Goal: Task Accomplishment & Management: Manage account settings

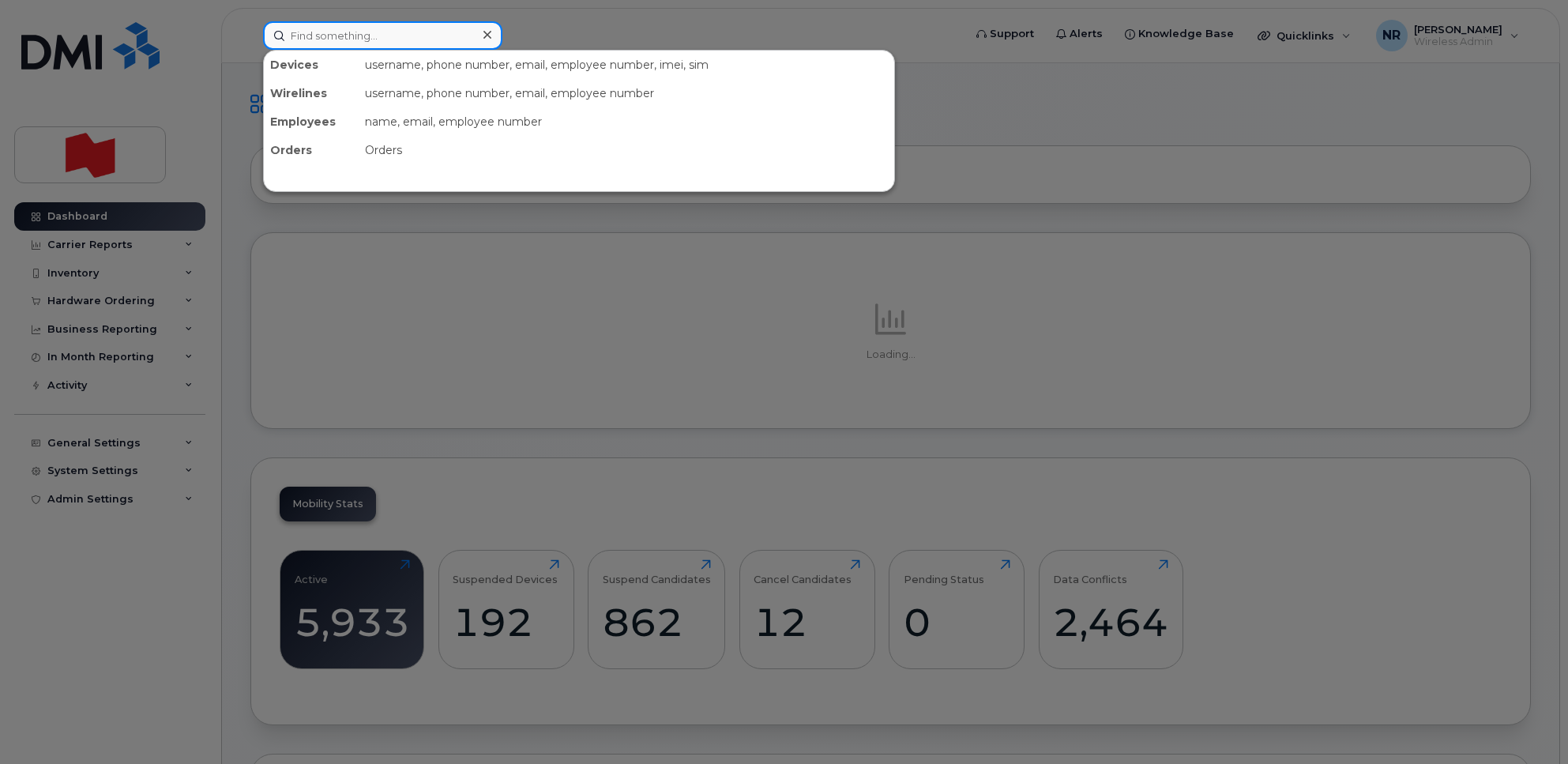
click at [396, 26] on input at bounding box center [383, 36] width 239 height 28
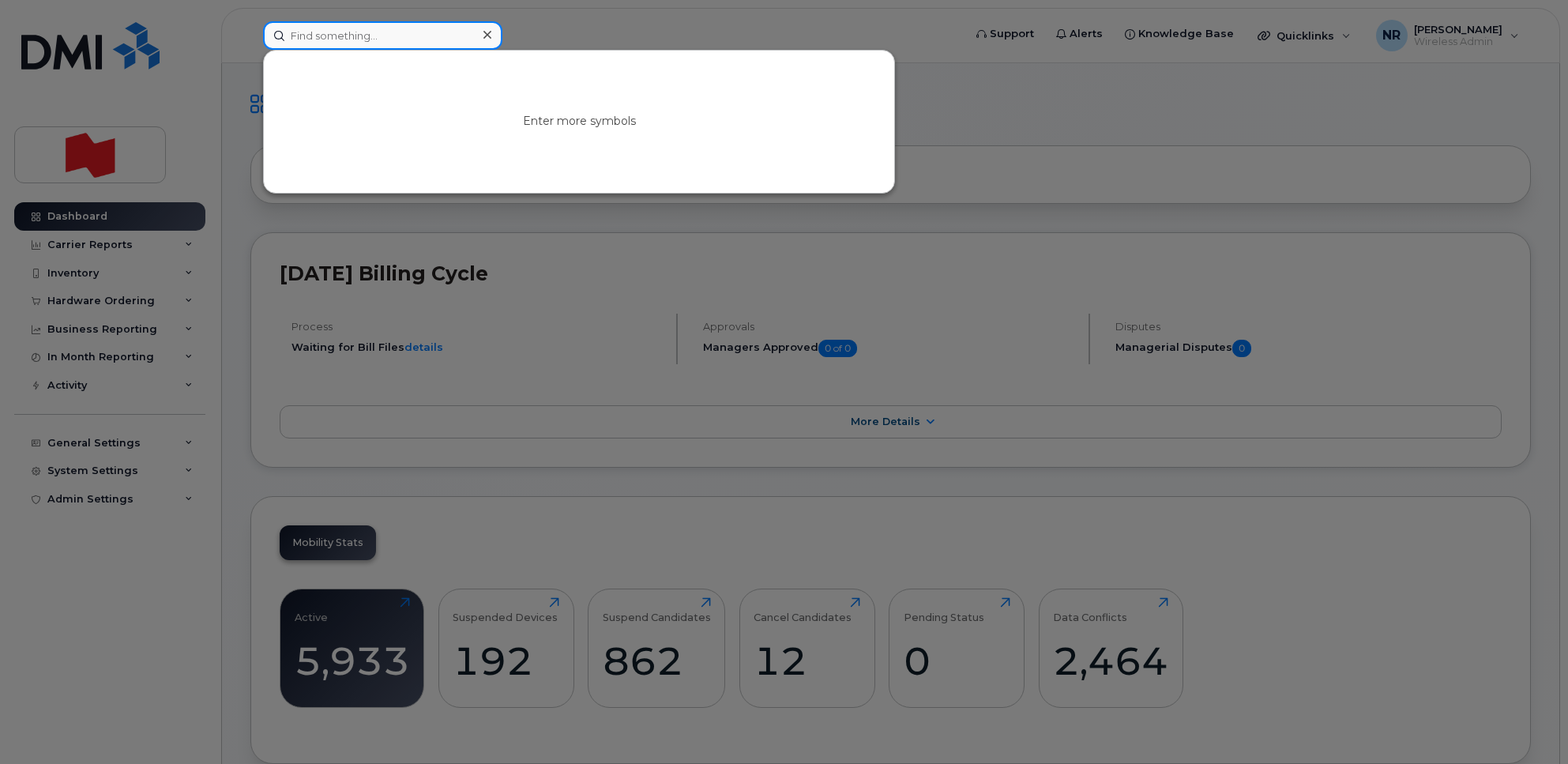
click at [306, 37] on input at bounding box center [383, 36] width 239 height 28
paste input "[PERSON_NAME][EMAIL_ADDRESS][DOMAIN_NAME]"
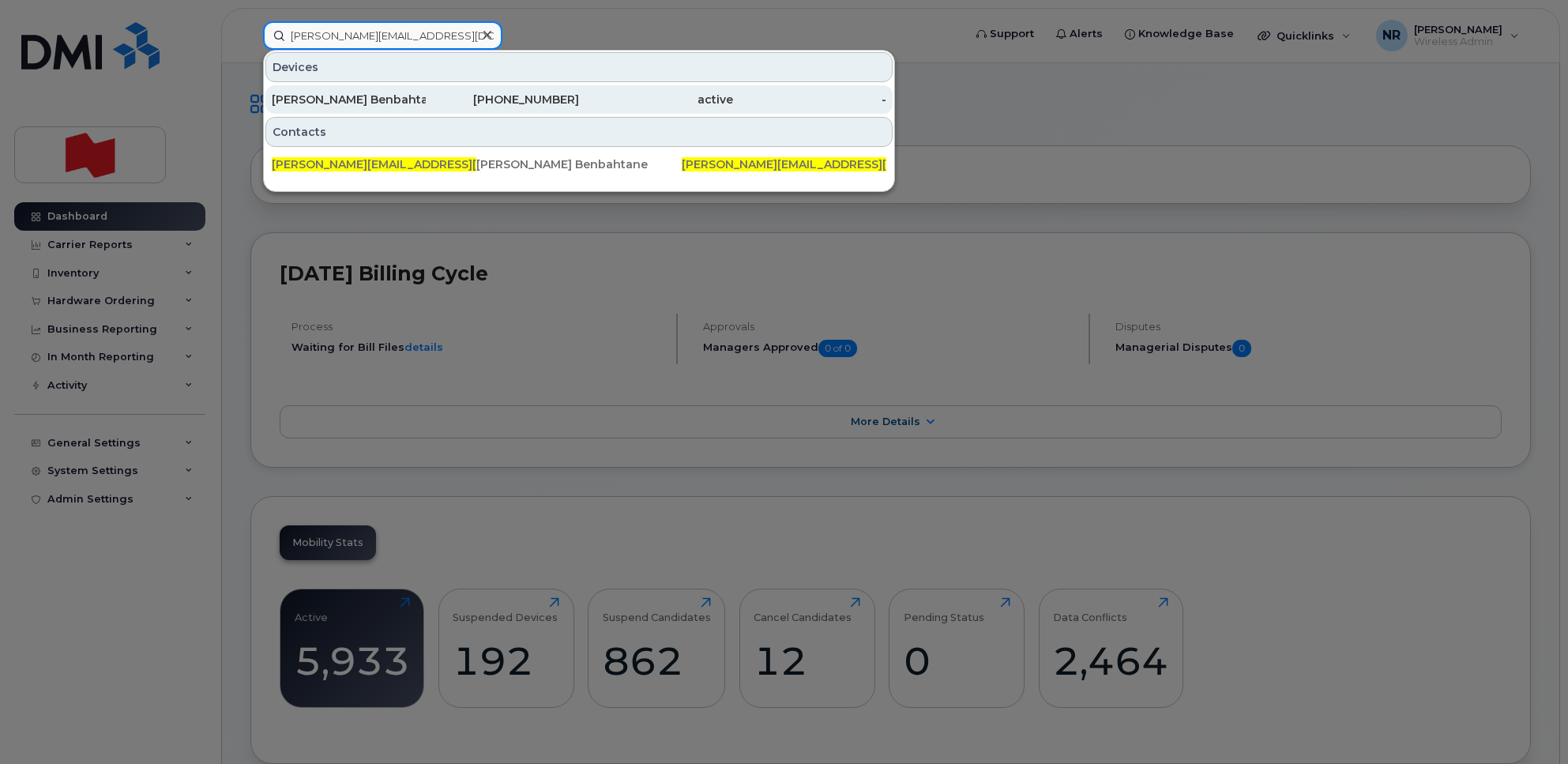
type input "[PERSON_NAME][EMAIL_ADDRESS][DOMAIN_NAME]"
drag, startPoint x: 305, startPoint y: 102, endPoint x: 330, endPoint y: 102, distance: 25.0
click at [305, 102] on div "[PERSON_NAME] Benbahtane" at bounding box center [348, 99] width 154 height 16
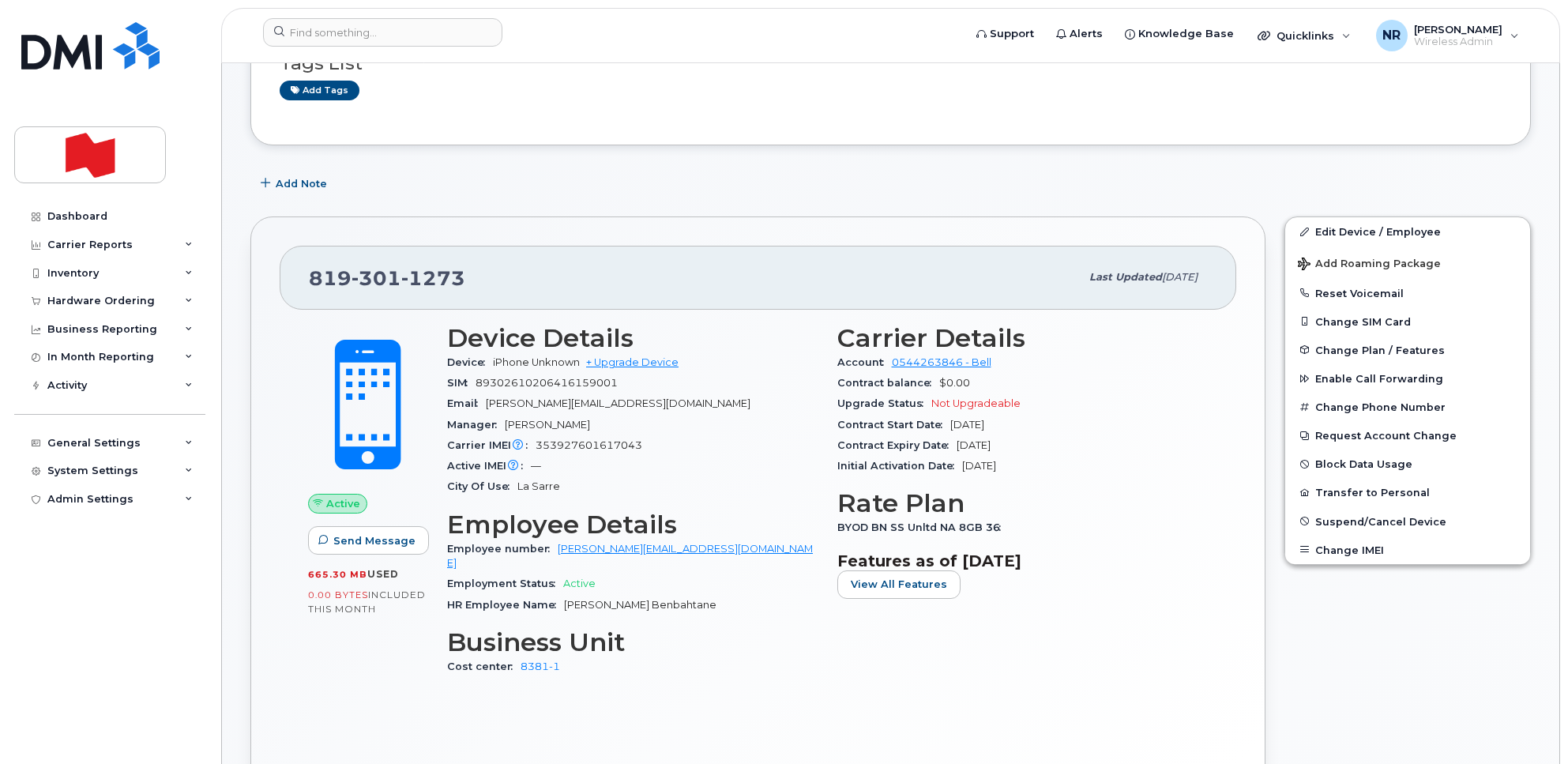
scroll to position [197, 0]
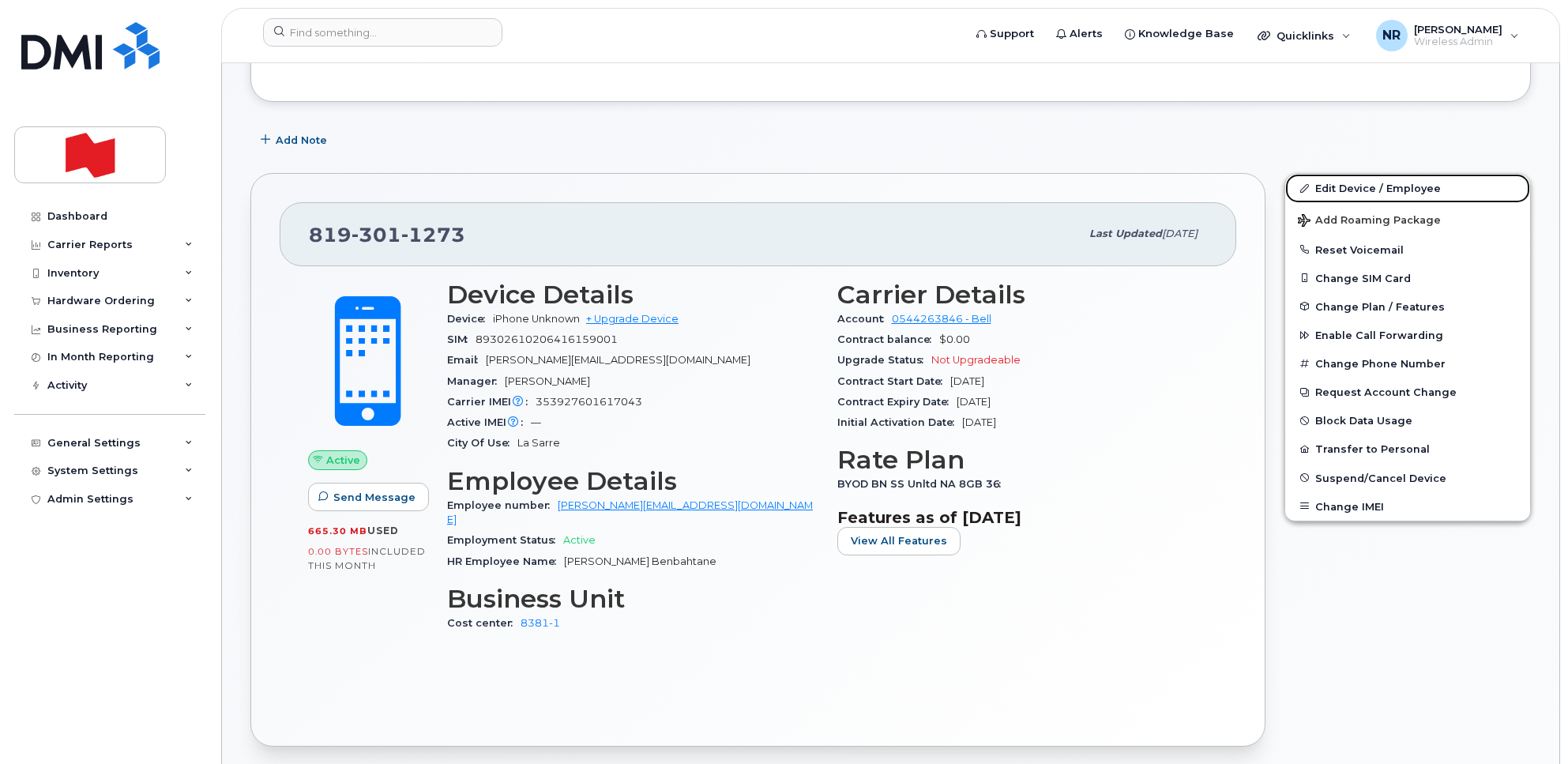
drag, startPoint x: 1338, startPoint y: 184, endPoint x: 827, endPoint y: 213, distance: 511.8
click at [1338, 184] on link "Edit Device / Employee" at bounding box center [1407, 187] width 245 height 28
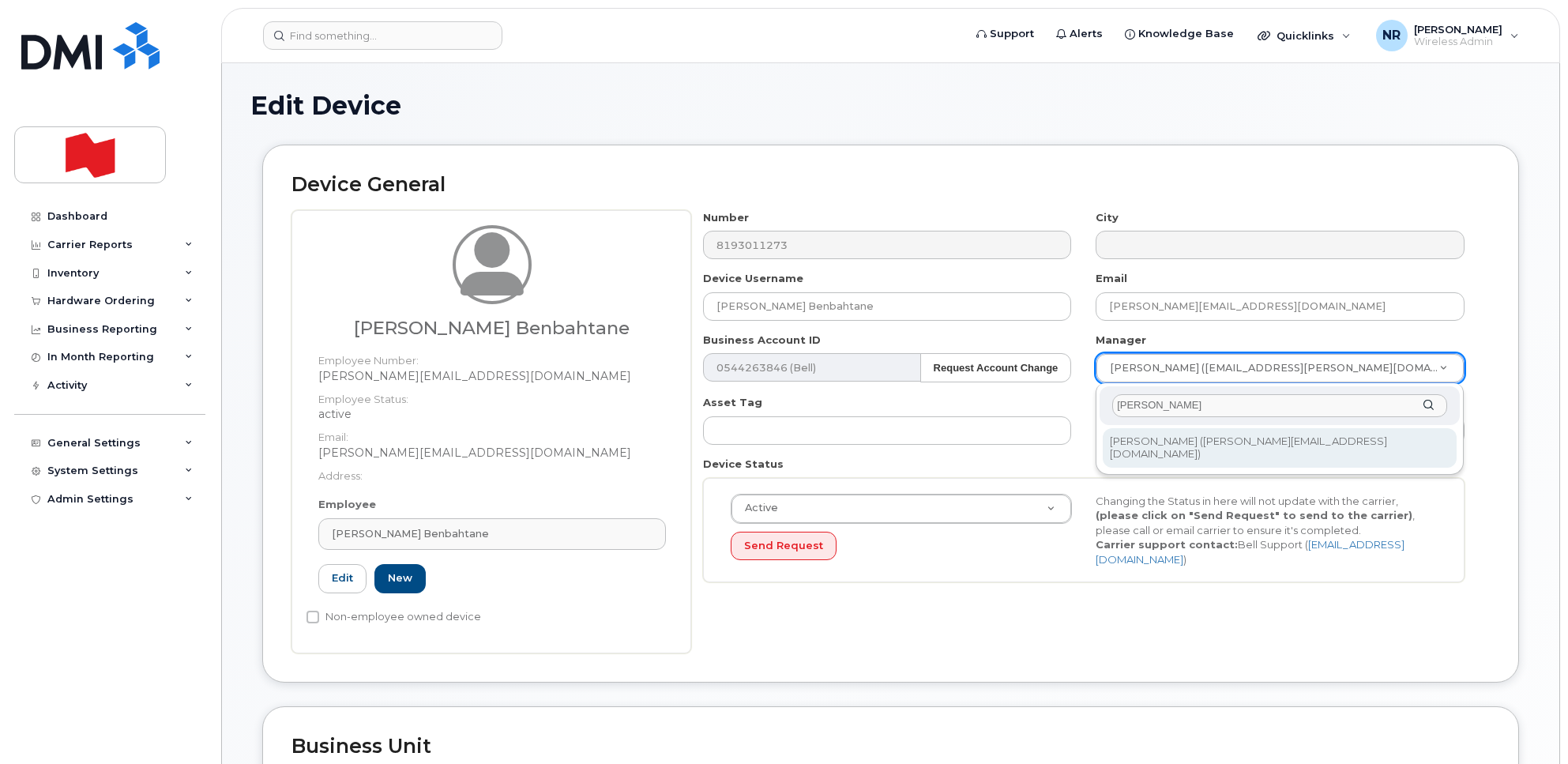
type input "lucille"
type input "3005532"
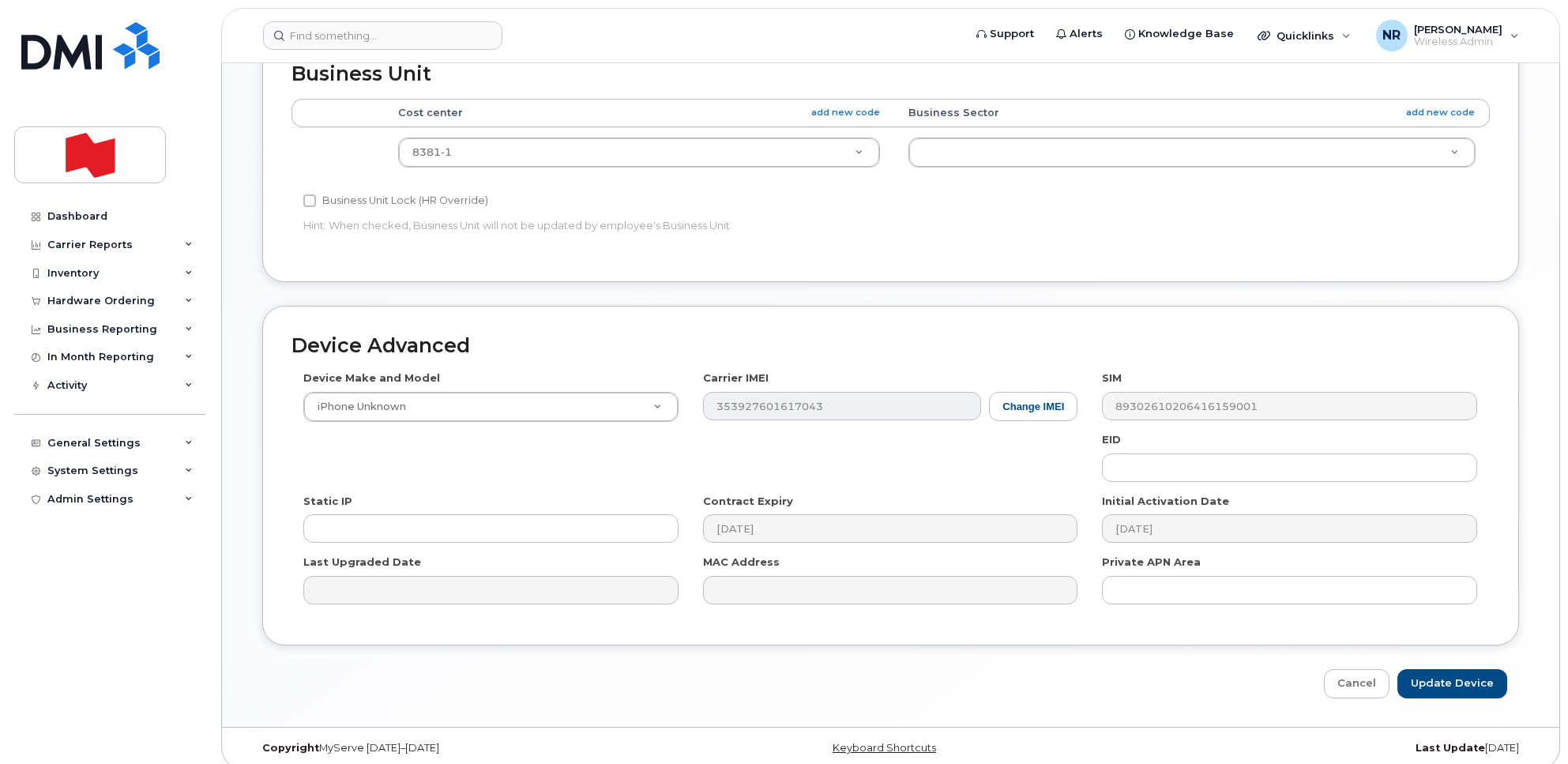
scroll to position [688, 0]
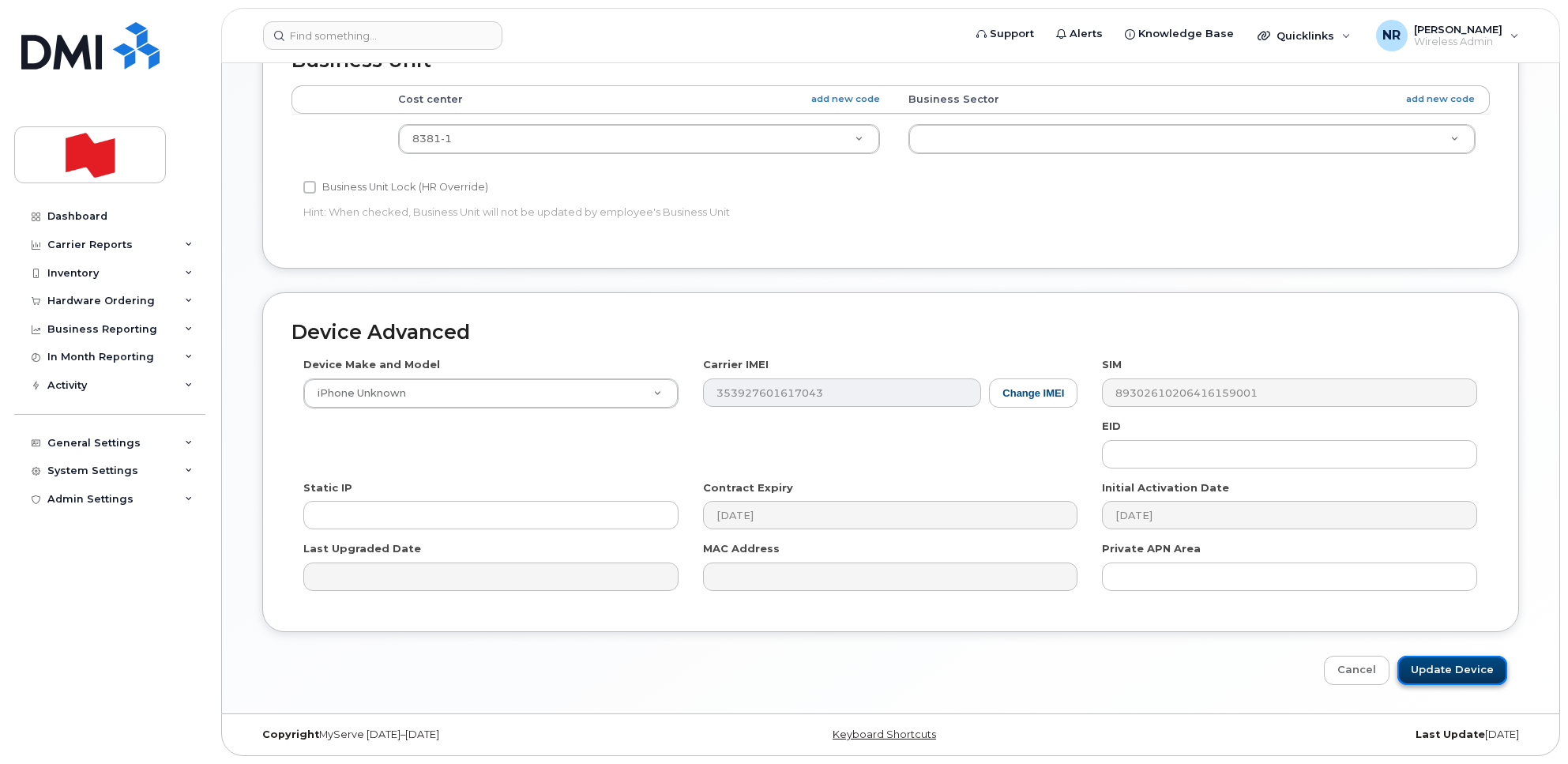
click at [1446, 668] on input "Update Device" at bounding box center [1452, 670] width 110 height 29
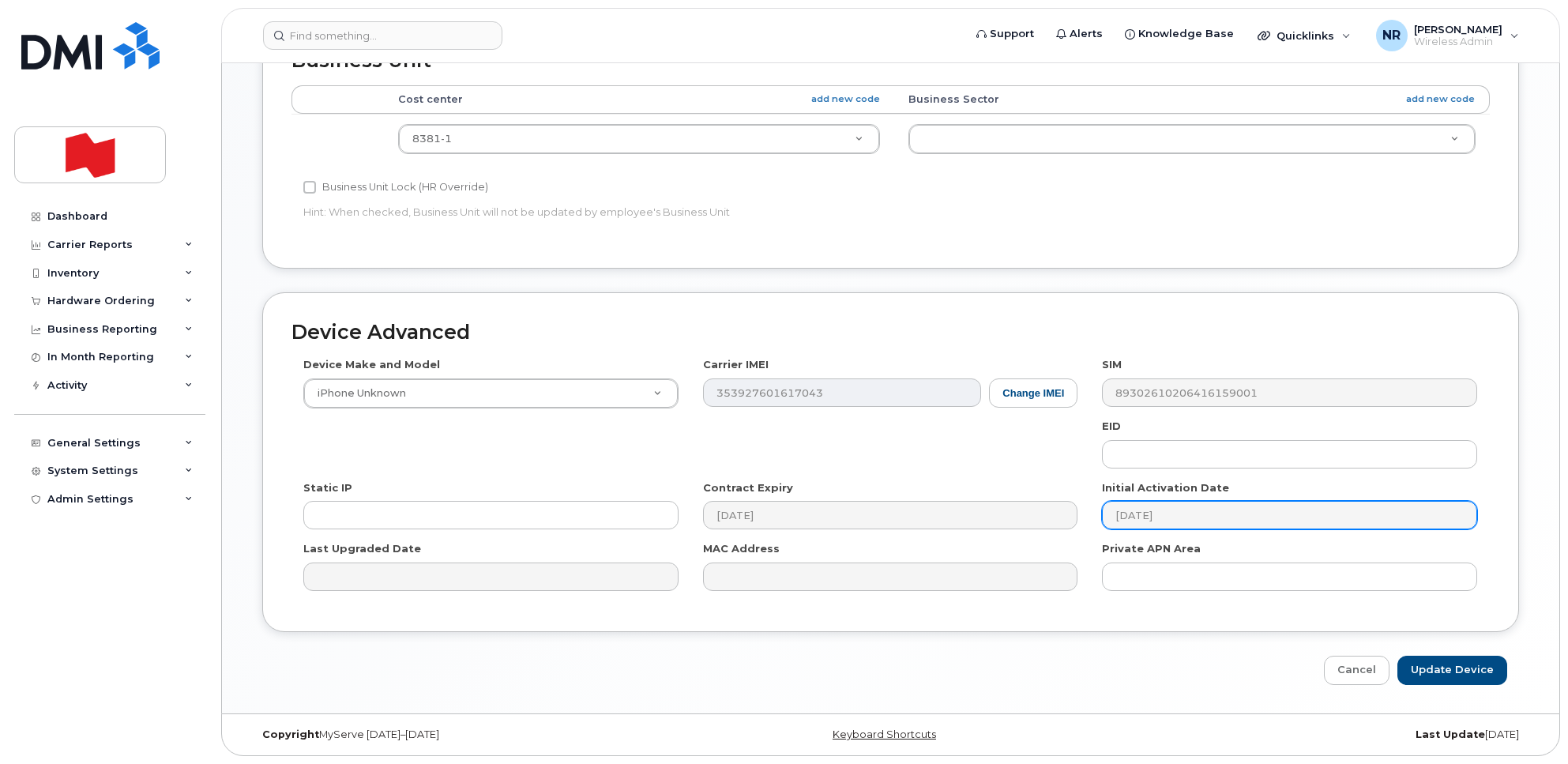
type input "Saving..."
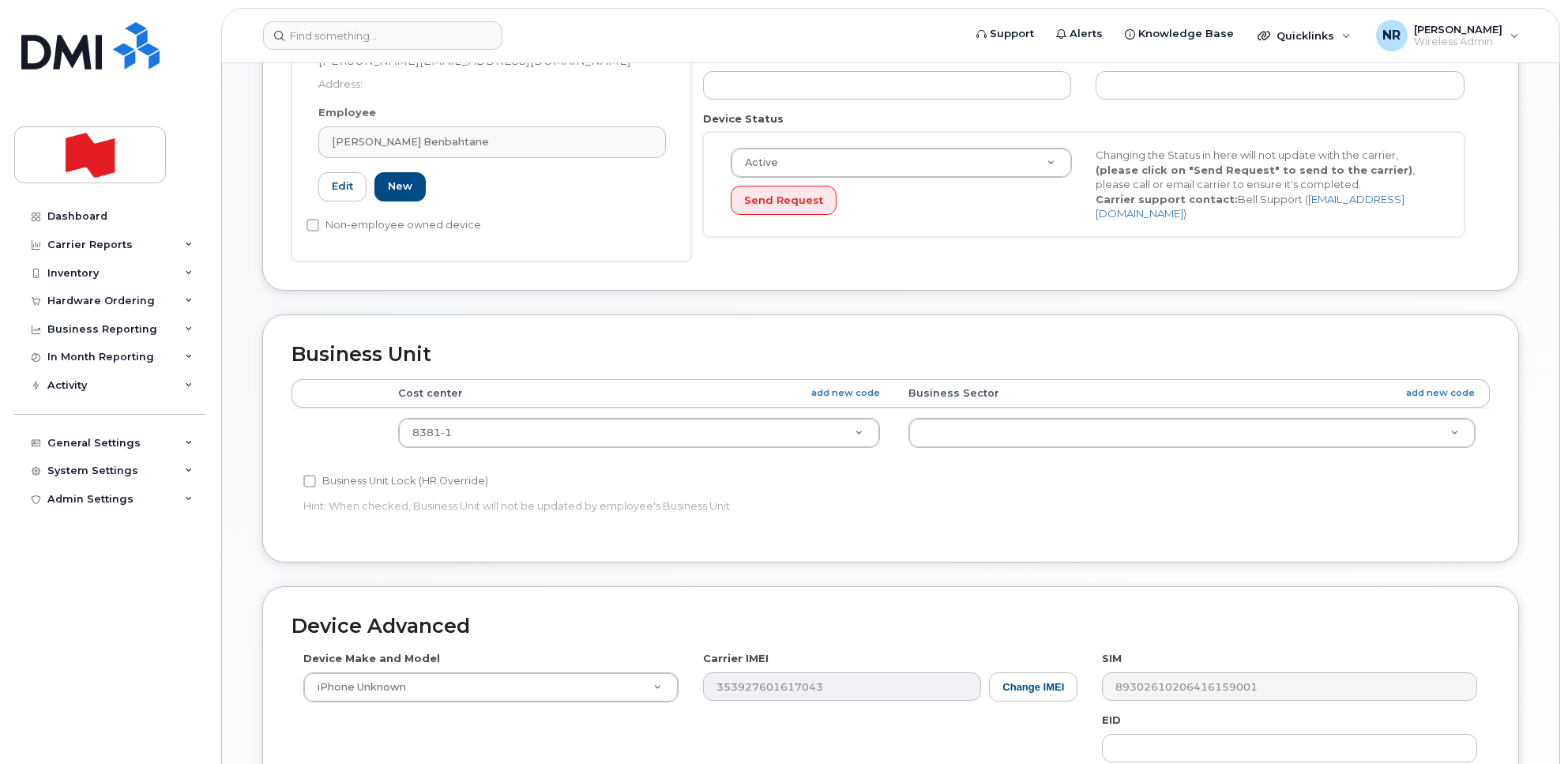
scroll to position [688, 0]
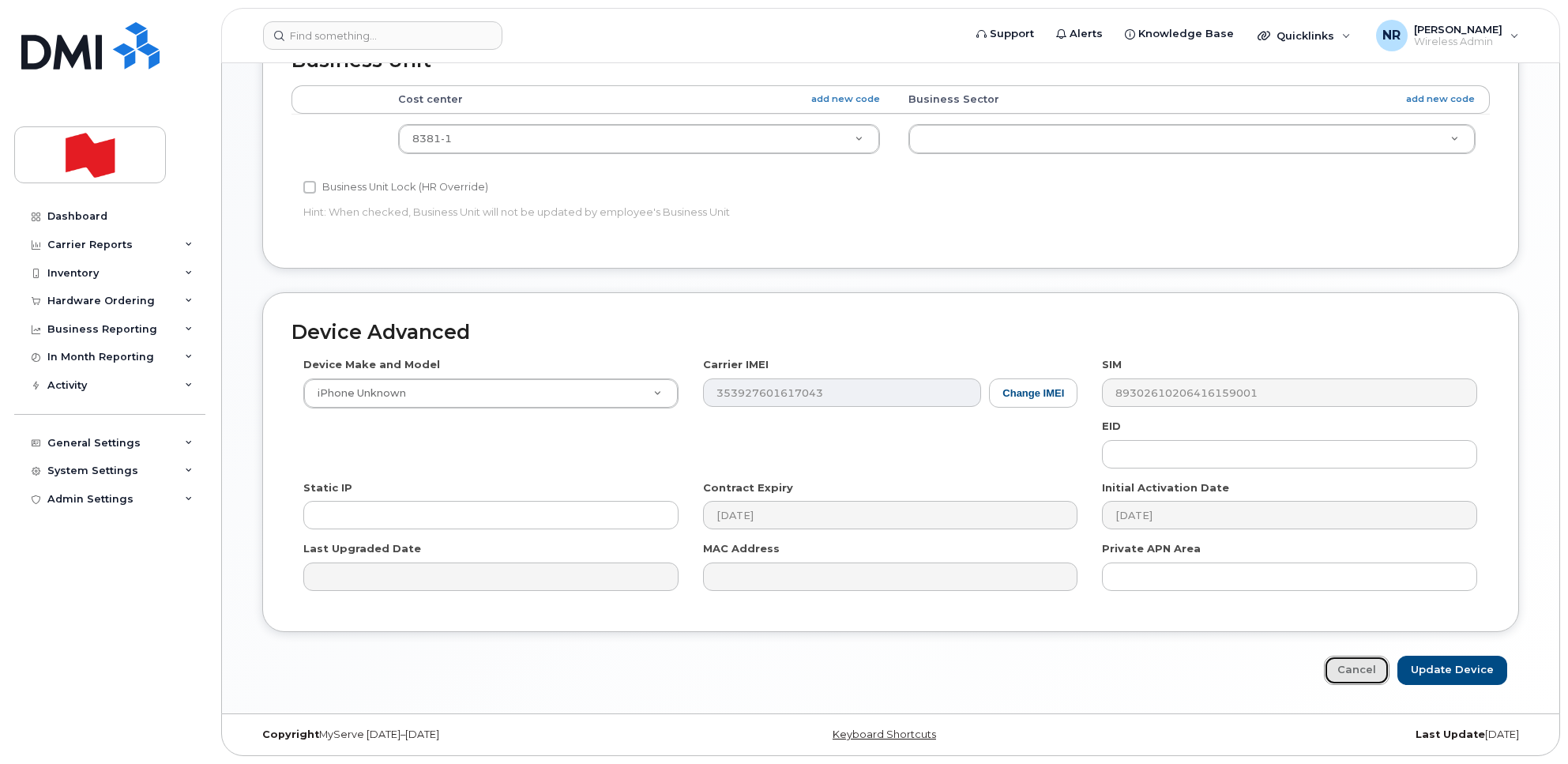
click at [1364, 677] on link "Cancel" at bounding box center [1356, 670] width 65 height 29
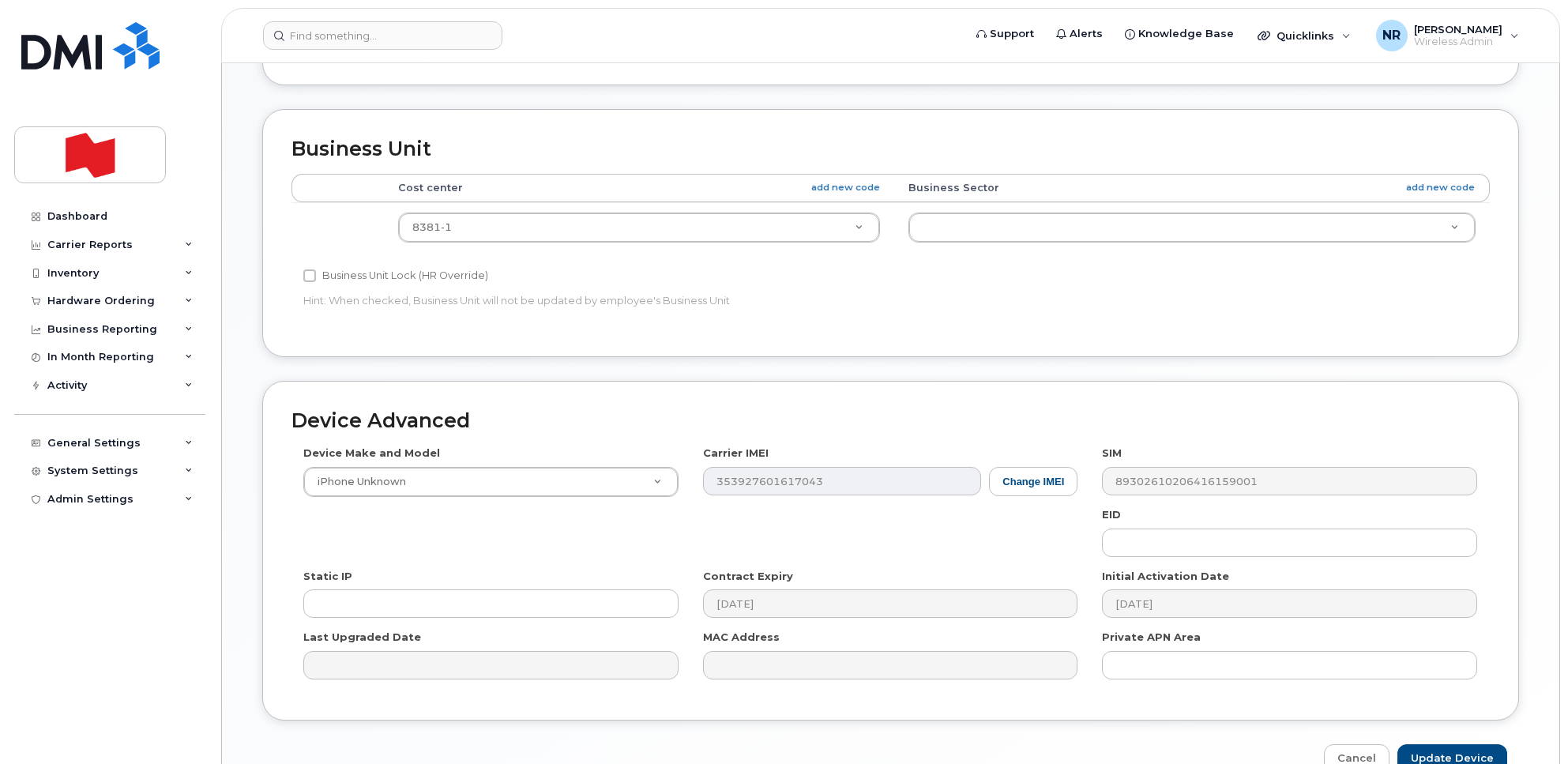
scroll to position [688, 0]
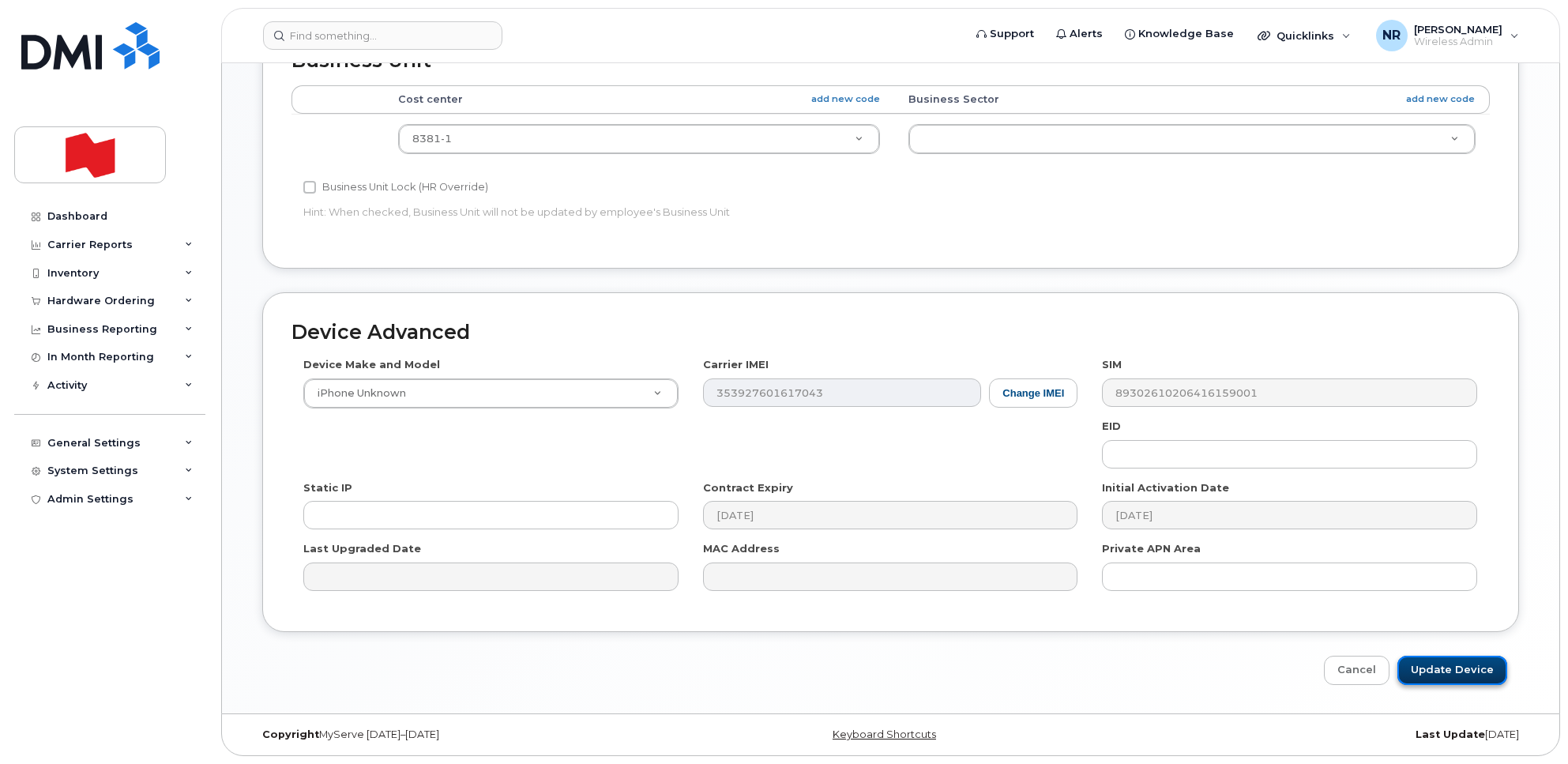
click at [1443, 668] on input "Update Device" at bounding box center [1452, 670] width 110 height 29
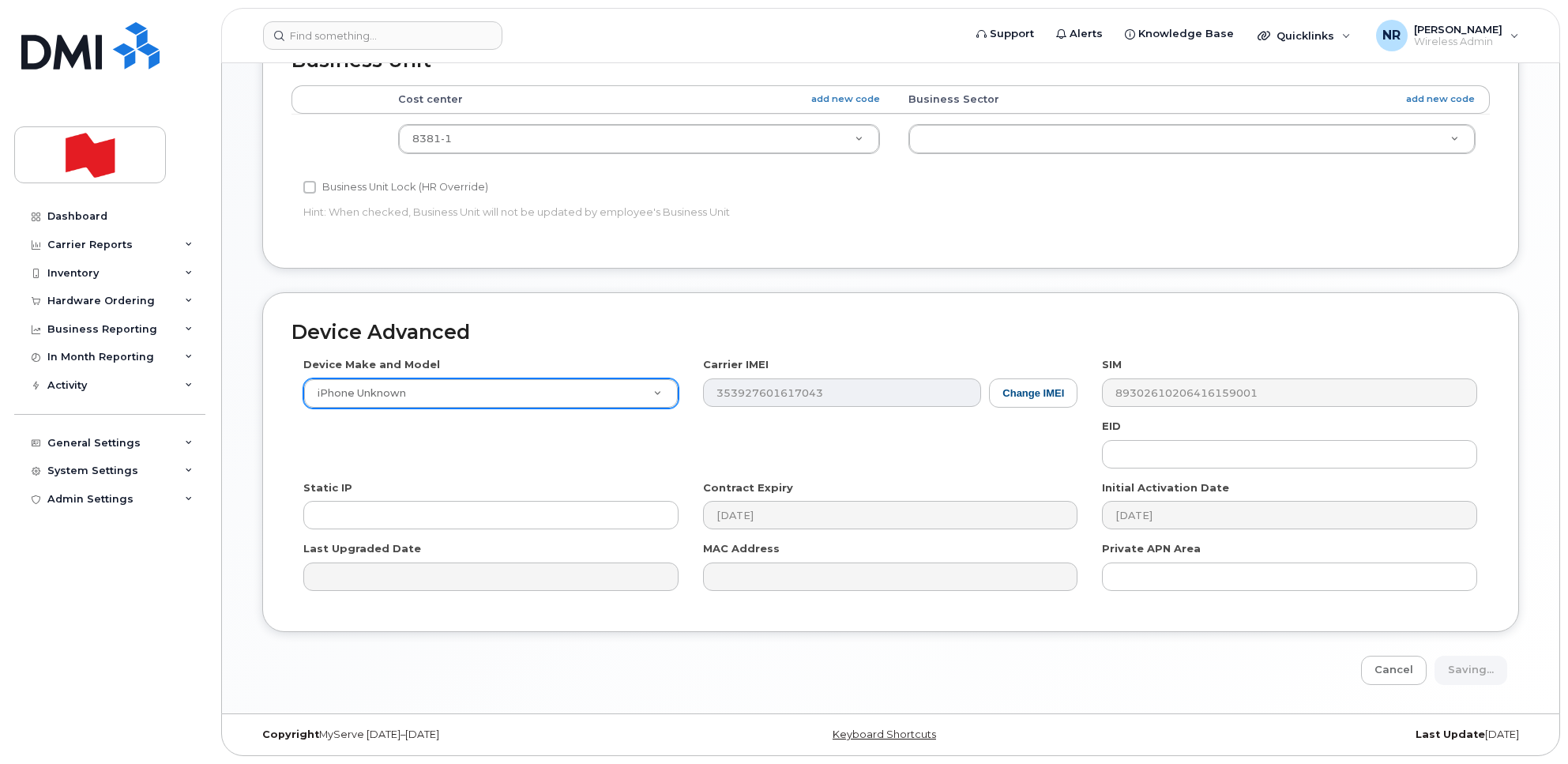
type input "Saving..."
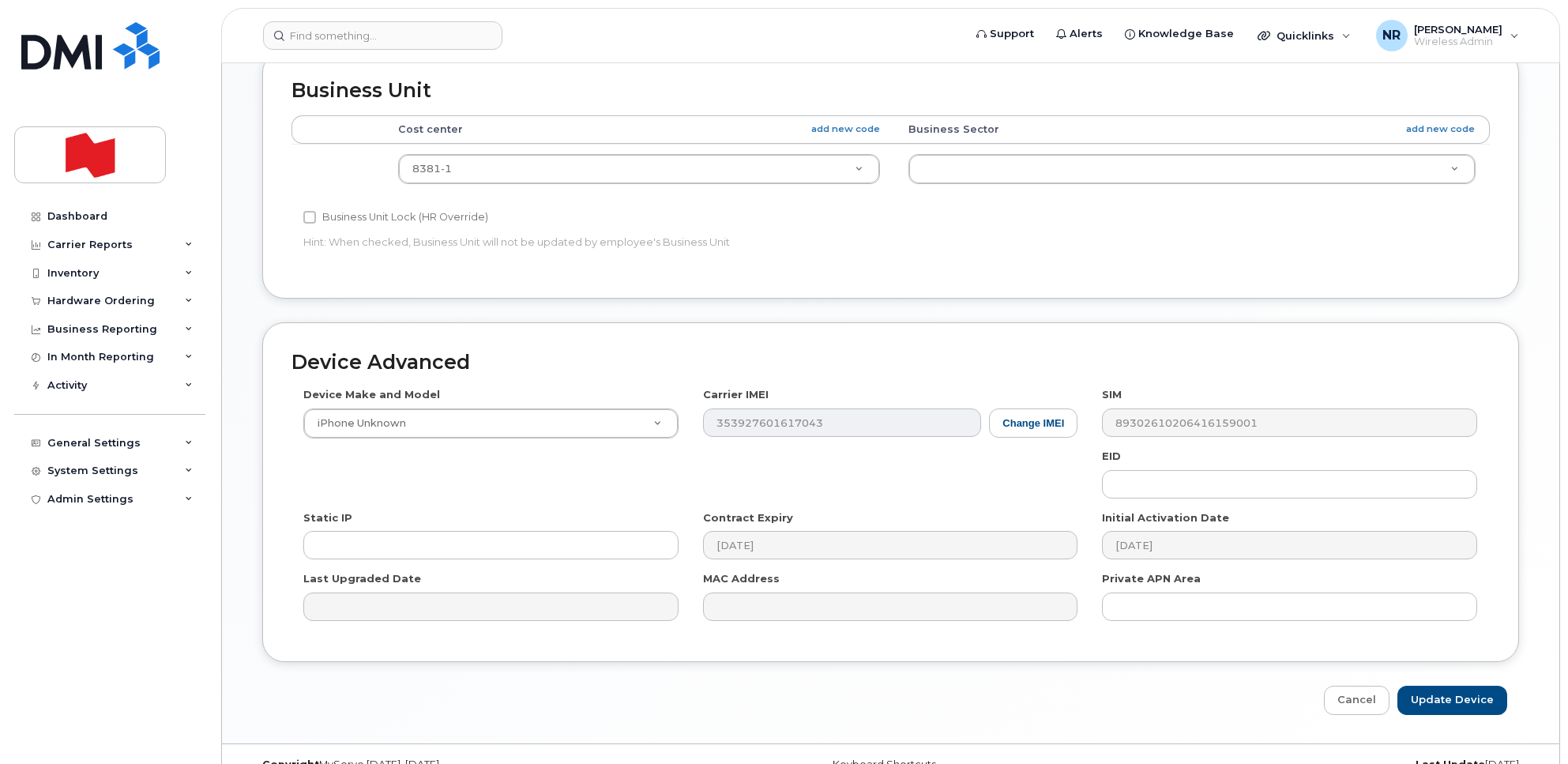
scroll to position [688, 0]
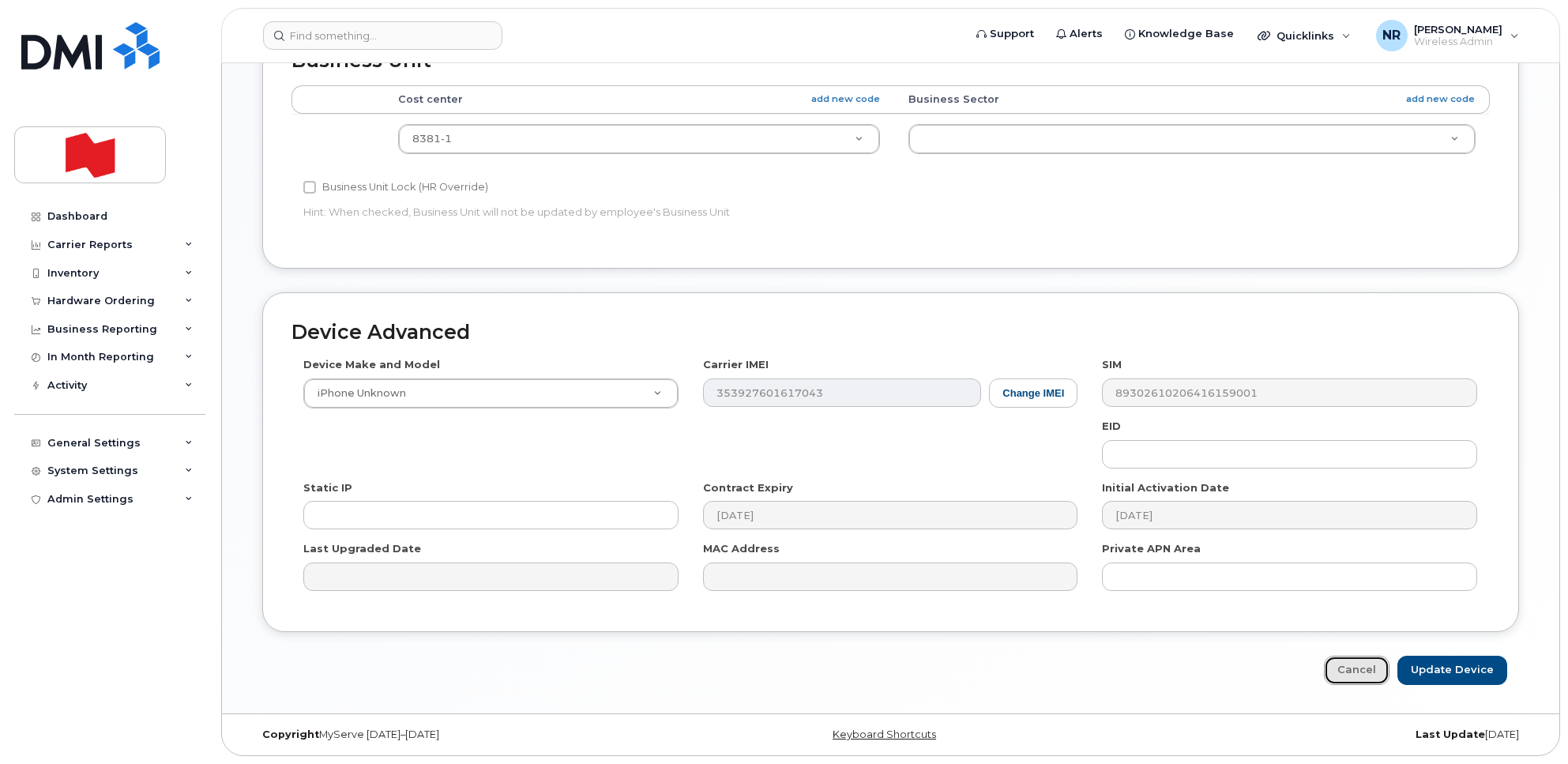
click at [1362, 668] on link "Cancel" at bounding box center [1356, 670] width 65 height 29
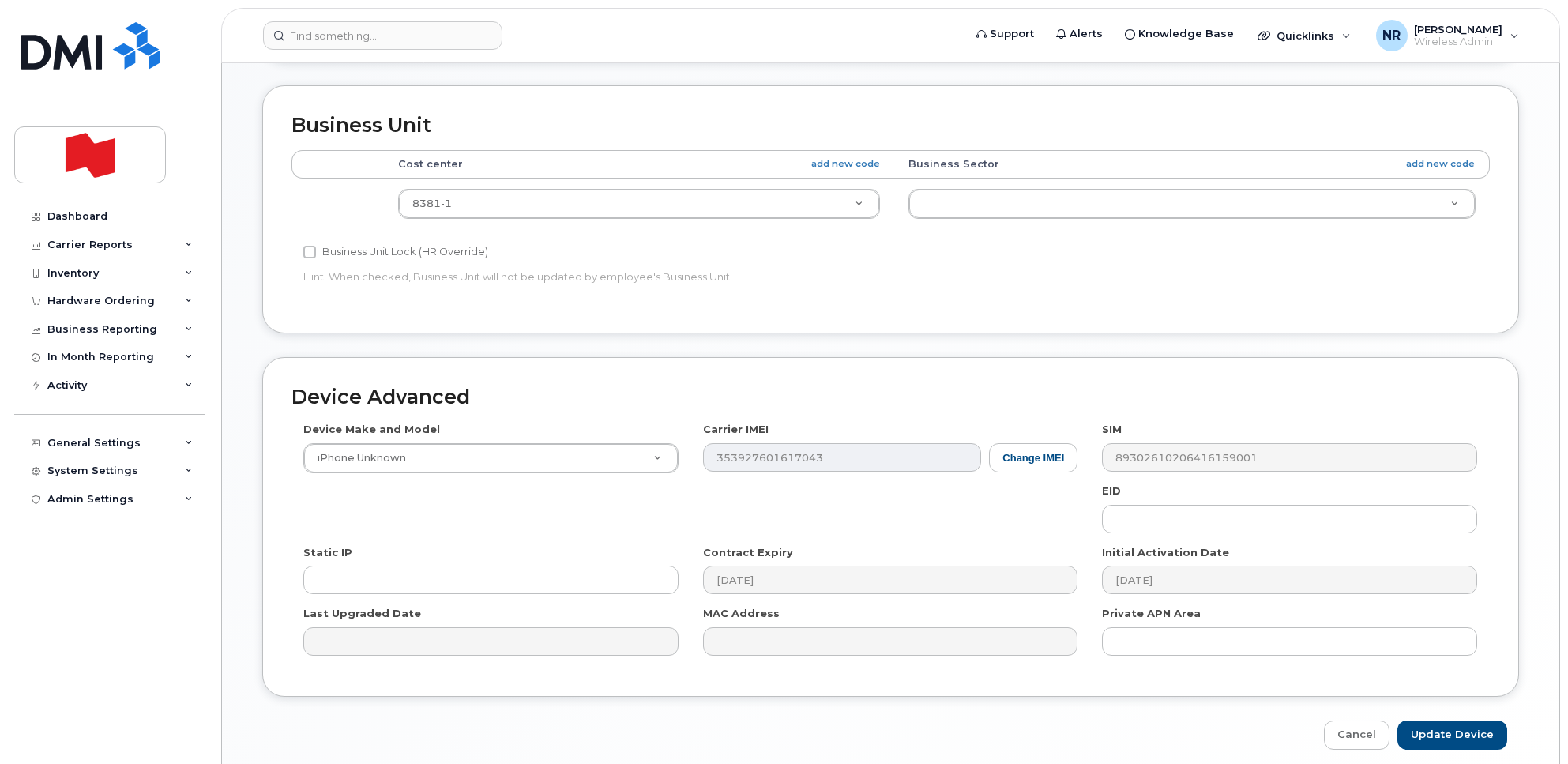
scroll to position [688, 0]
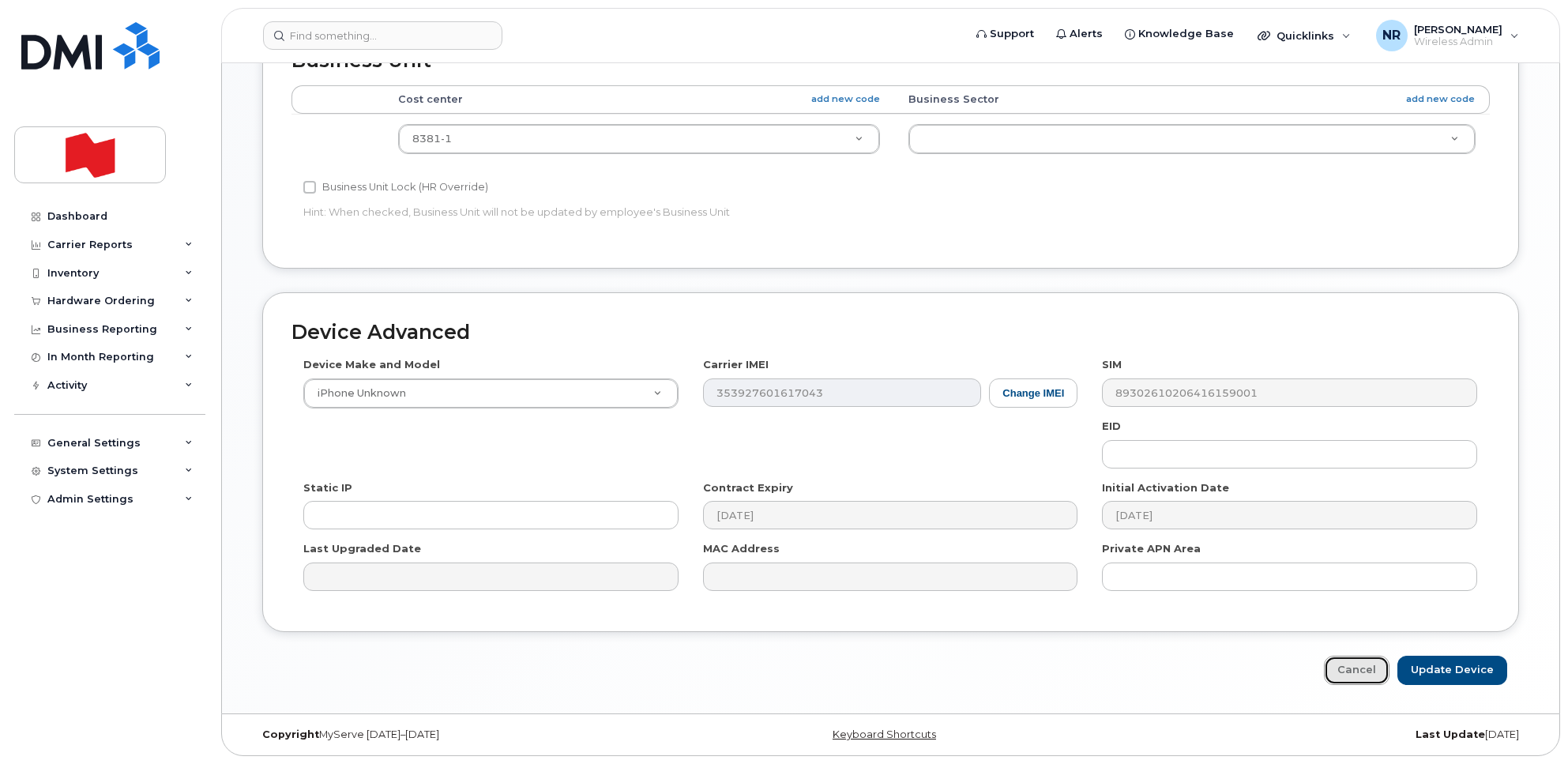
click at [1361, 673] on link "Cancel" at bounding box center [1356, 670] width 65 height 29
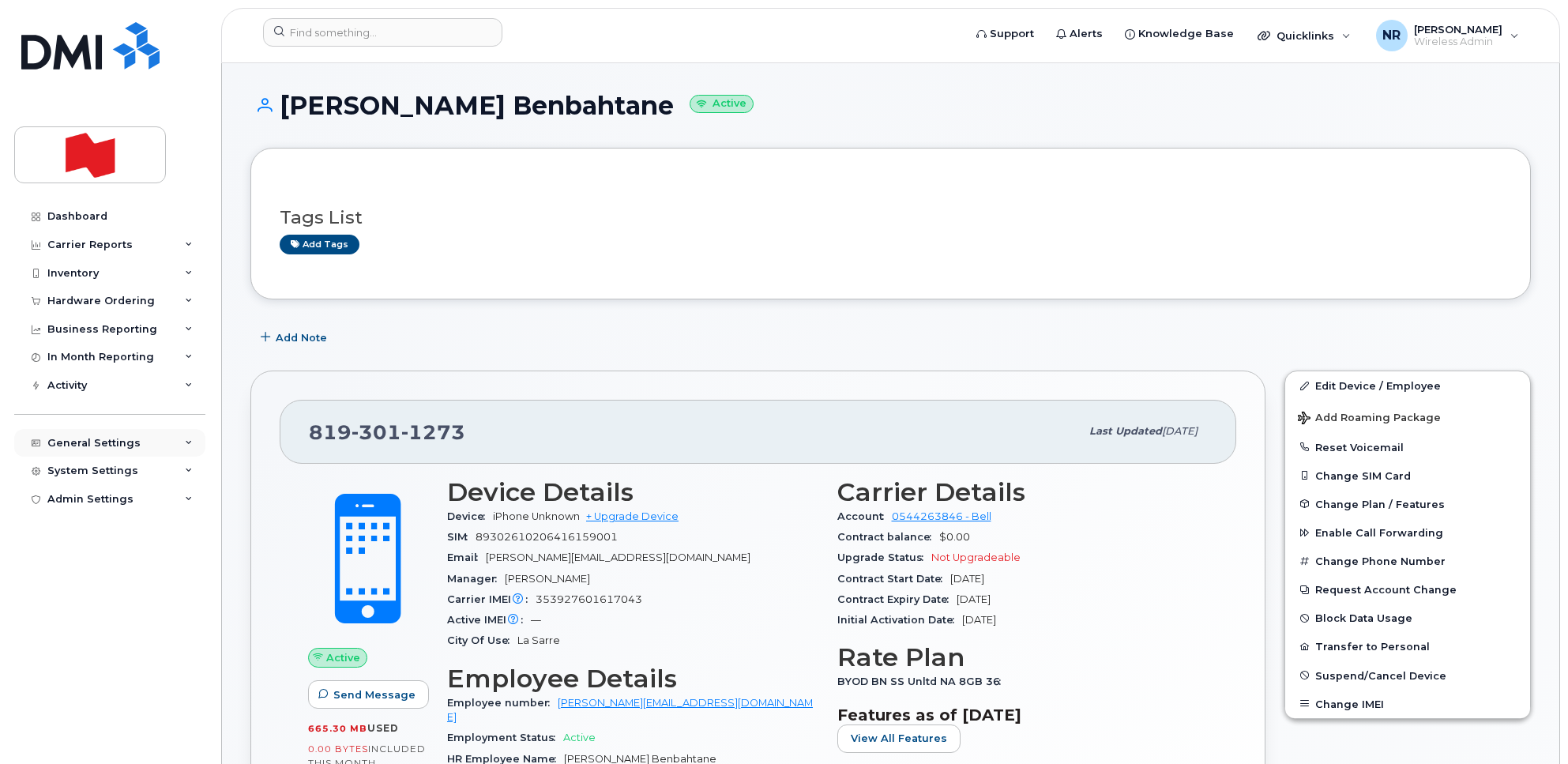
click at [186, 440] on div "General Settings" at bounding box center [109, 443] width 191 height 28
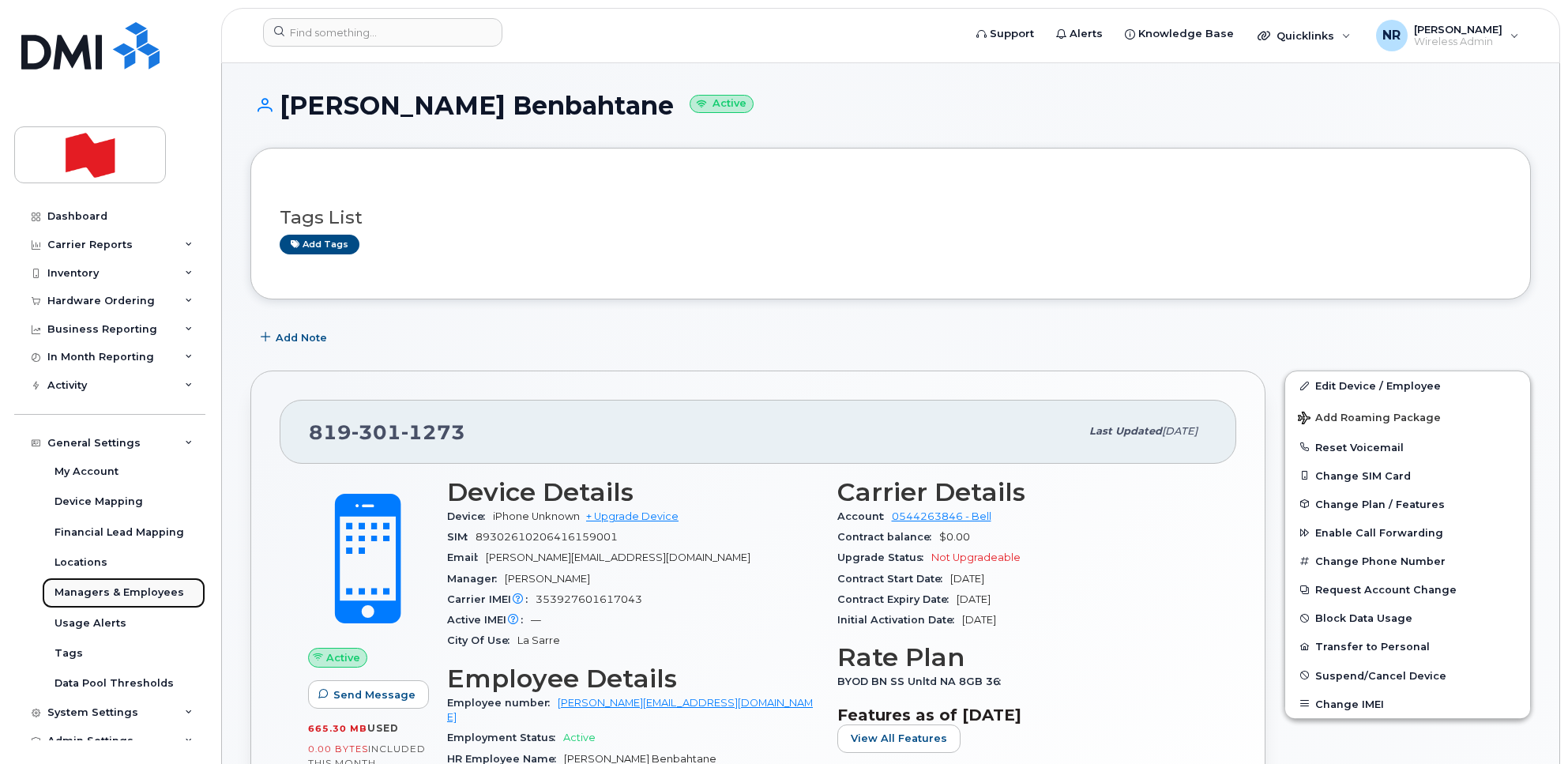
click at [77, 594] on div "Managers & Employees" at bounding box center [119, 592] width 130 height 14
click at [71, 593] on div "Managers & Employees" at bounding box center [119, 592] width 130 height 14
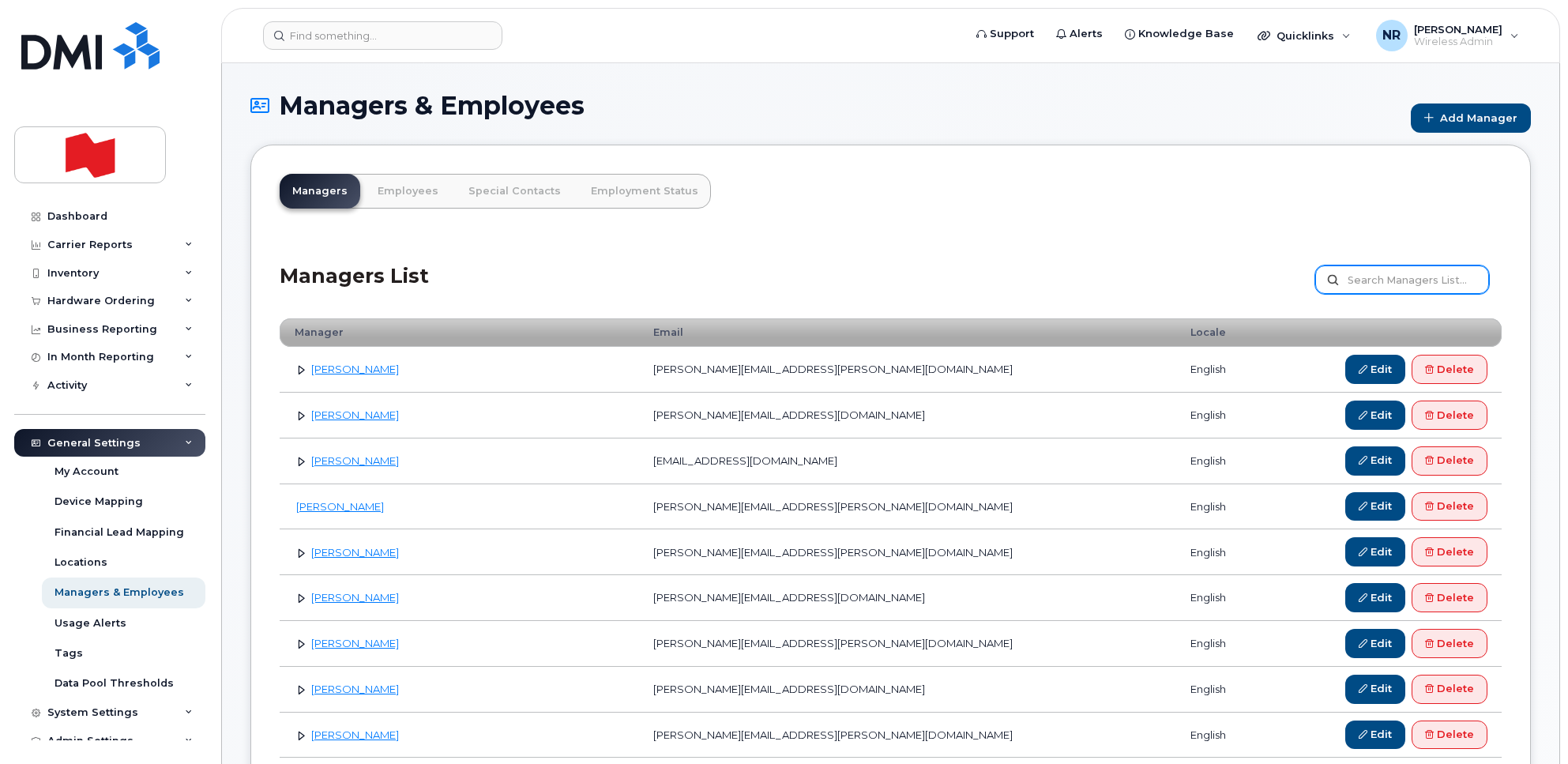
click at [1360, 277] on input "text" at bounding box center [1402, 279] width 173 height 28
type input "[PERSON_NAME]"
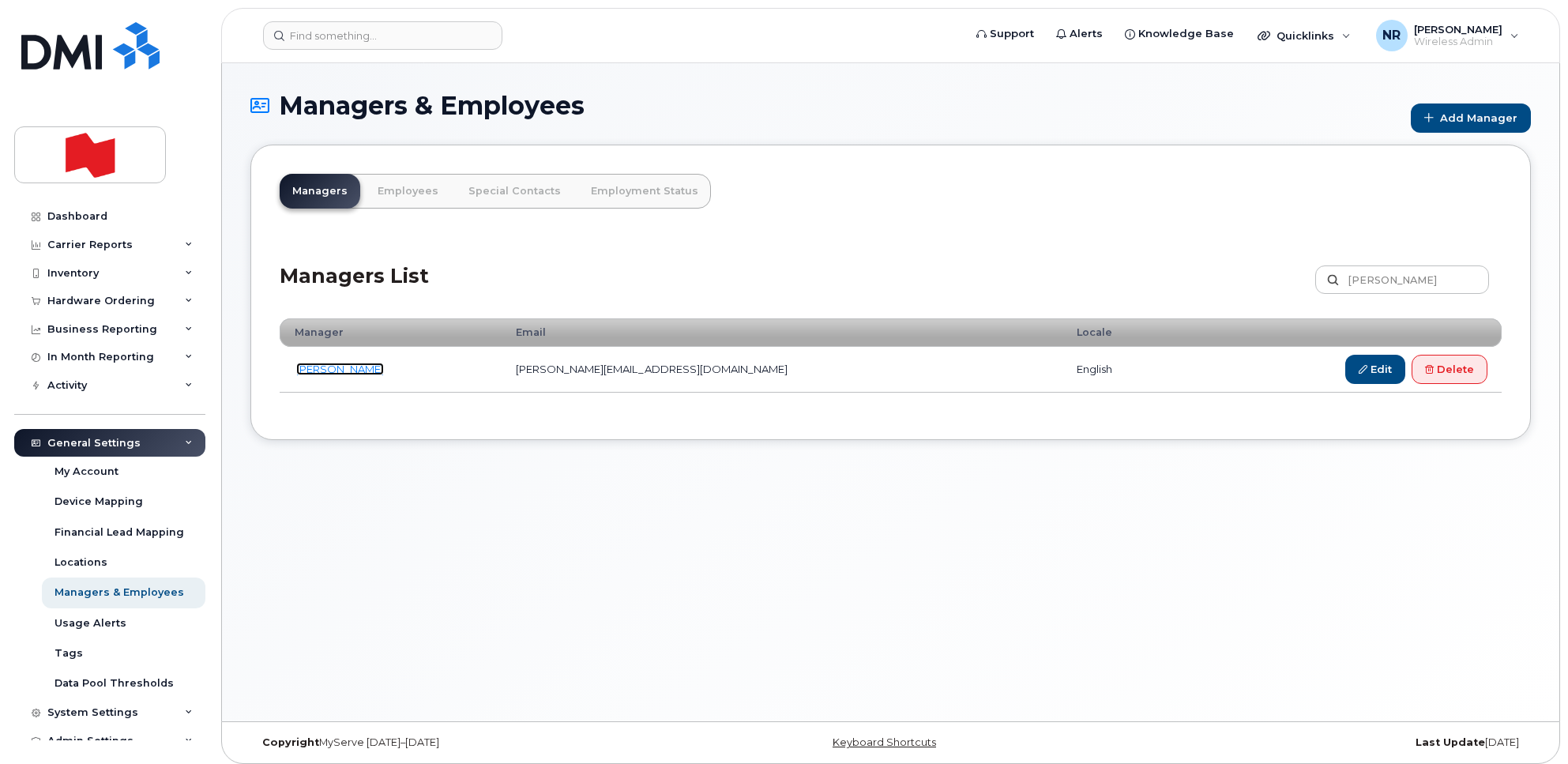
click at [315, 368] on link "[PERSON_NAME]" at bounding box center [340, 368] width 88 height 12
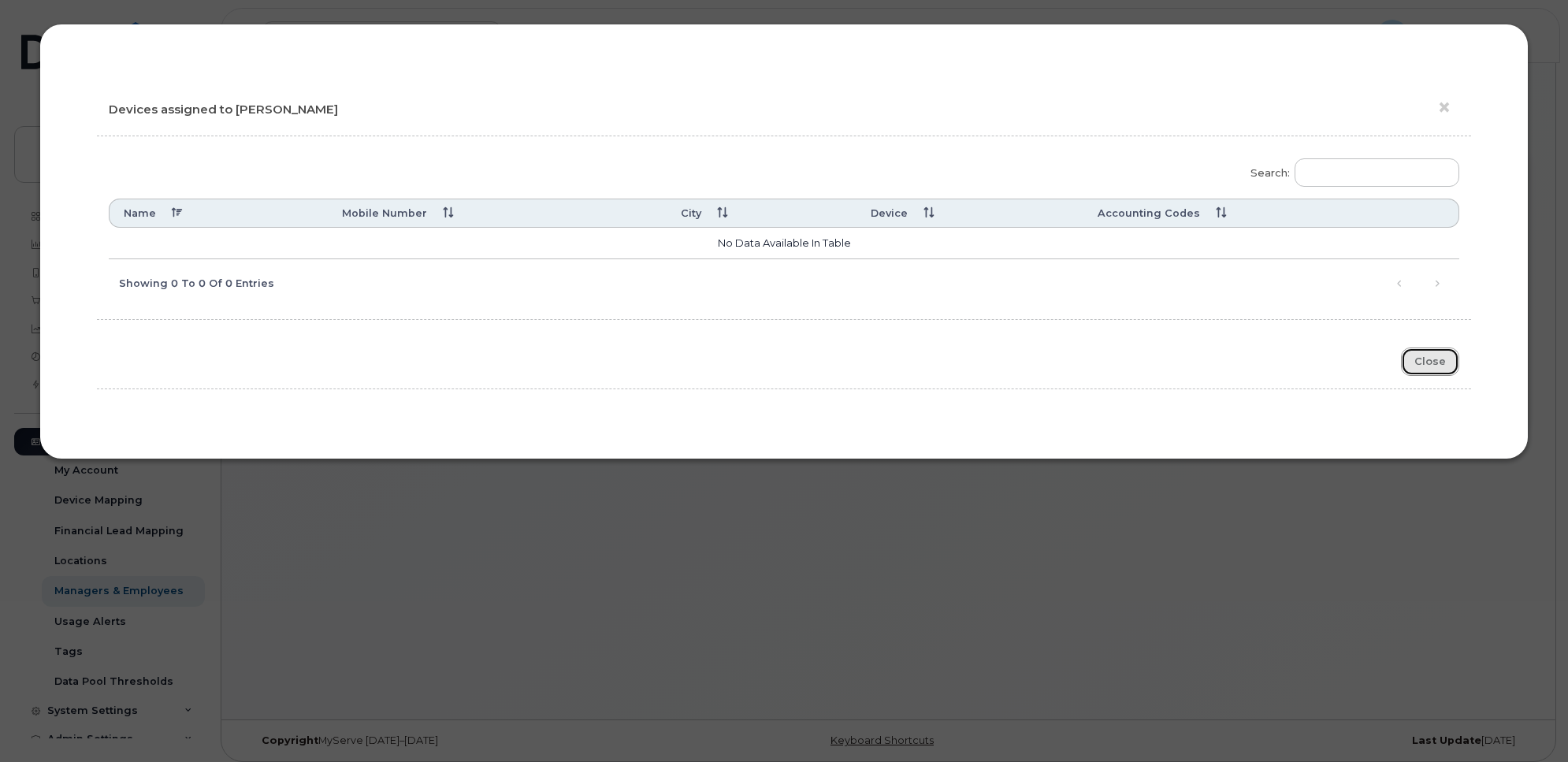
click at [1440, 371] on button "Close" at bounding box center [1430, 362] width 59 height 29
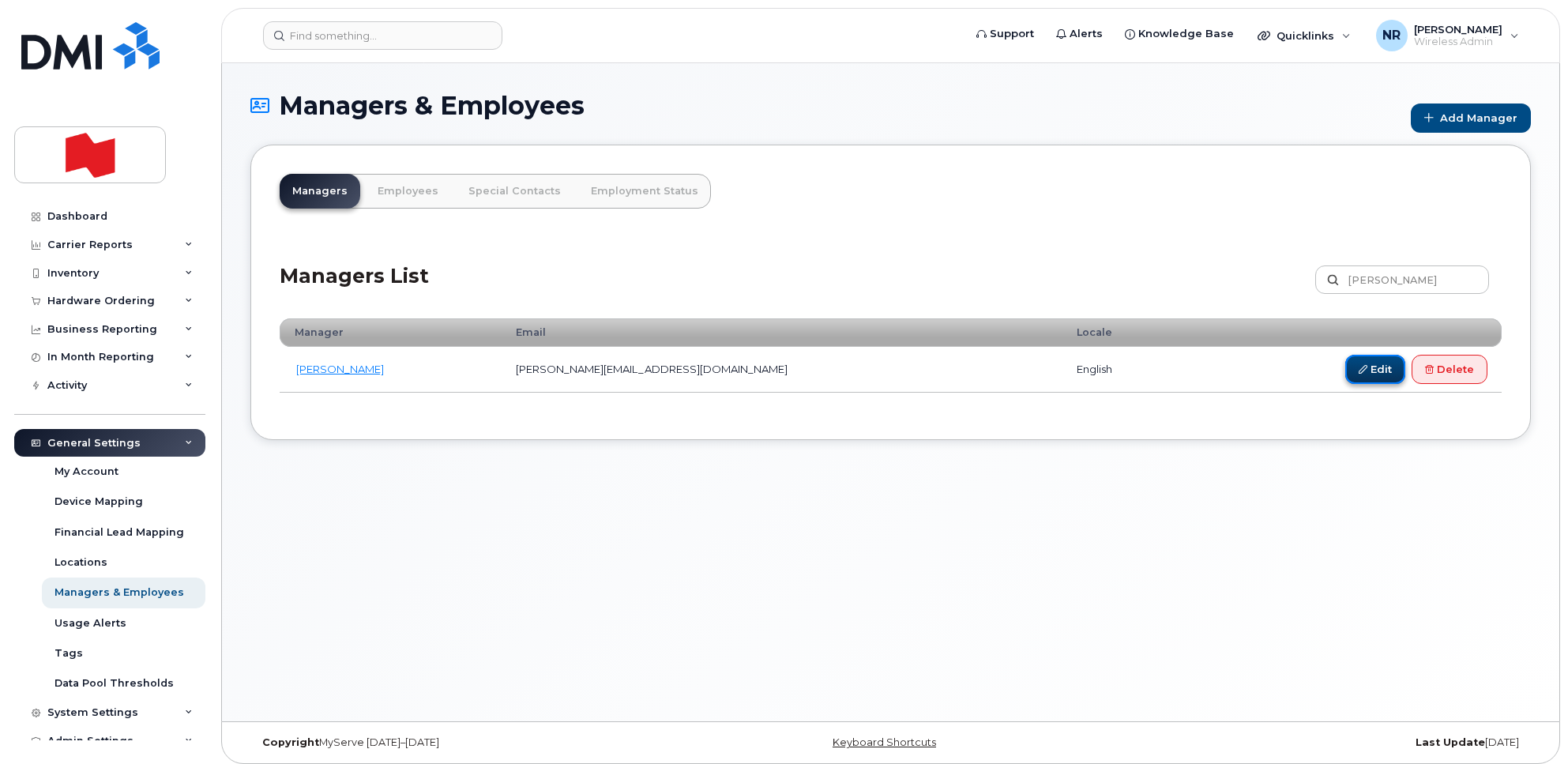
click at [1364, 370] on link "Edit" at bounding box center [1375, 368] width 60 height 29
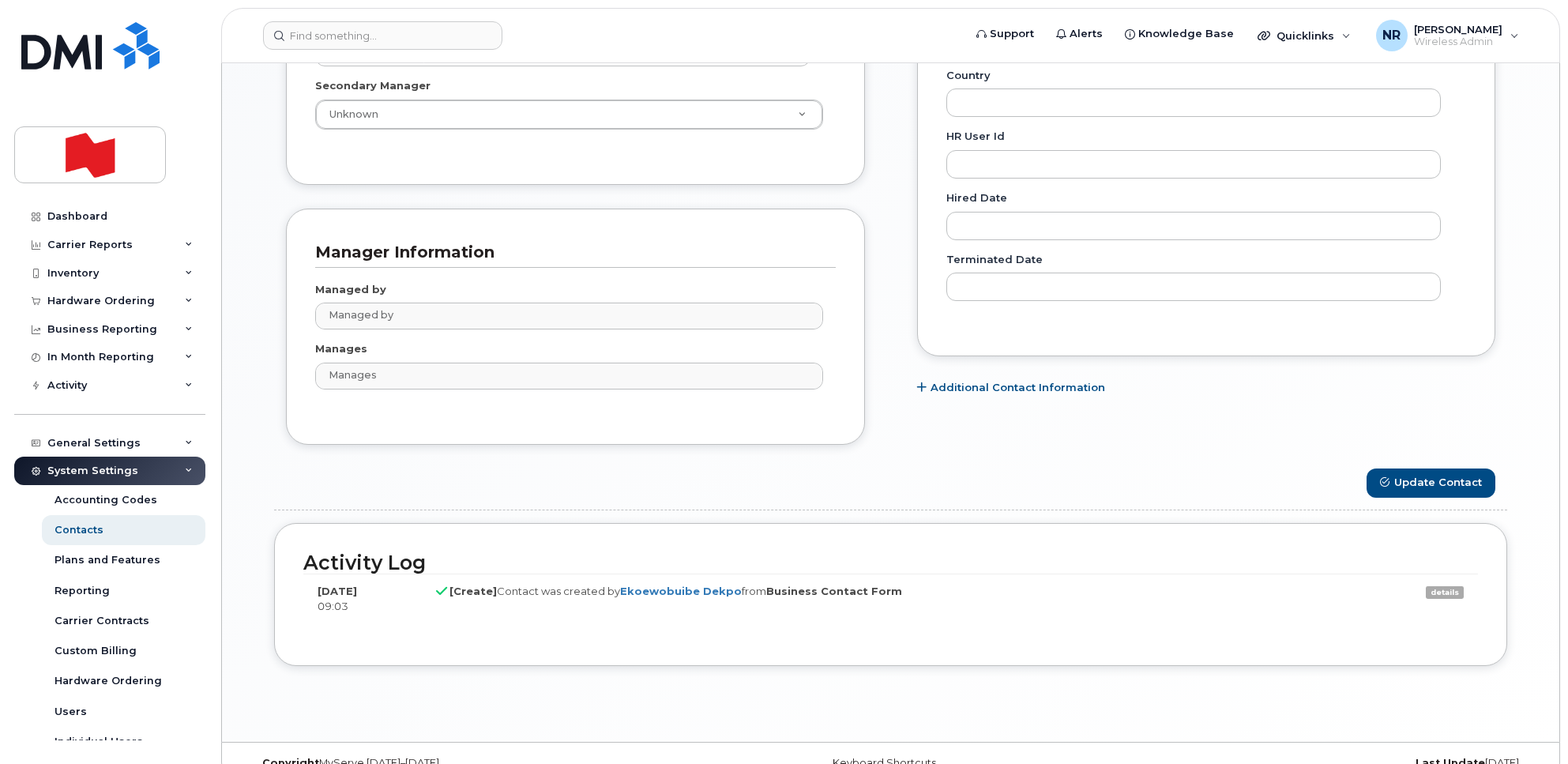
scroll to position [885, 0]
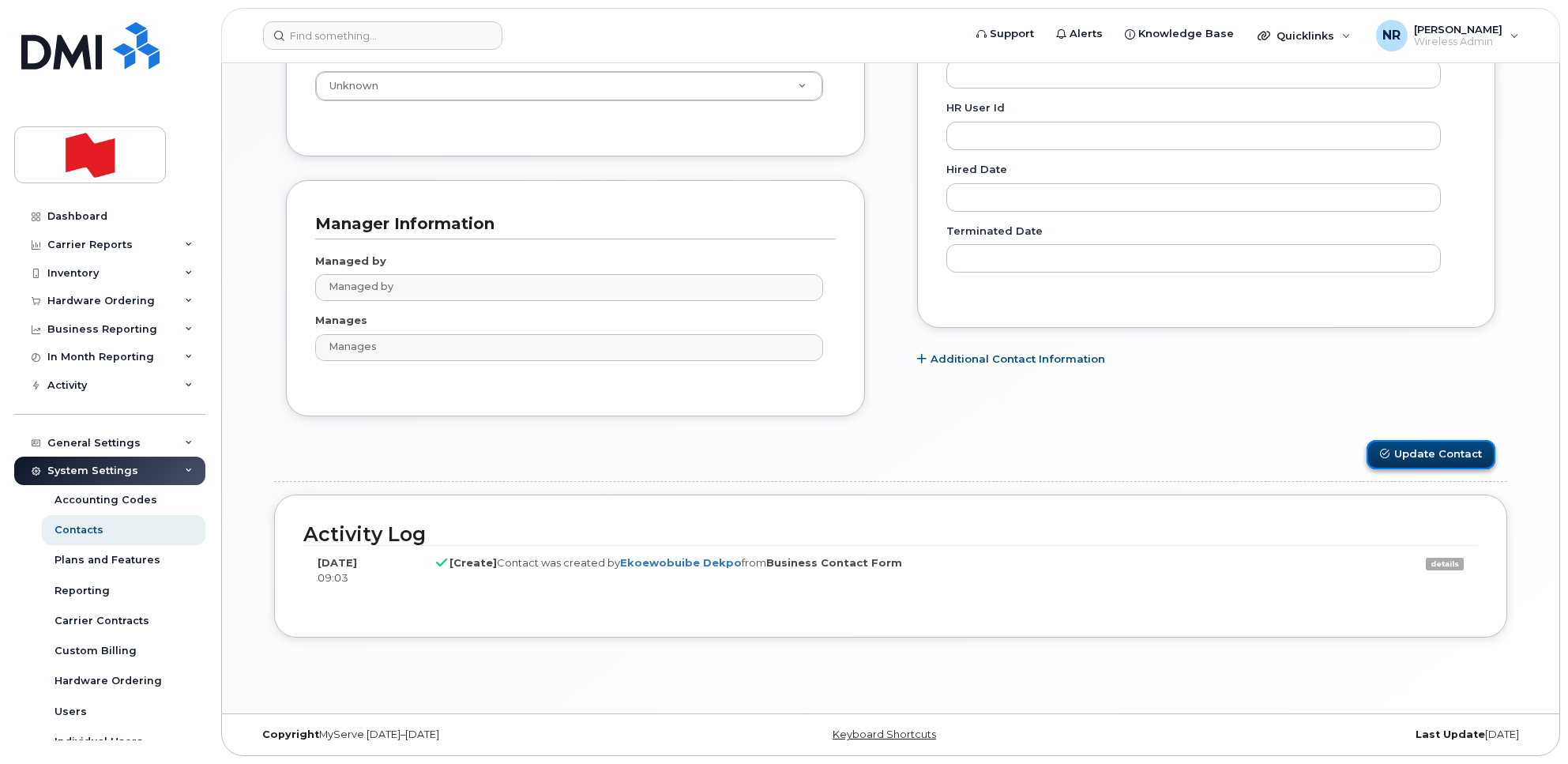
click at [1435, 452] on button "Update Contact" at bounding box center [1431, 454] width 129 height 29
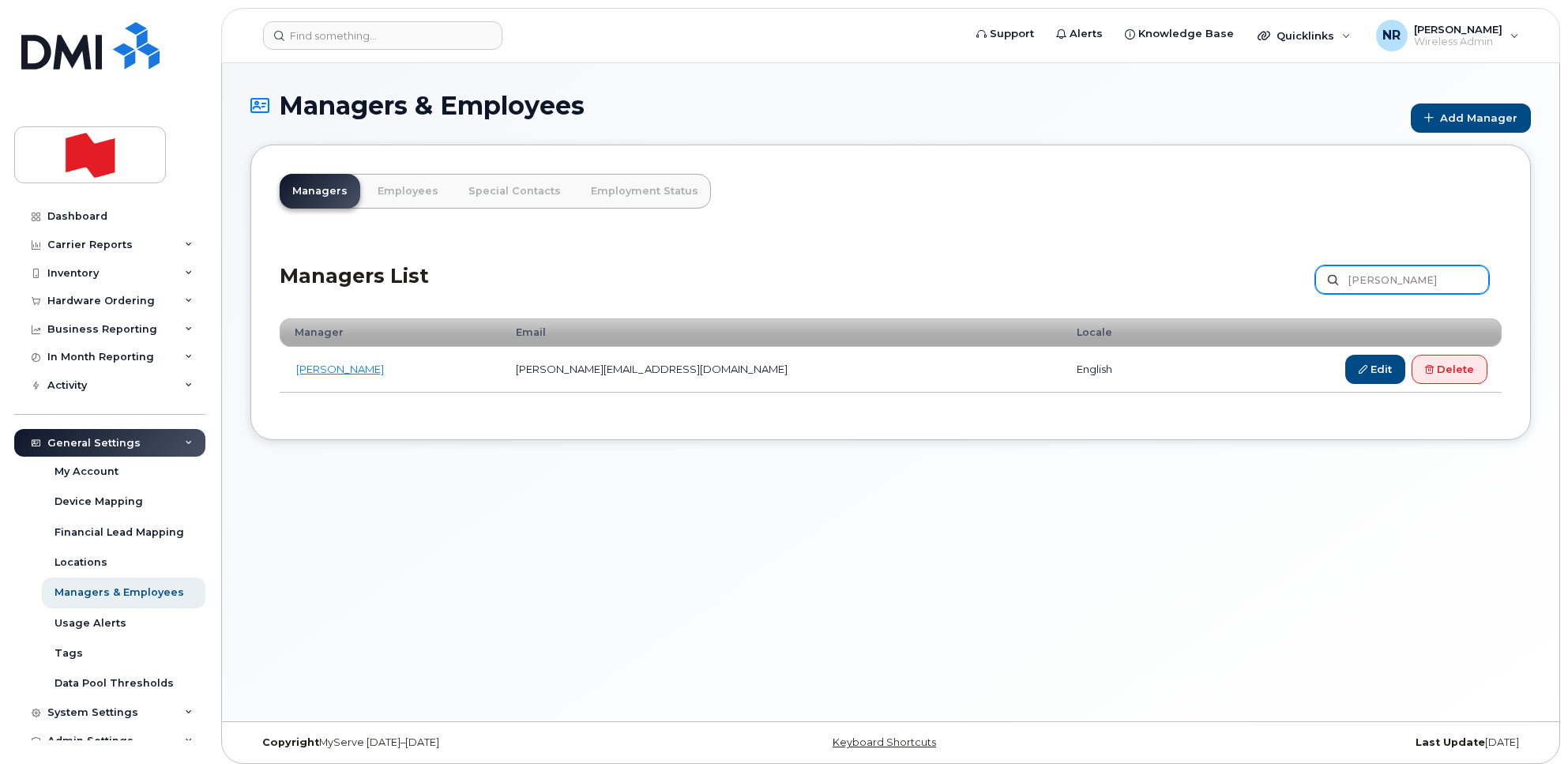
drag, startPoint x: 1395, startPoint y: 271, endPoint x: 1273, endPoint y: 278, distance: 122.2
click at [1273, 278] on div "Managers List [PERSON_NAME] Customize Filter Refresh Export" at bounding box center [891, 274] width 1222 height 75
type input "ines"
drag, startPoint x: 1426, startPoint y: 275, endPoint x: 1303, endPoint y: 282, distance: 123.2
click at [1303, 282] on div "Managers List ines Customize Filter Refresh Export" at bounding box center [891, 274] width 1222 height 75
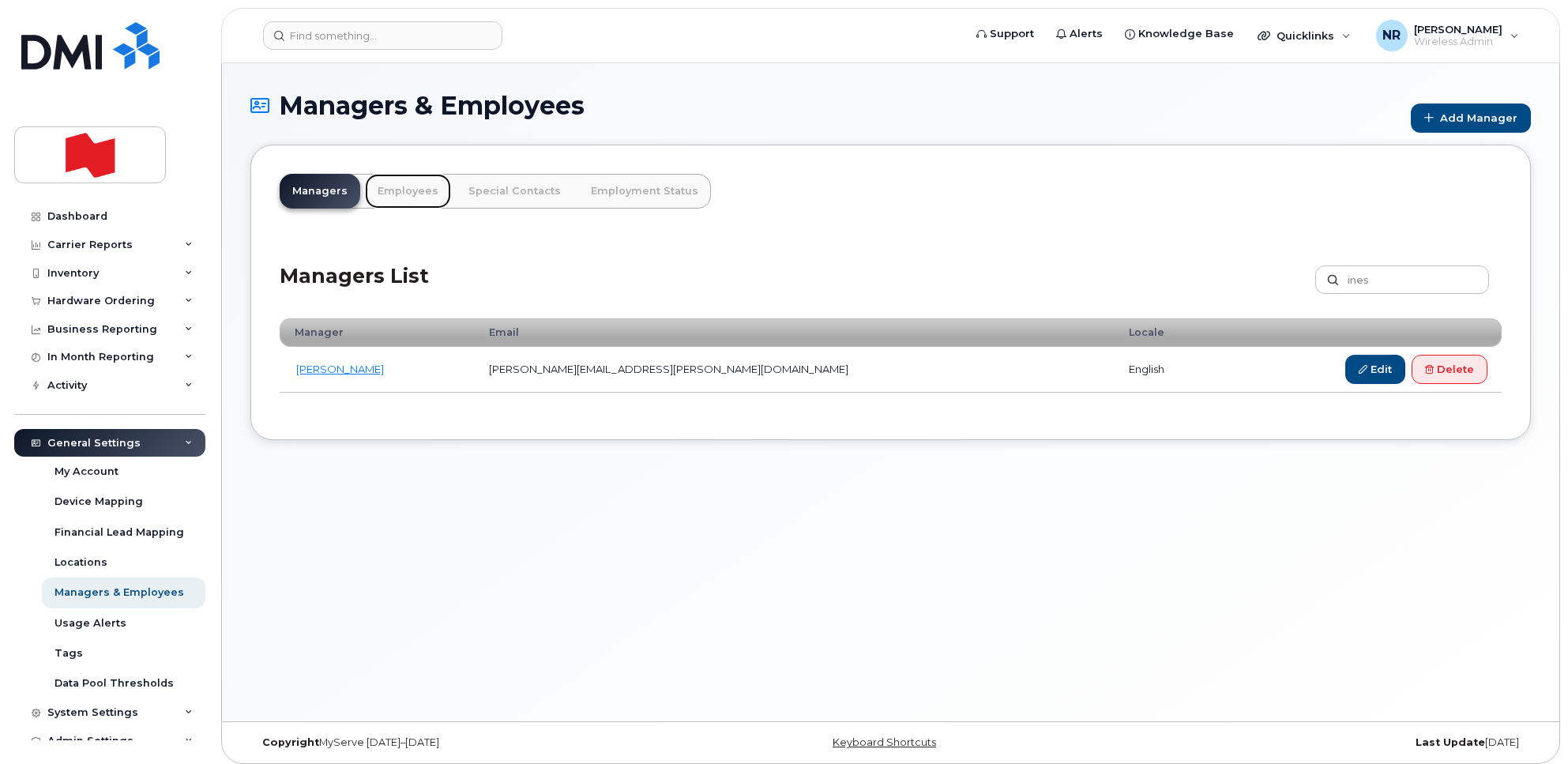
click at [415, 187] on link "Employees" at bounding box center [408, 191] width 86 height 35
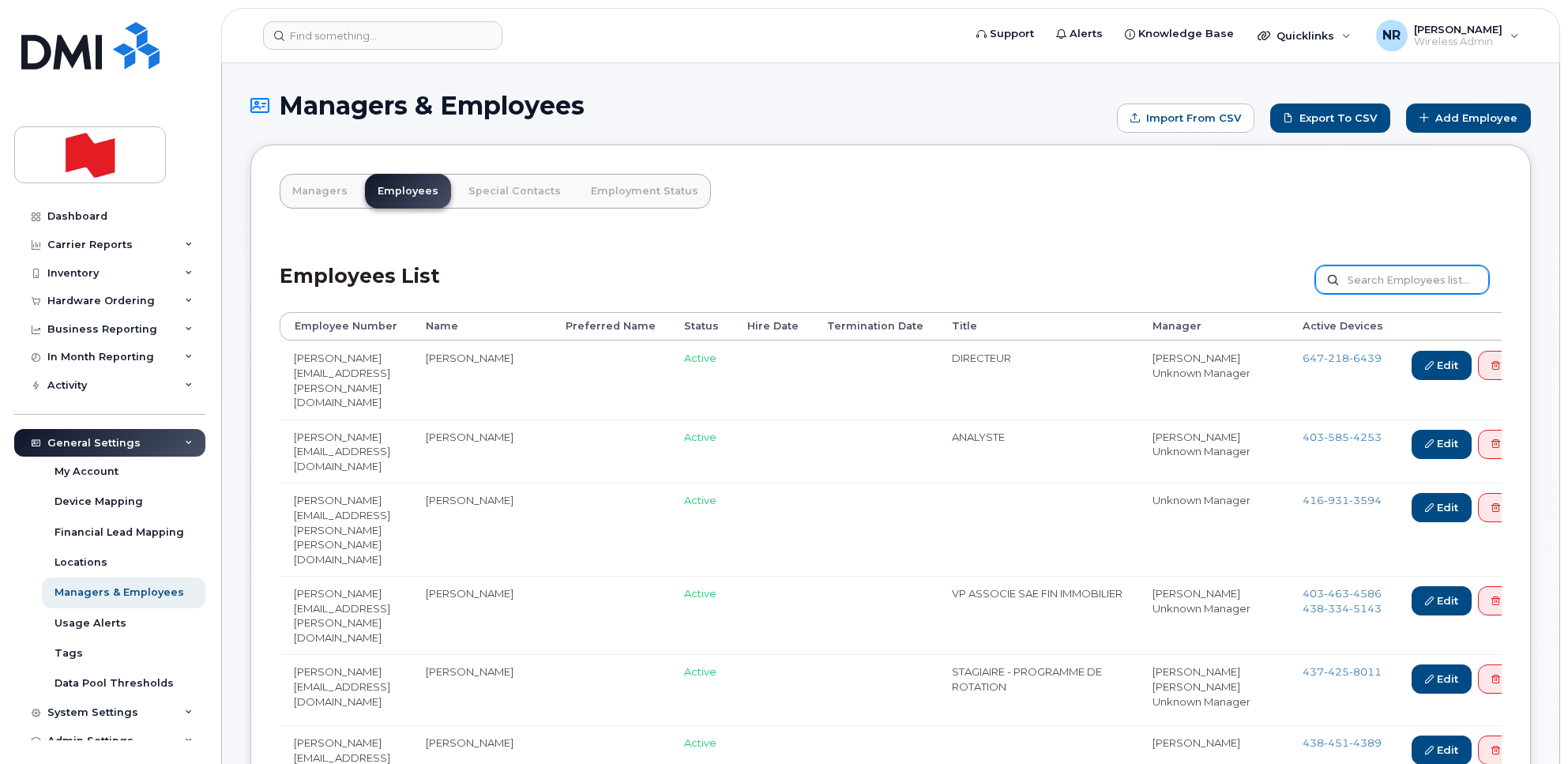
click at [1384, 273] on input "text" at bounding box center [1402, 279] width 173 height 28
type input "ines"
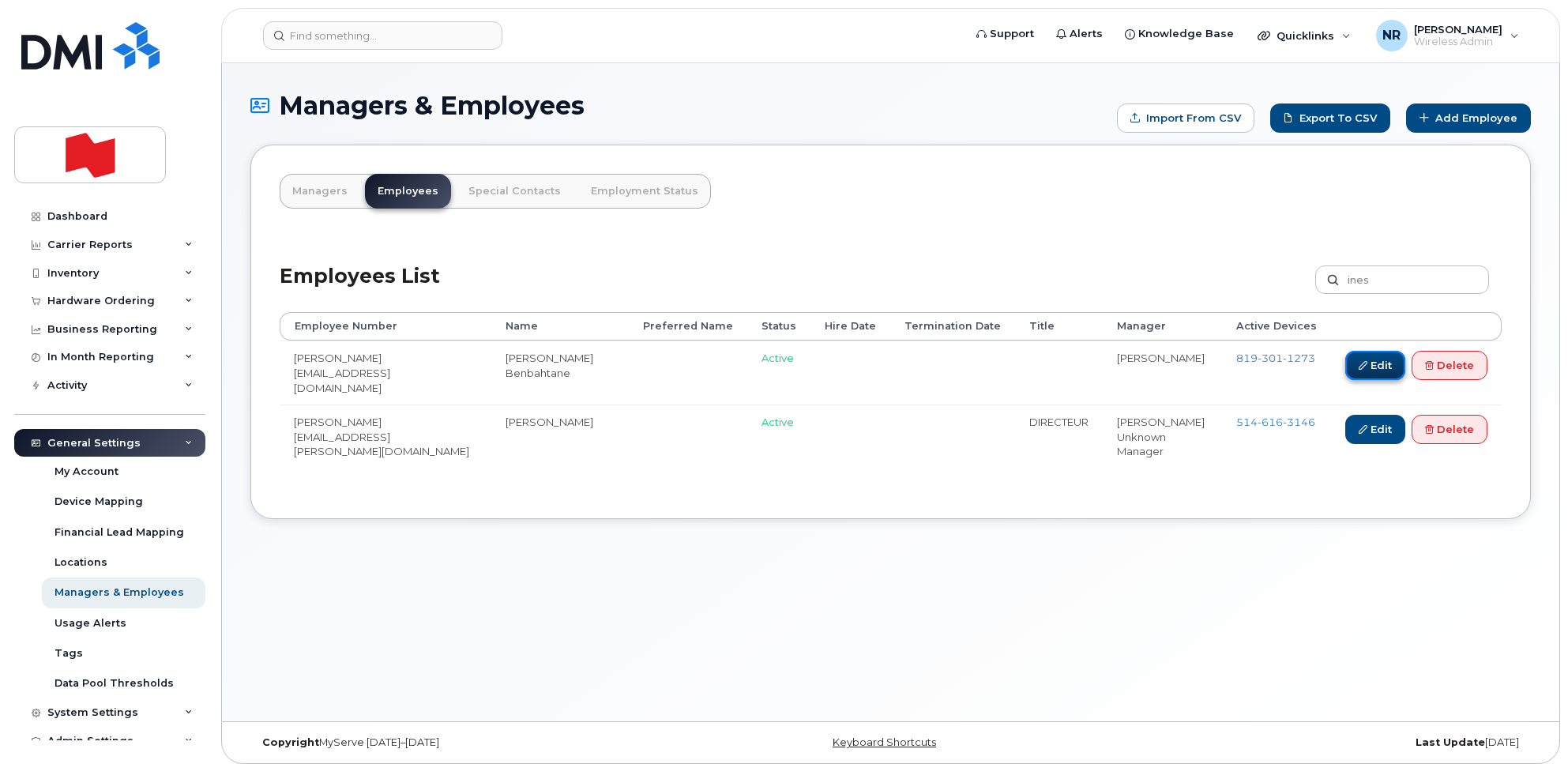
click at [1378, 365] on link "Edit" at bounding box center [1375, 365] width 60 height 29
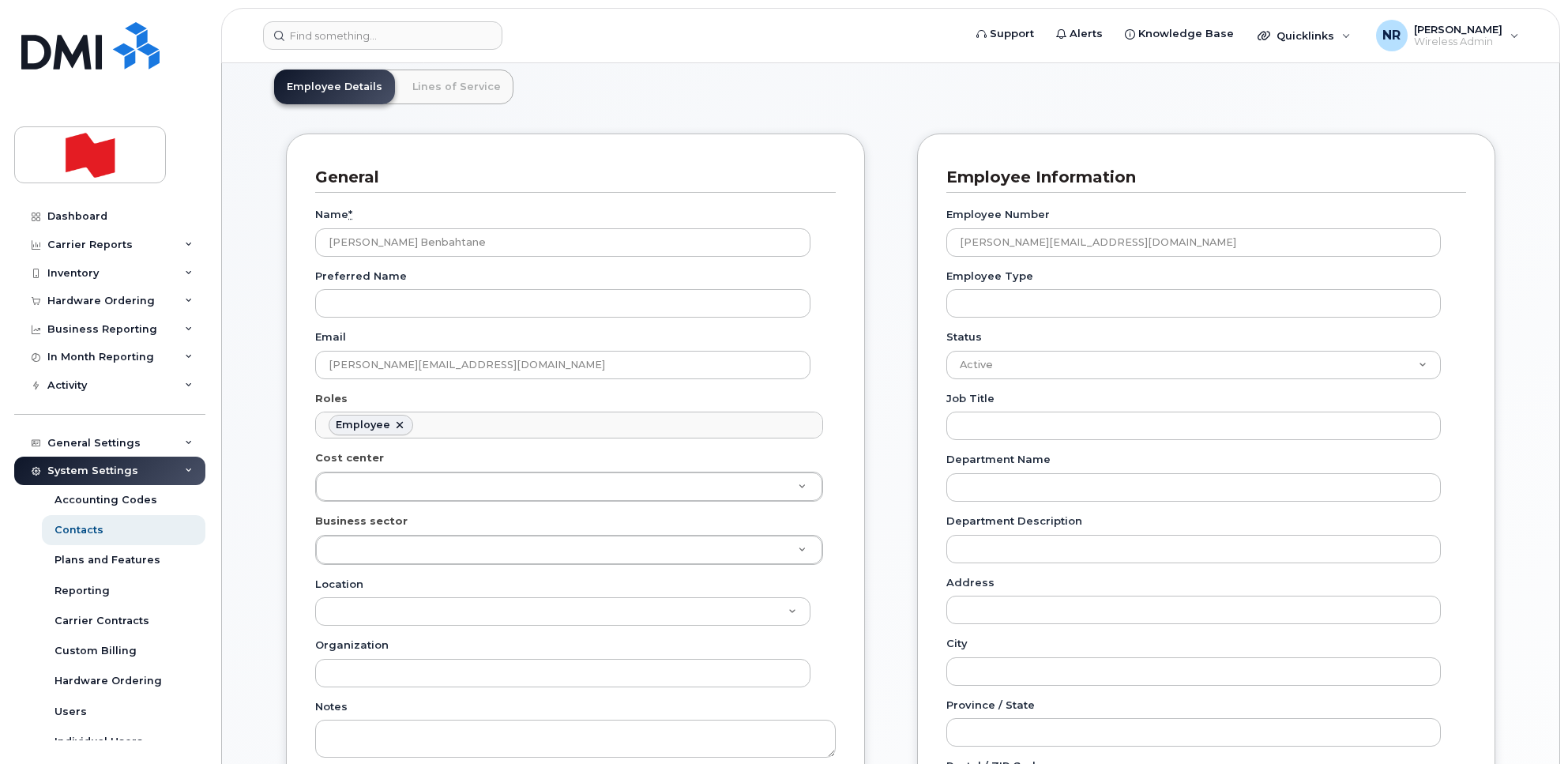
scroll to position [197, 0]
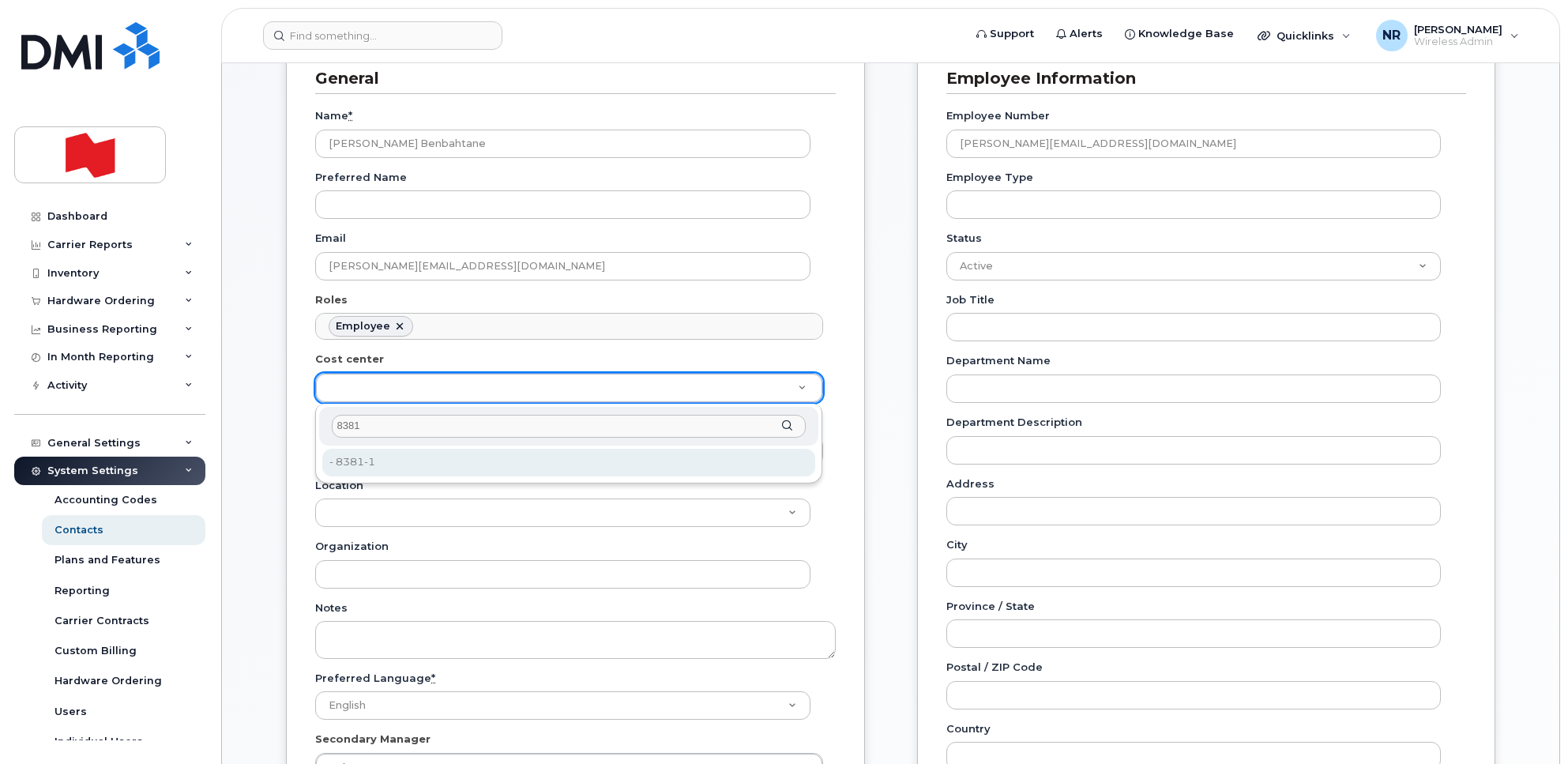
type input "8381"
type input "22916700"
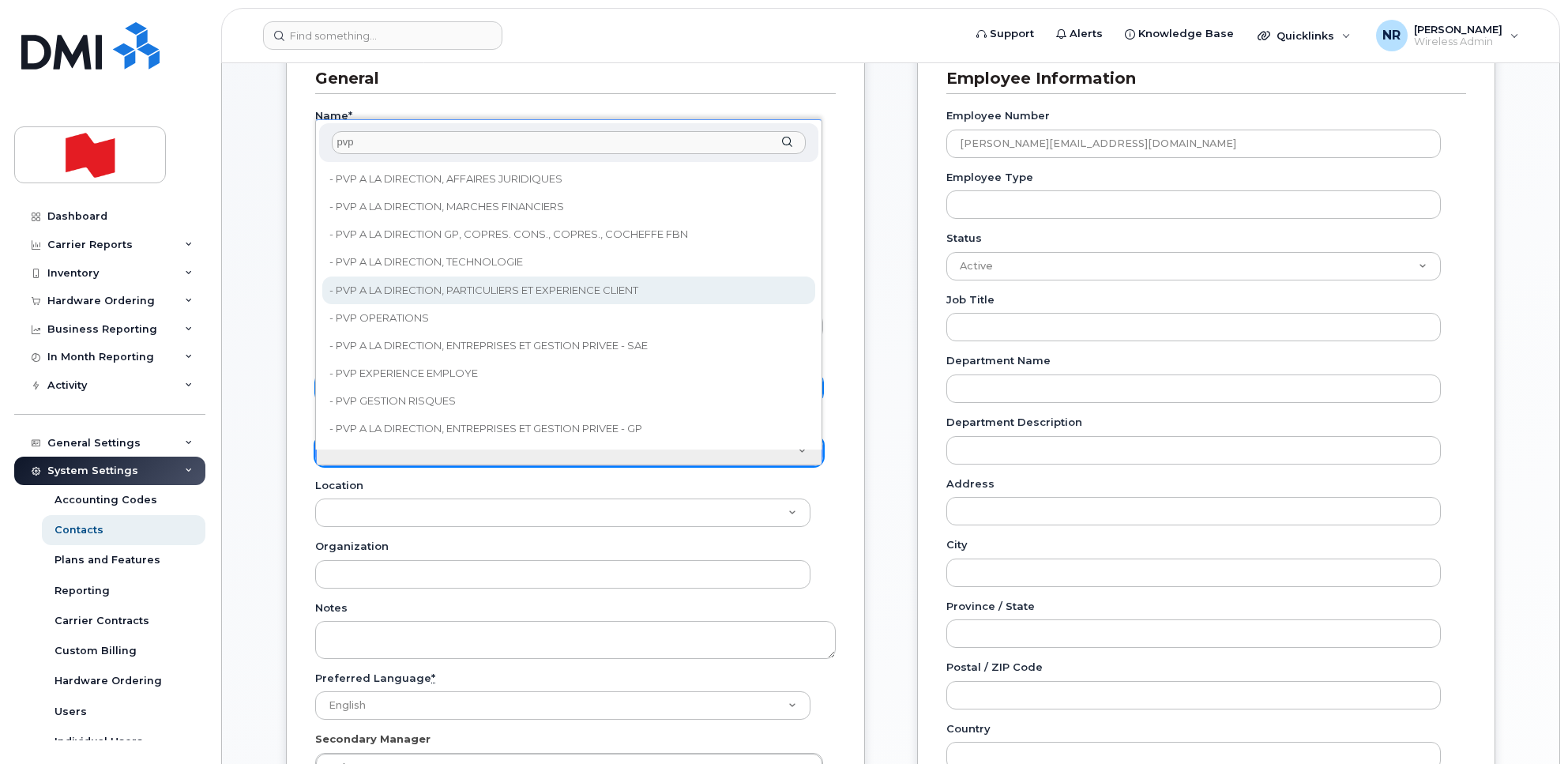
type input "pvp"
type input "22917077"
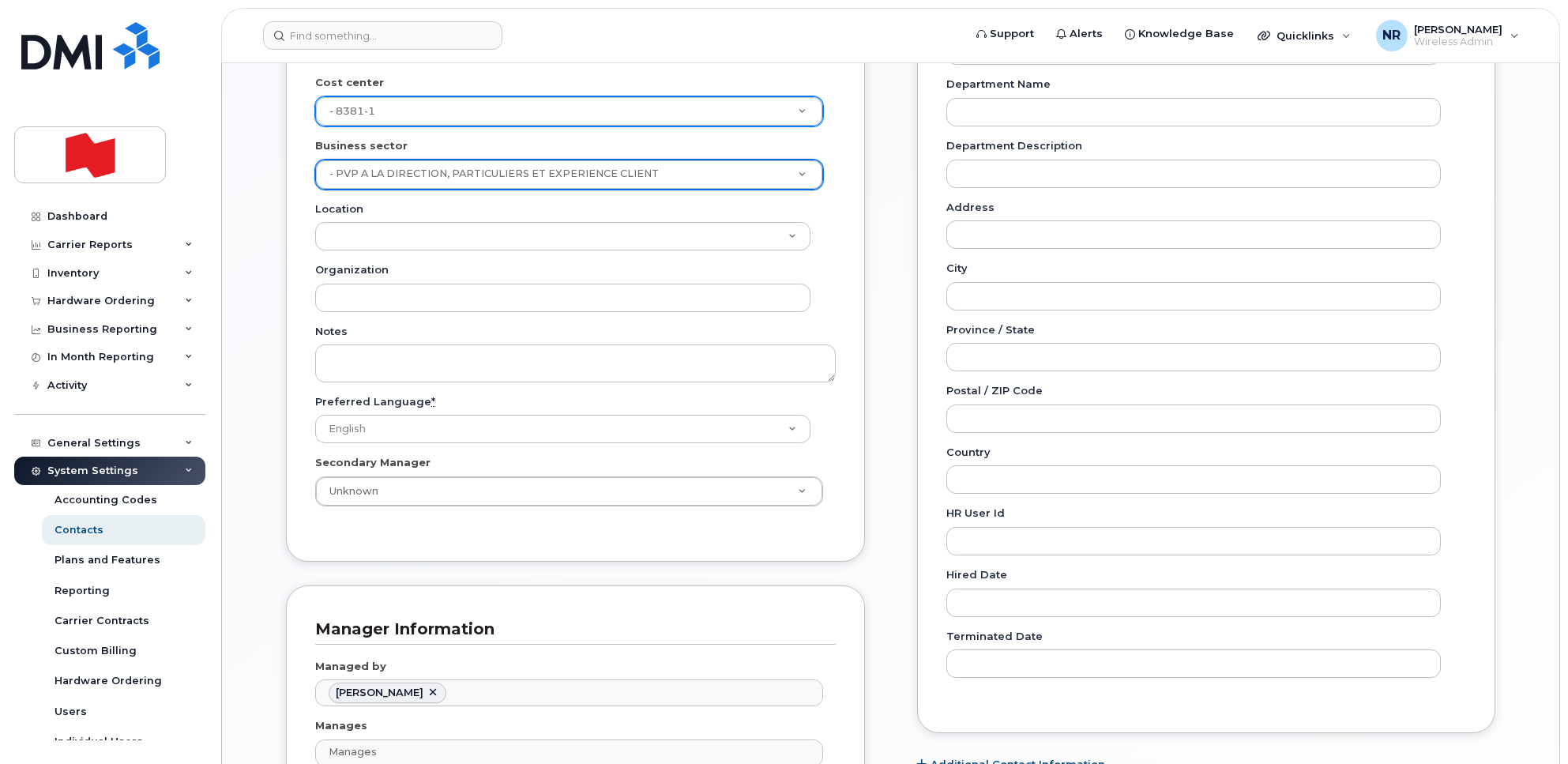
scroll to position [592, 0]
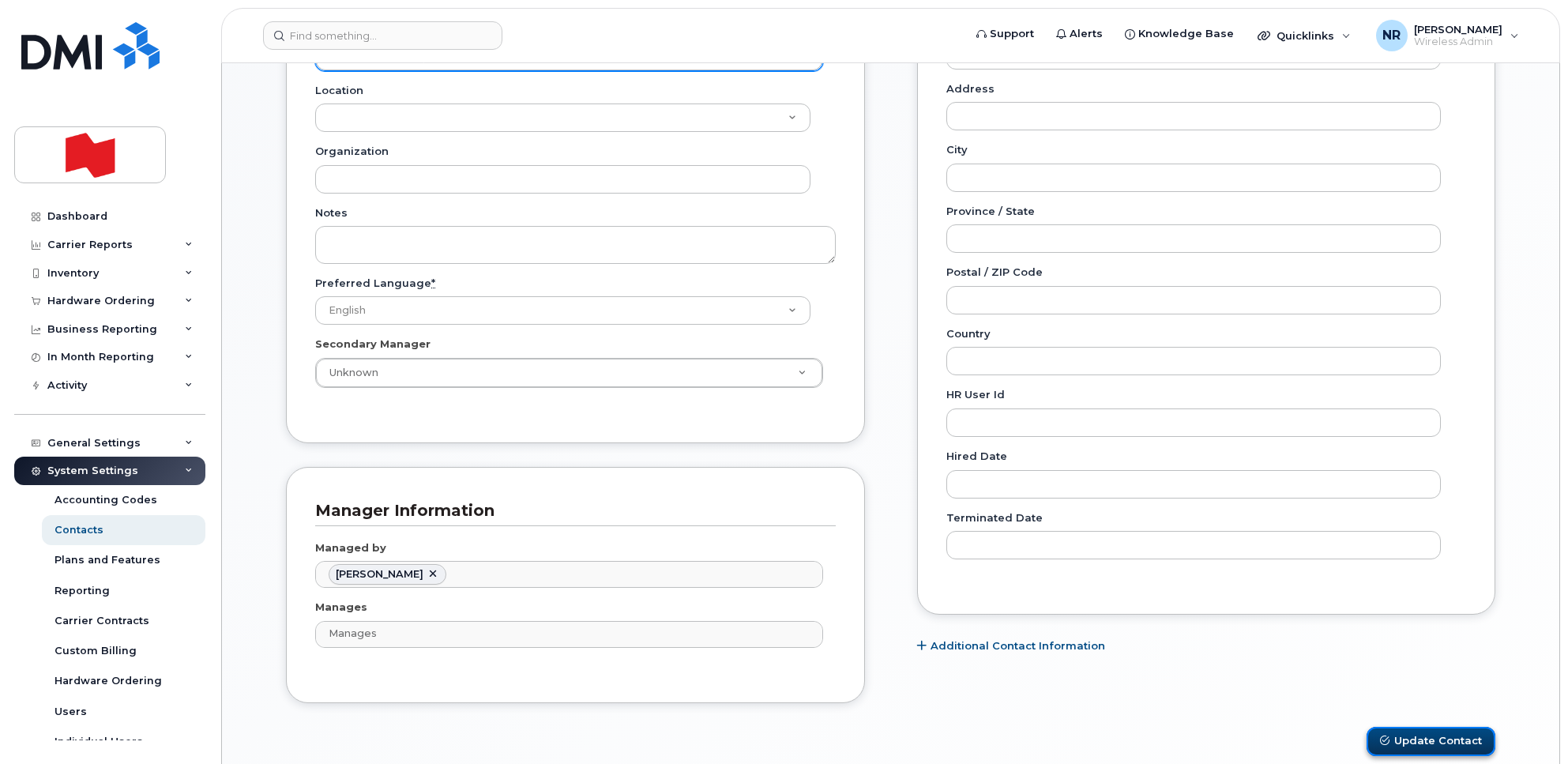
click at [1419, 739] on button "Update Contact" at bounding box center [1431, 741] width 129 height 29
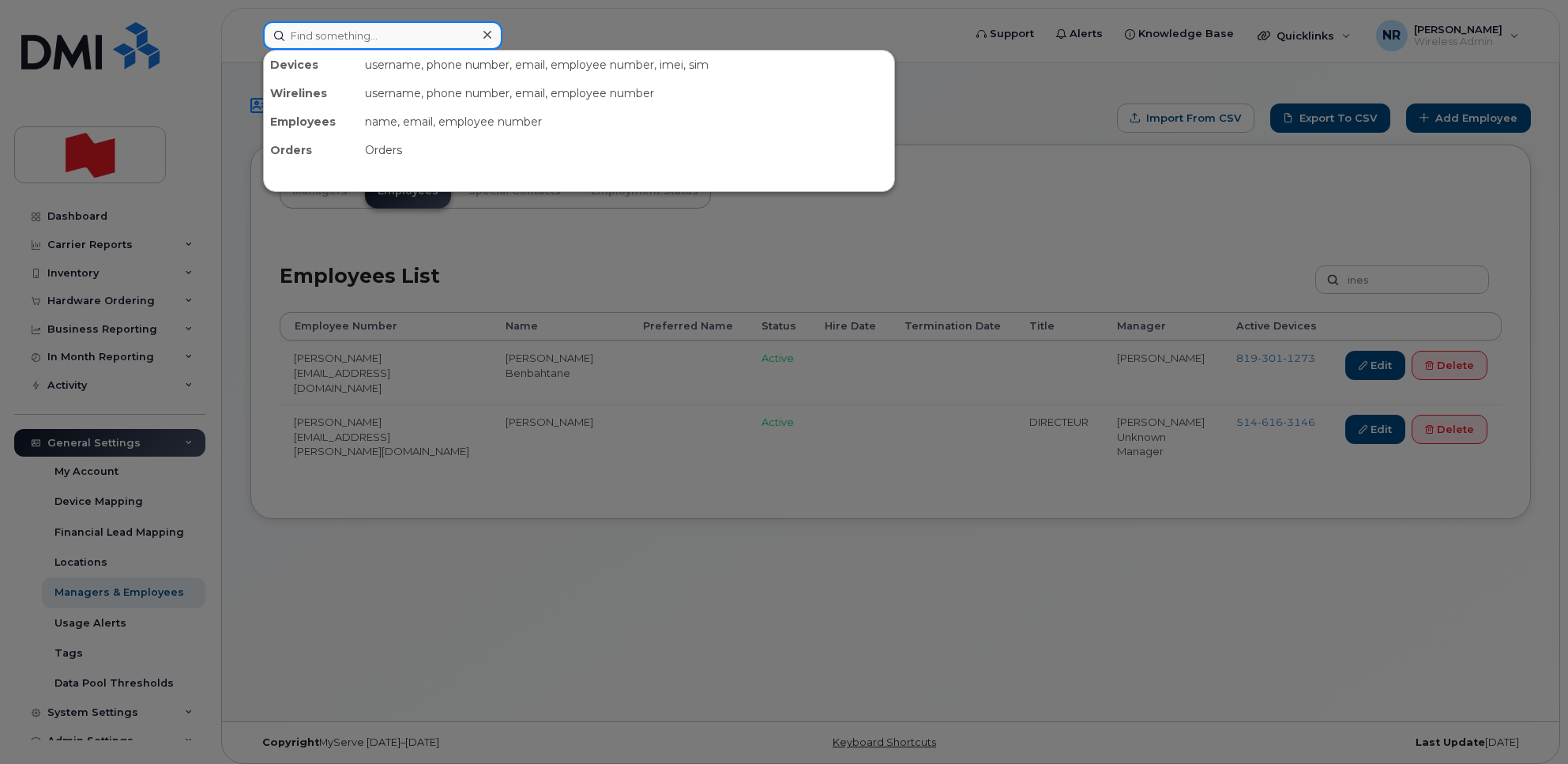
click at [324, 36] on input at bounding box center [383, 36] width 239 height 28
type input "ines"
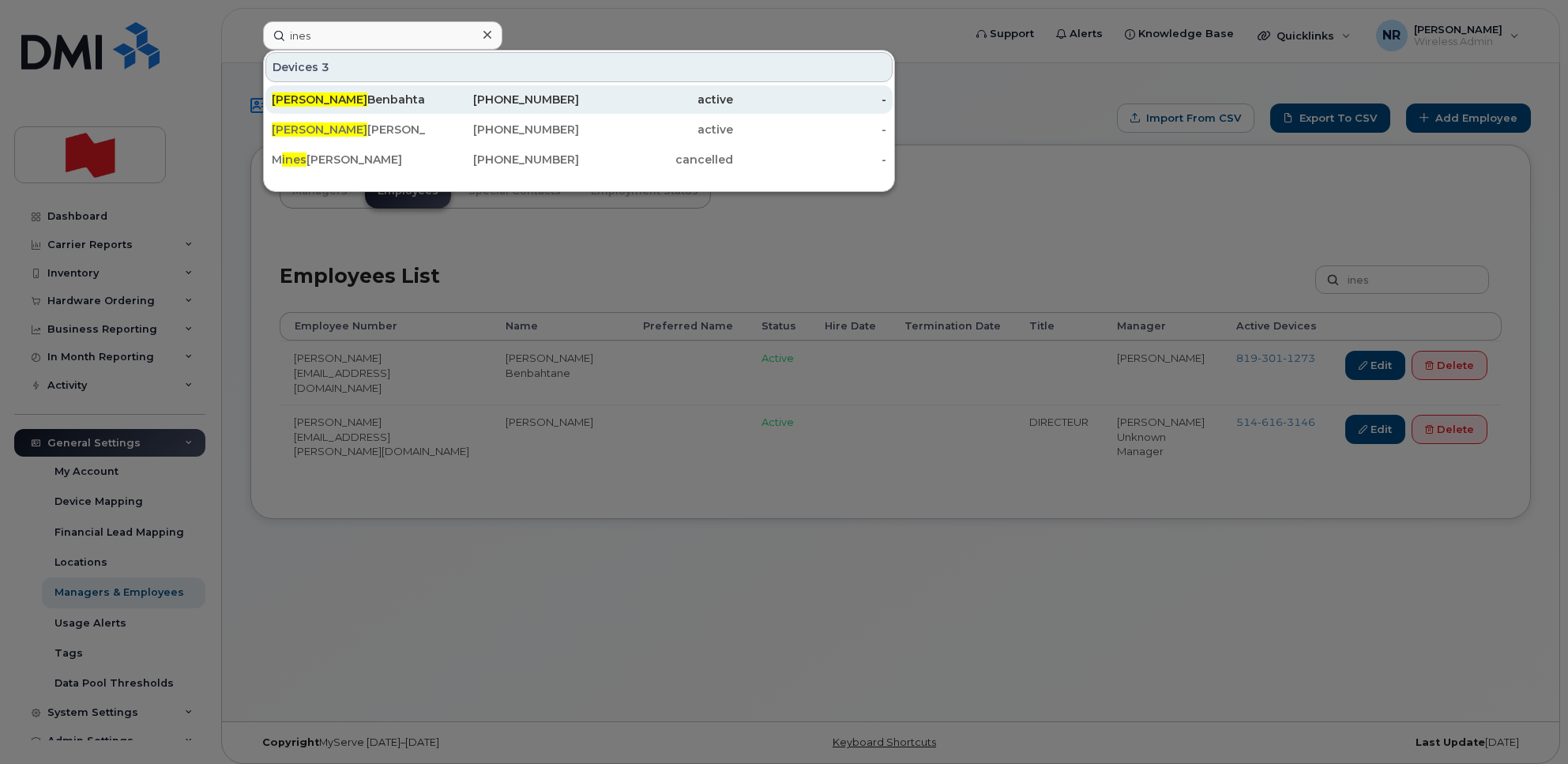
click at [320, 102] on div "[PERSON_NAME] Benbahtane" at bounding box center [348, 99] width 154 height 16
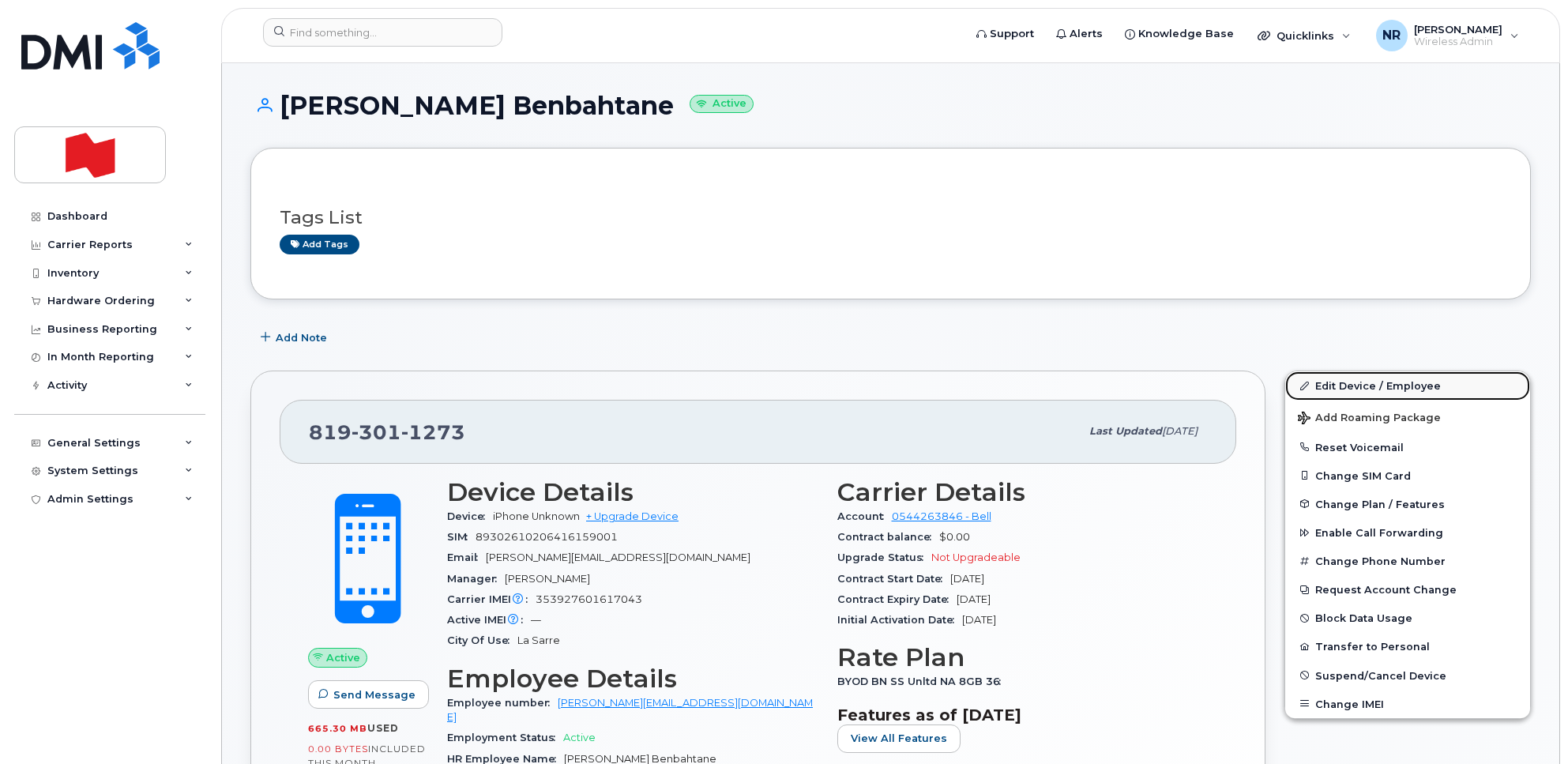
click at [1351, 384] on link "Edit Device / Employee" at bounding box center [1407, 386] width 245 height 28
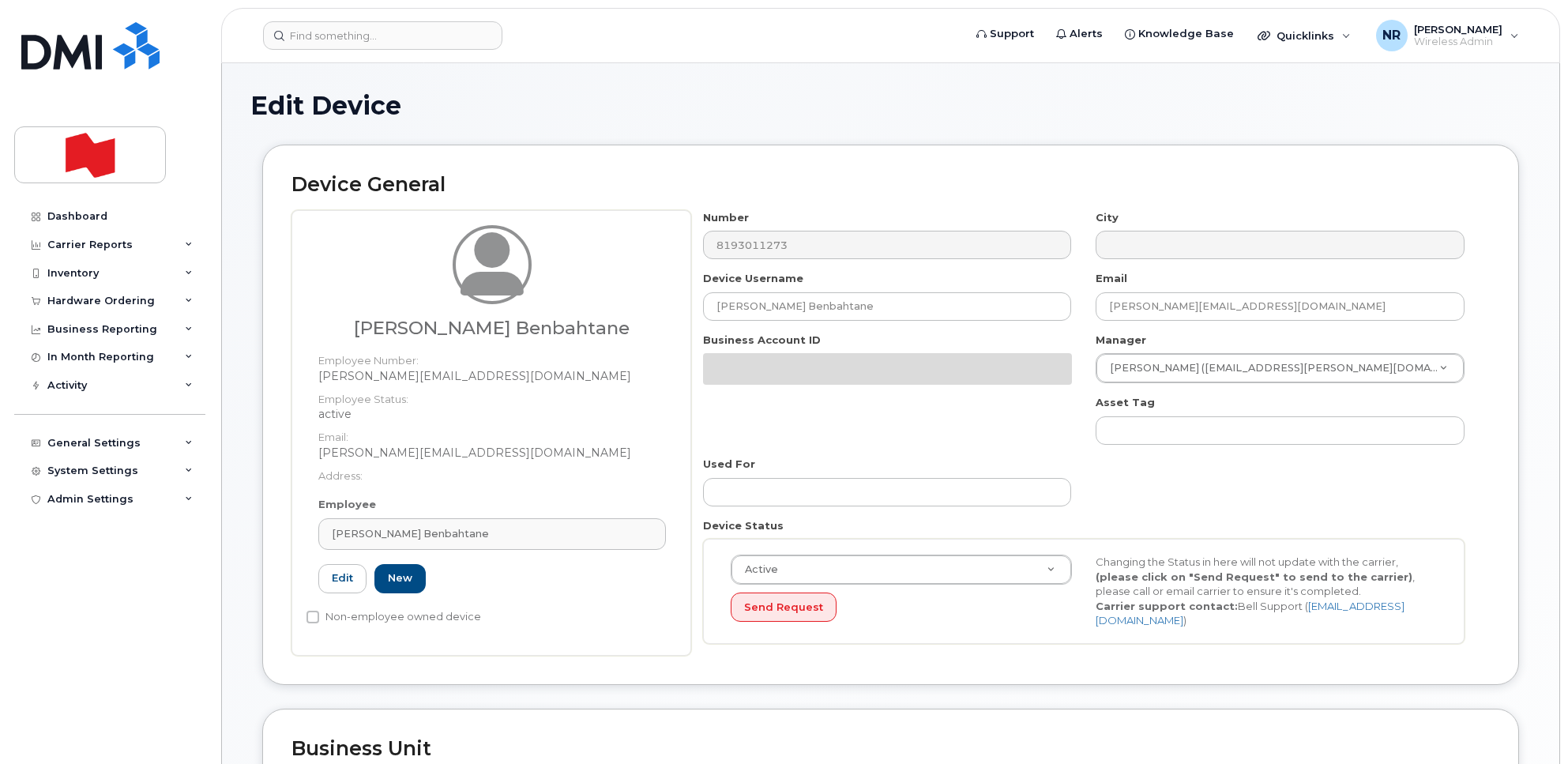
select select "22917077"
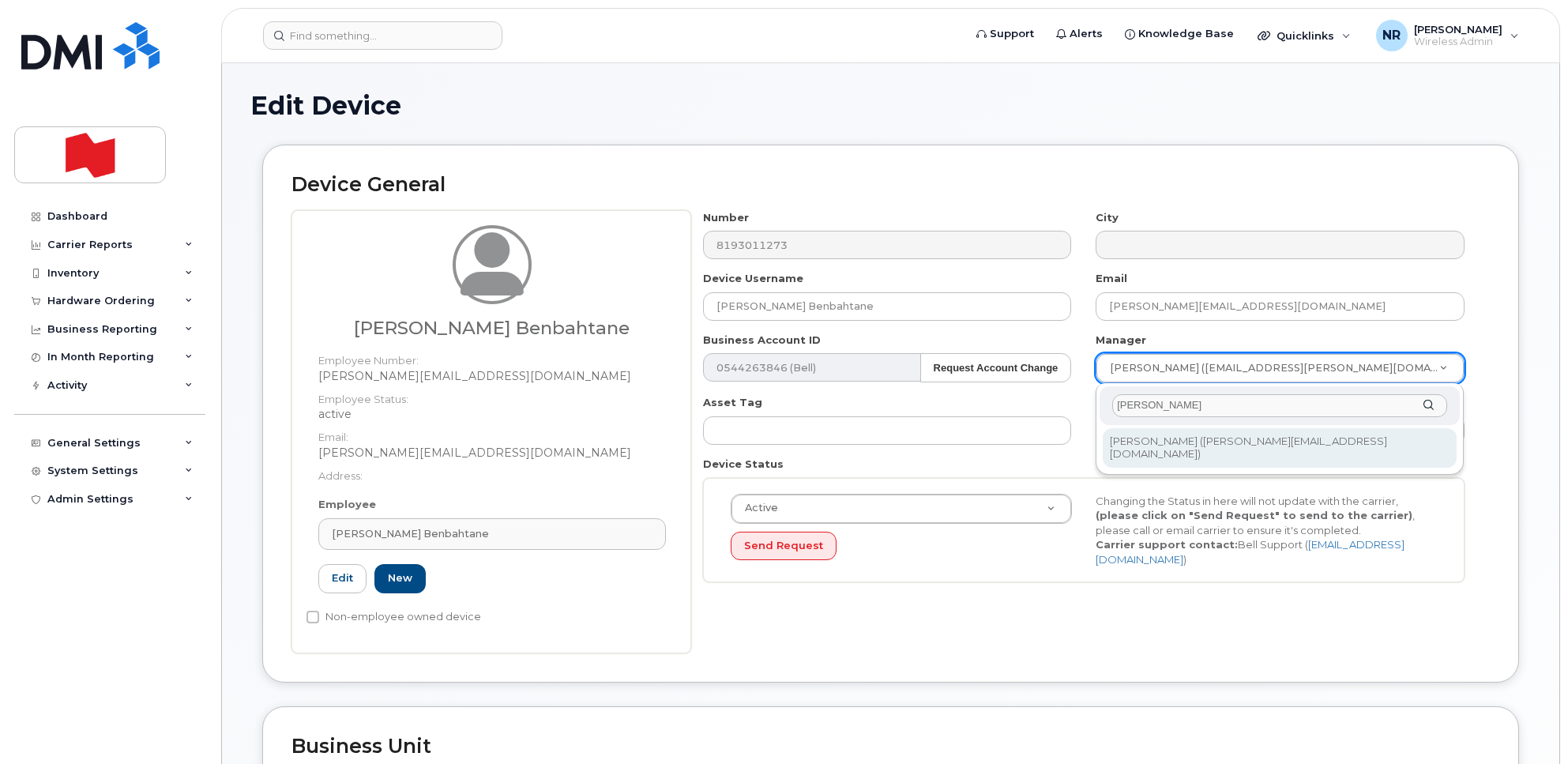
type input "[PERSON_NAME]"
type input "3005532"
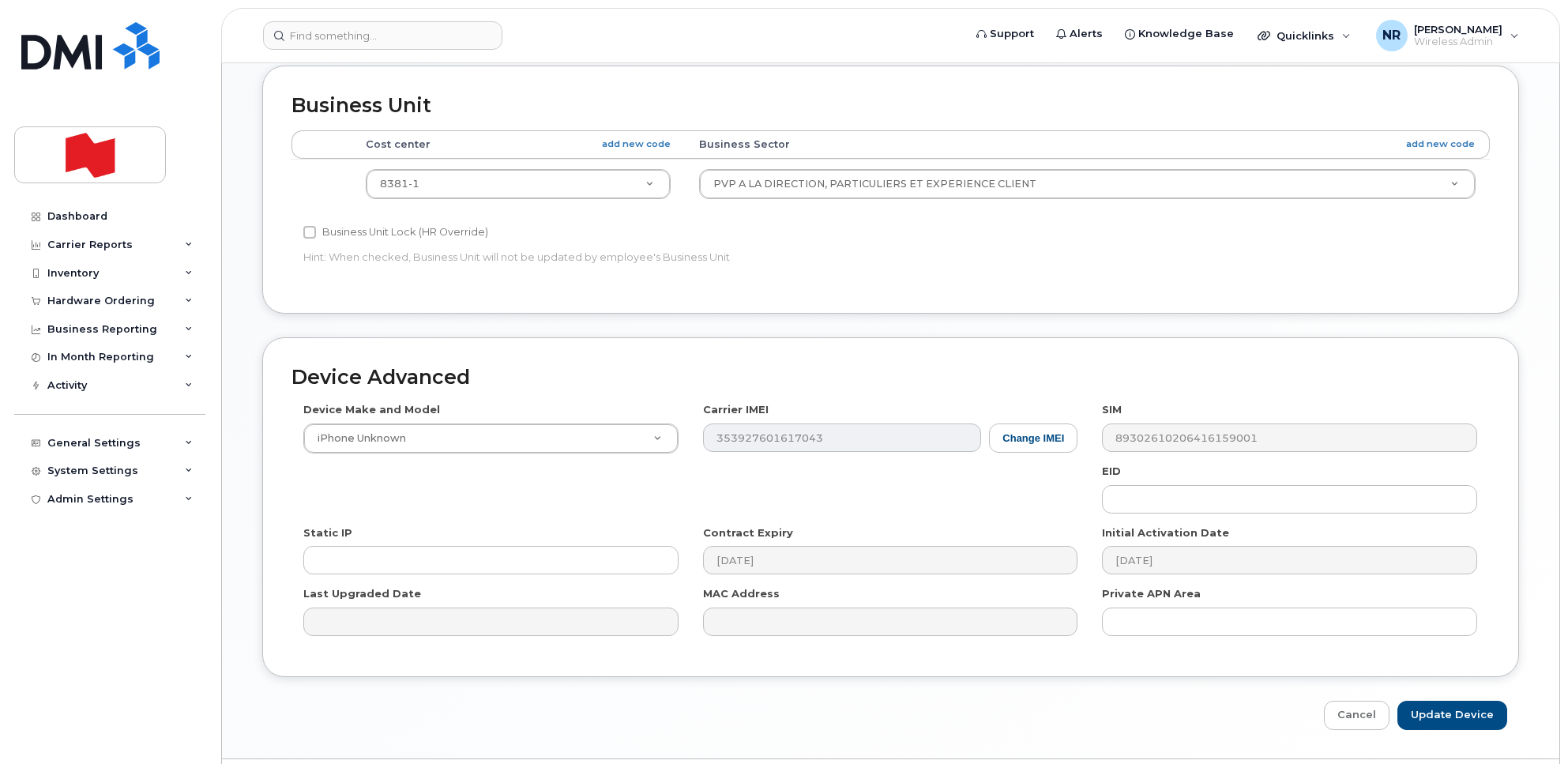
scroll to position [688, 0]
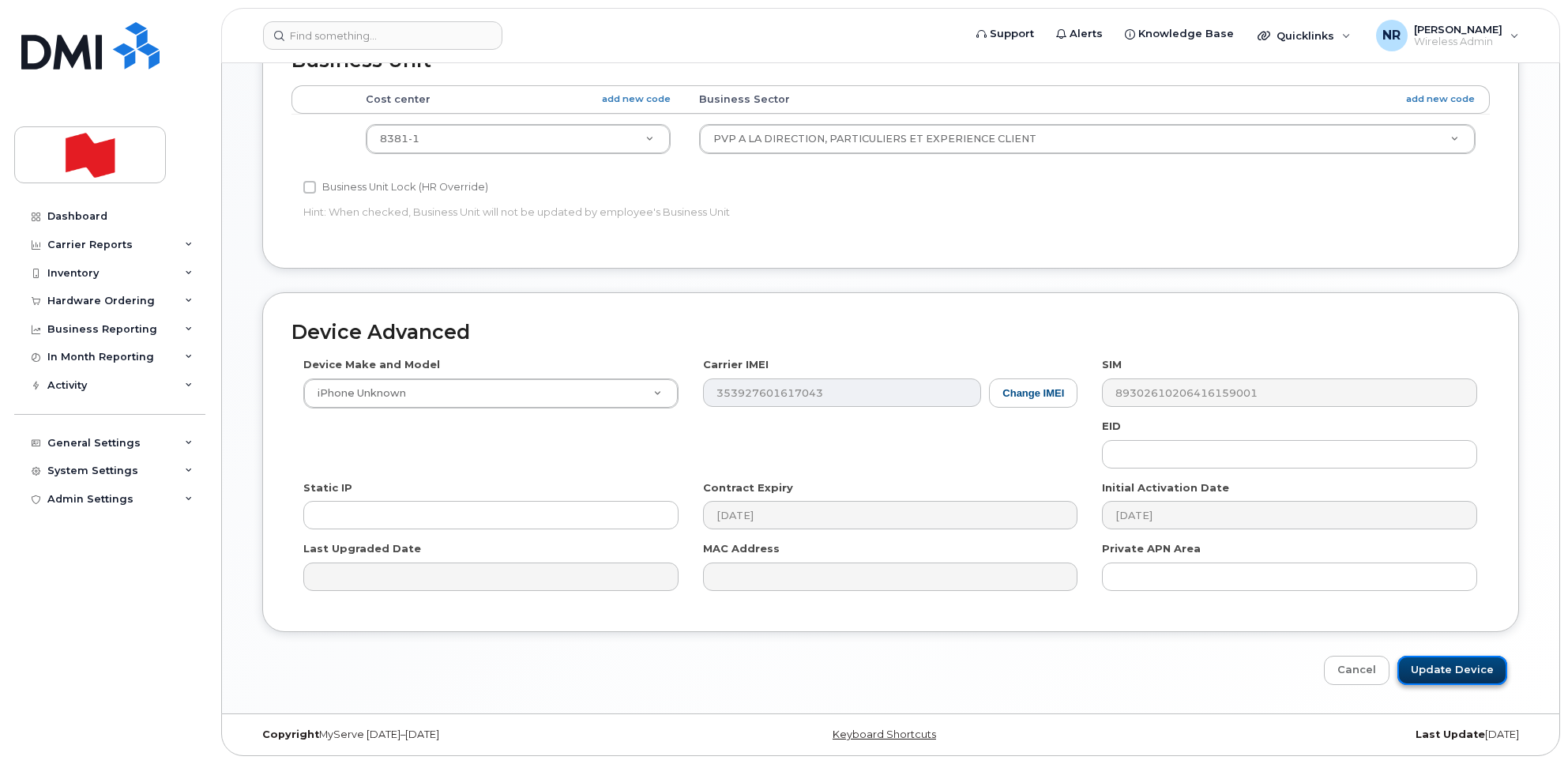
click at [1432, 672] on input "Update Device" at bounding box center [1452, 670] width 110 height 29
type input "Saving..."
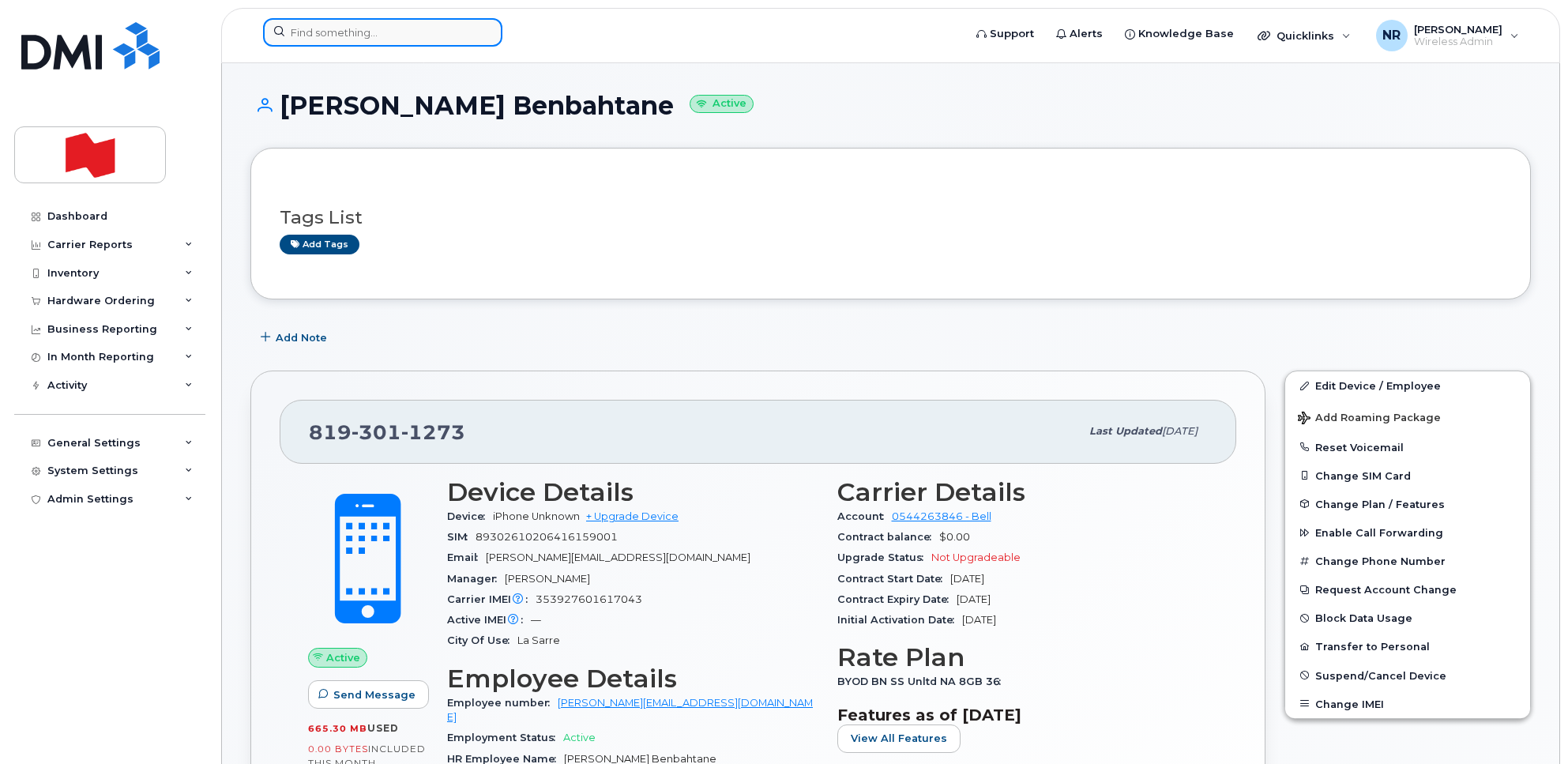
click at [390, 25] on input at bounding box center [383, 32] width 239 height 28
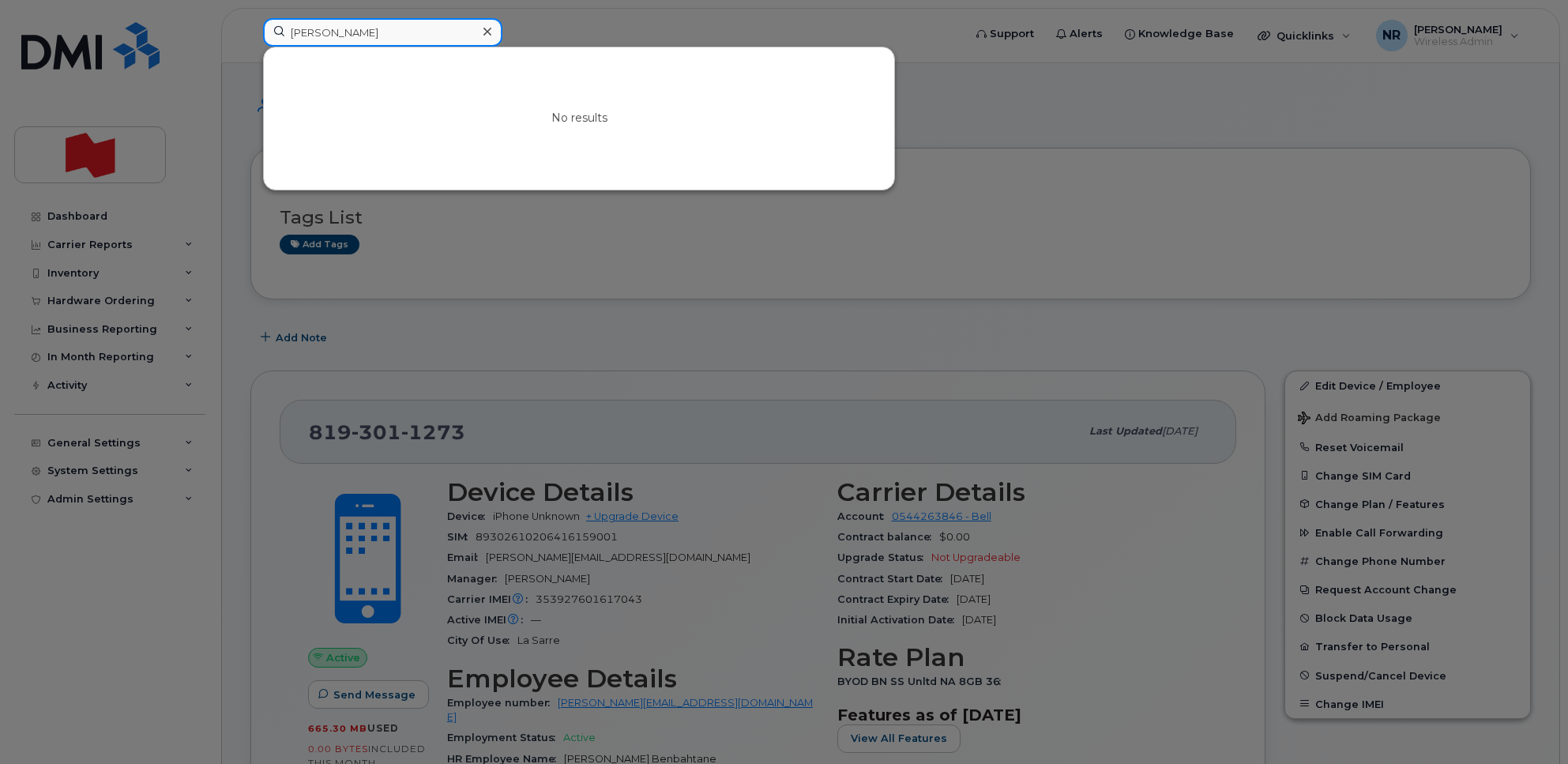
drag, startPoint x: 390, startPoint y: 31, endPoint x: 220, endPoint y: 29, distance: 170.0
click at [250, 29] on div "Chelsea Kim No results" at bounding box center [608, 36] width 715 height 35
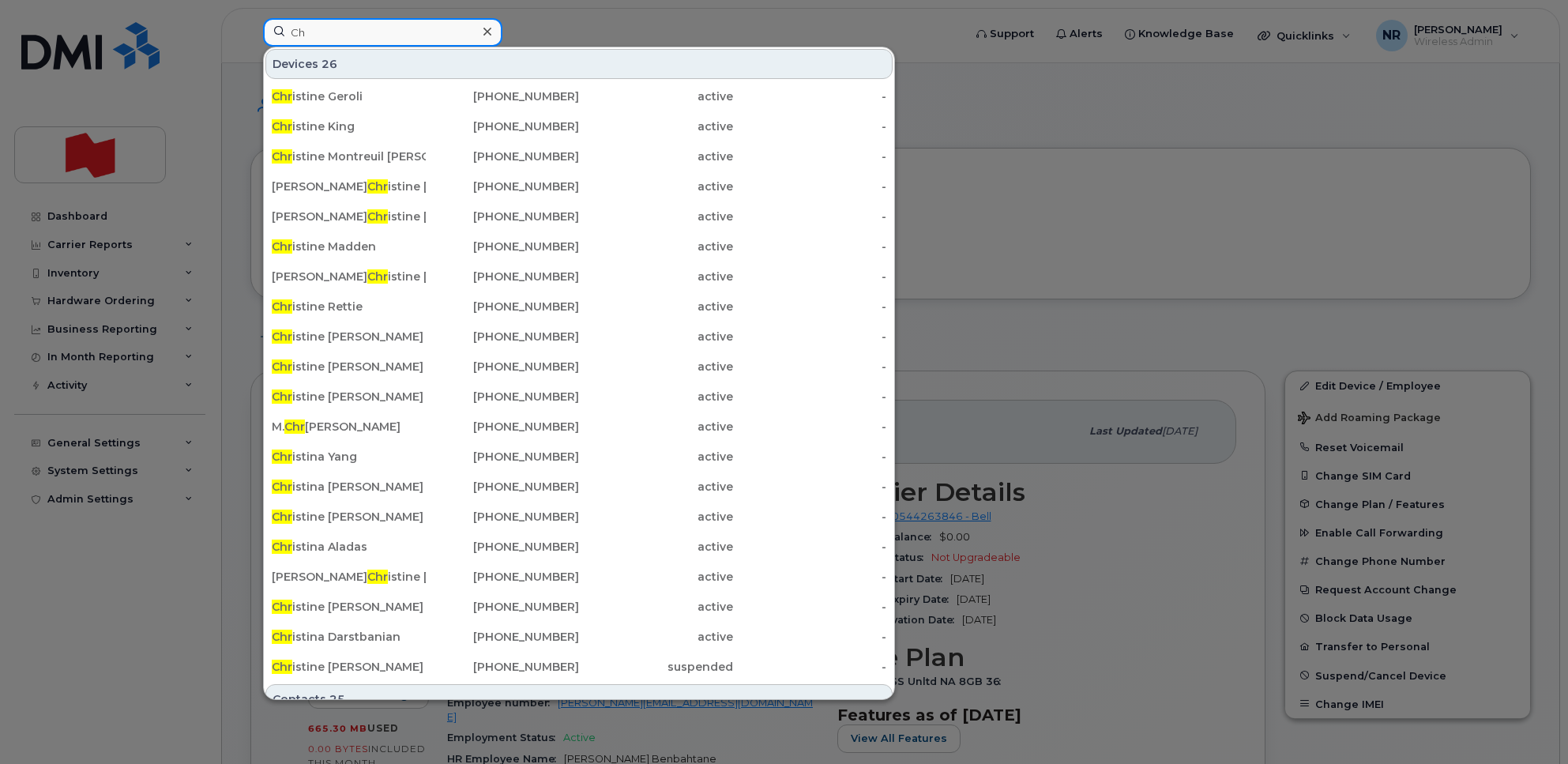
type input "C"
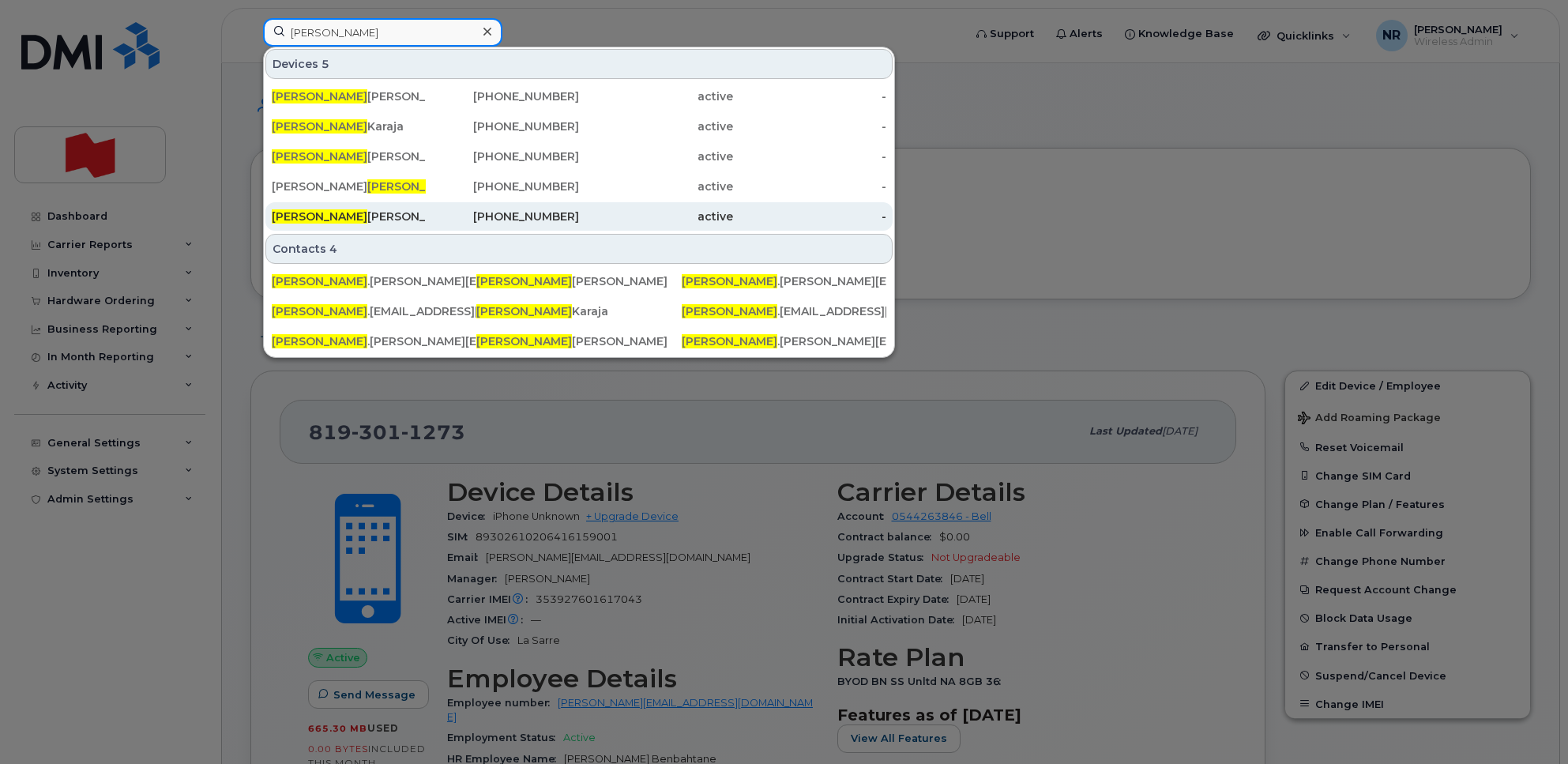
type input "Aaron"
click at [354, 218] on div "Aaron Maxwell Greaves" at bounding box center [348, 216] width 154 height 16
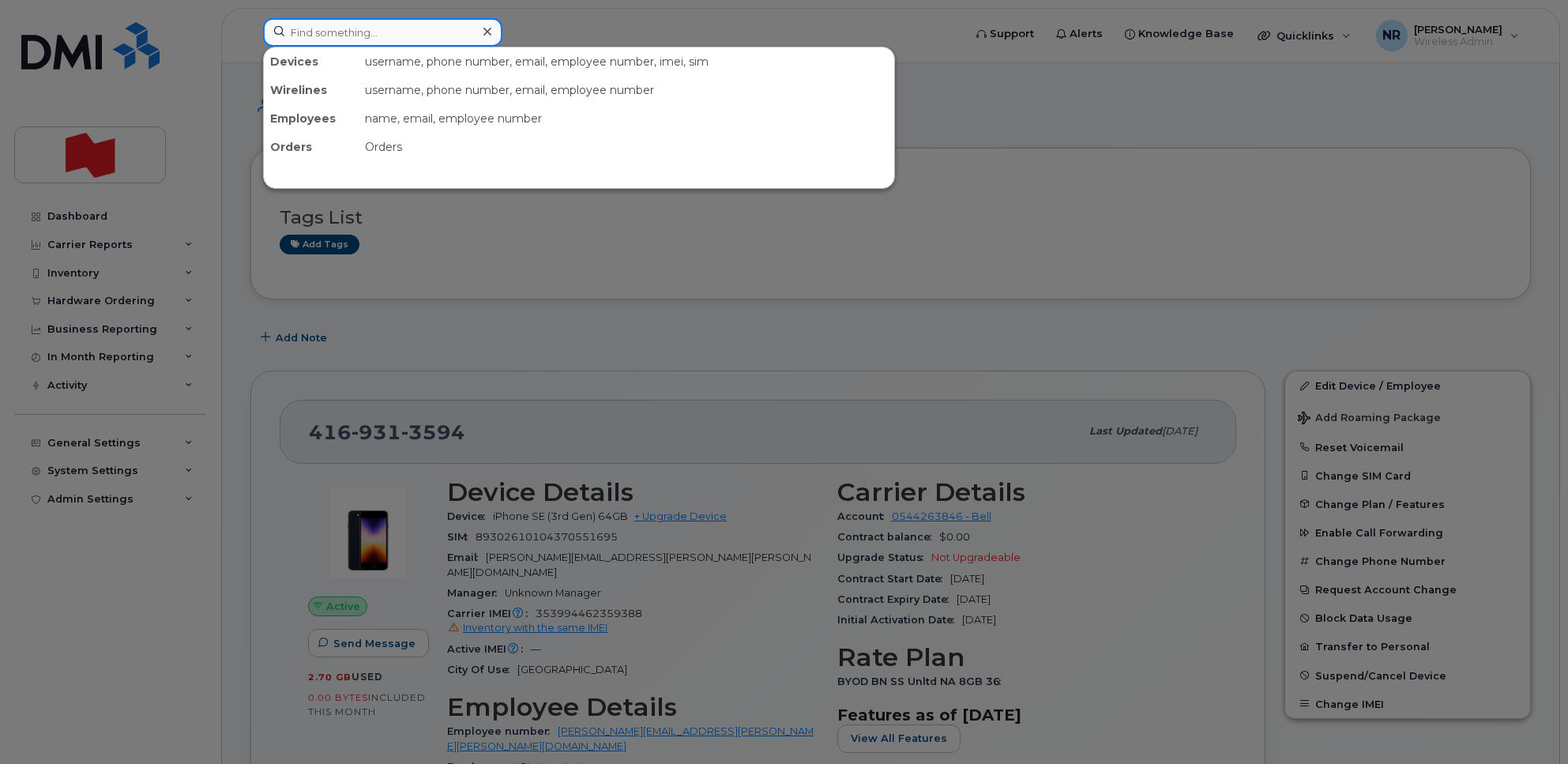
click at [329, 24] on input at bounding box center [383, 32] width 239 height 28
paste input "416-571-3281"
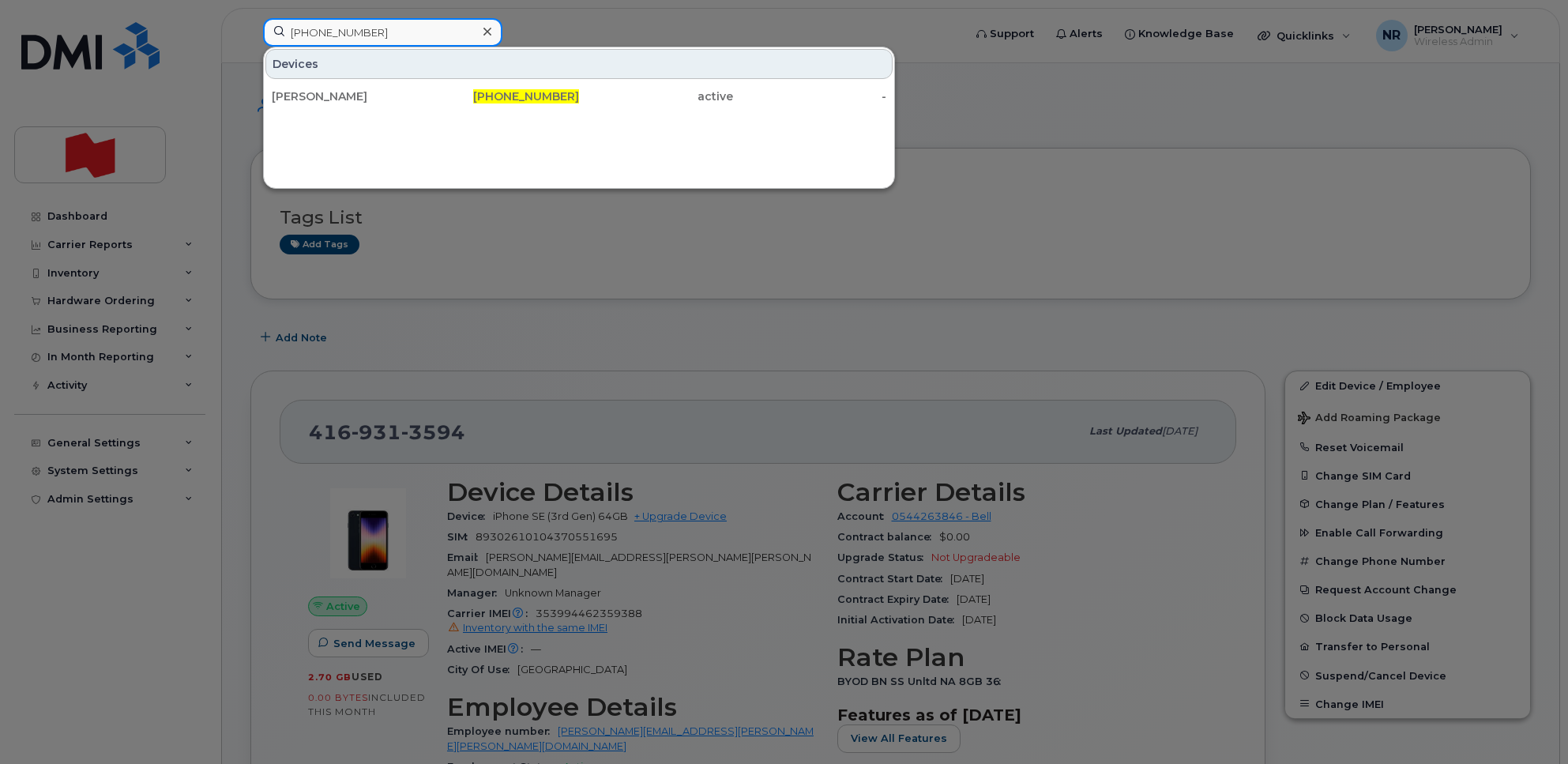
drag, startPoint x: 391, startPoint y: 22, endPoint x: 262, endPoint y: 36, distance: 129.8
click at [262, 36] on div "416-571-3281 Devices Maulik Doshi 416-571-3281 active -" at bounding box center [608, 36] width 715 height 35
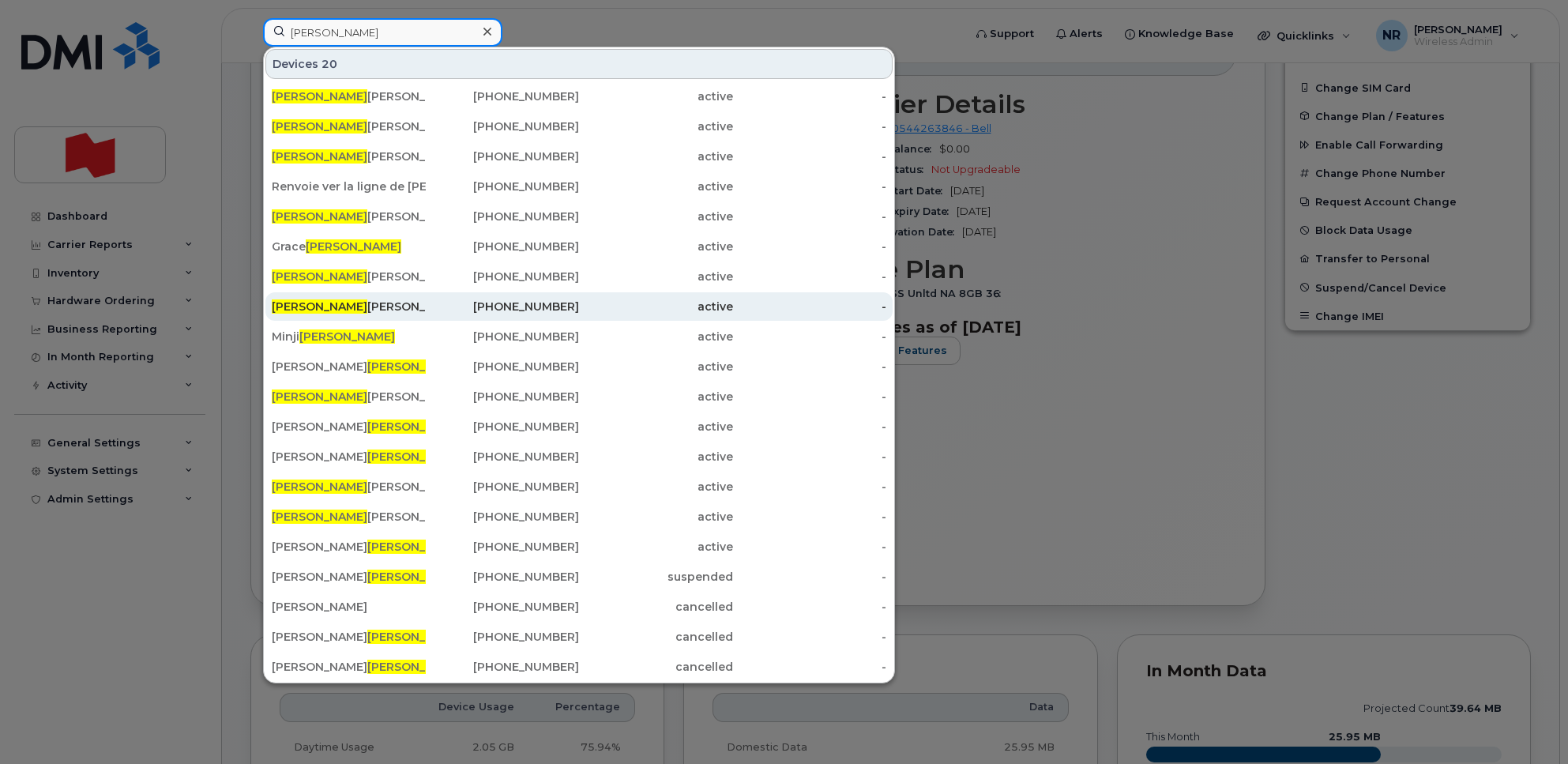
scroll to position [197, 0]
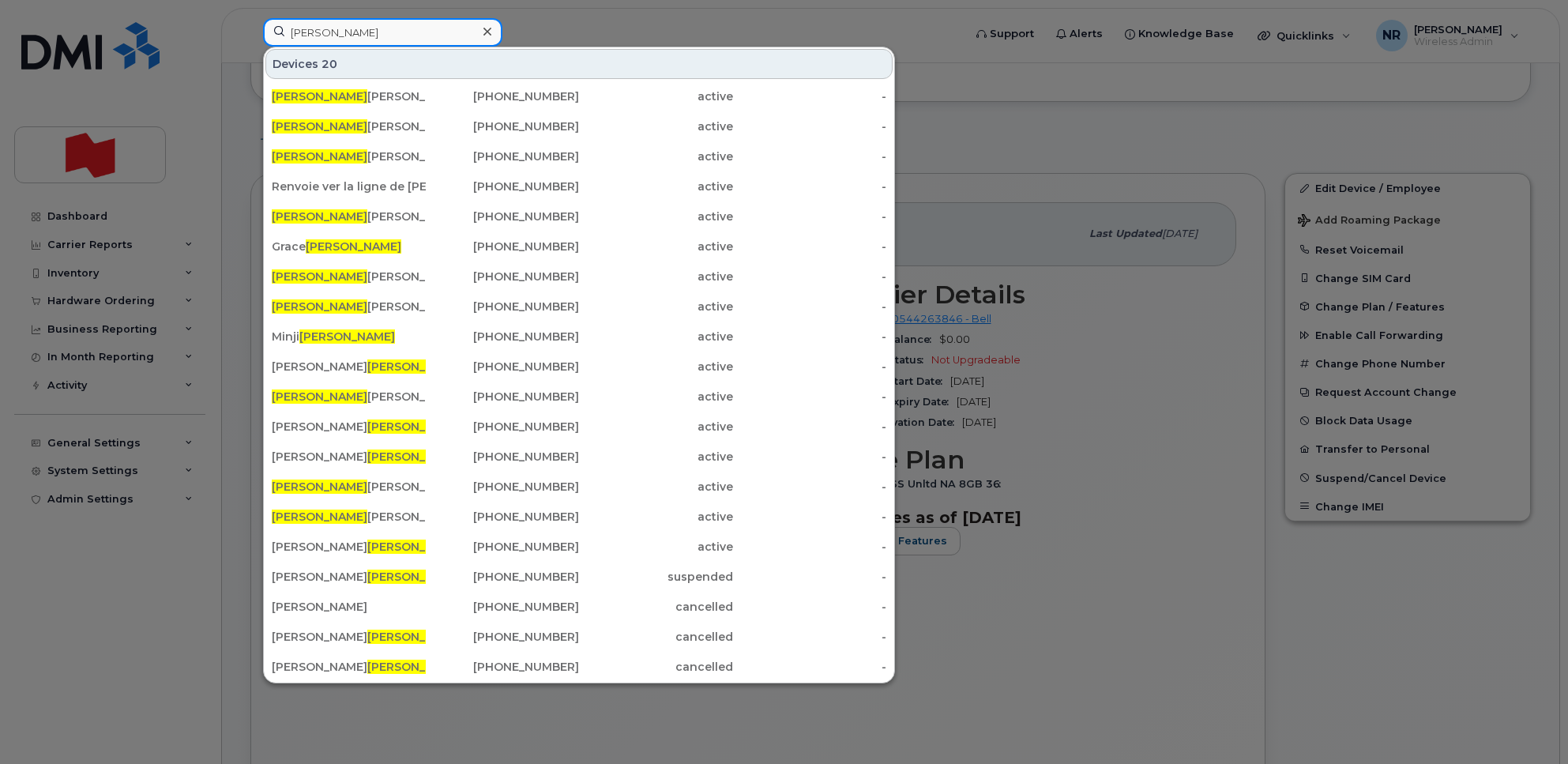
drag, startPoint x: 336, startPoint y: 34, endPoint x: 216, endPoint y: 31, distance: 120.0
click at [250, 31] on div "kim Devices 20 Kim Sylvestre 438-470-3954 active - Kim berley Gallant 438-596-9…" at bounding box center [608, 36] width 715 height 35
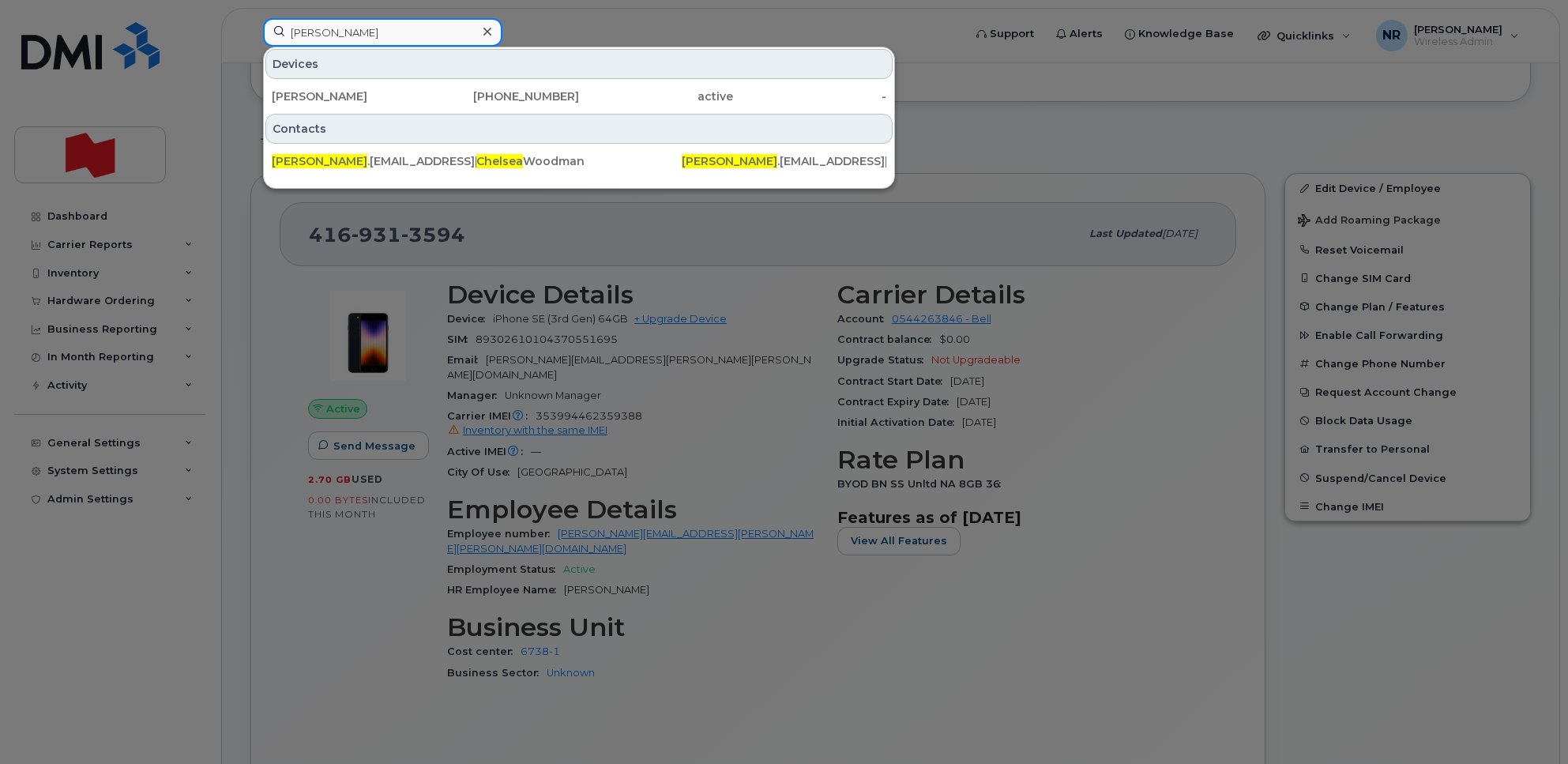
drag, startPoint x: 396, startPoint y: 29, endPoint x: 222, endPoint y: 40, distance: 174.3
click at [250, 40] on div "chelsea Devices Lance Yanke 403-462-3918 active - Contacts CHELSEA .WOODMAN@nat…" at bounding box center [608, 36] width 715 height 35
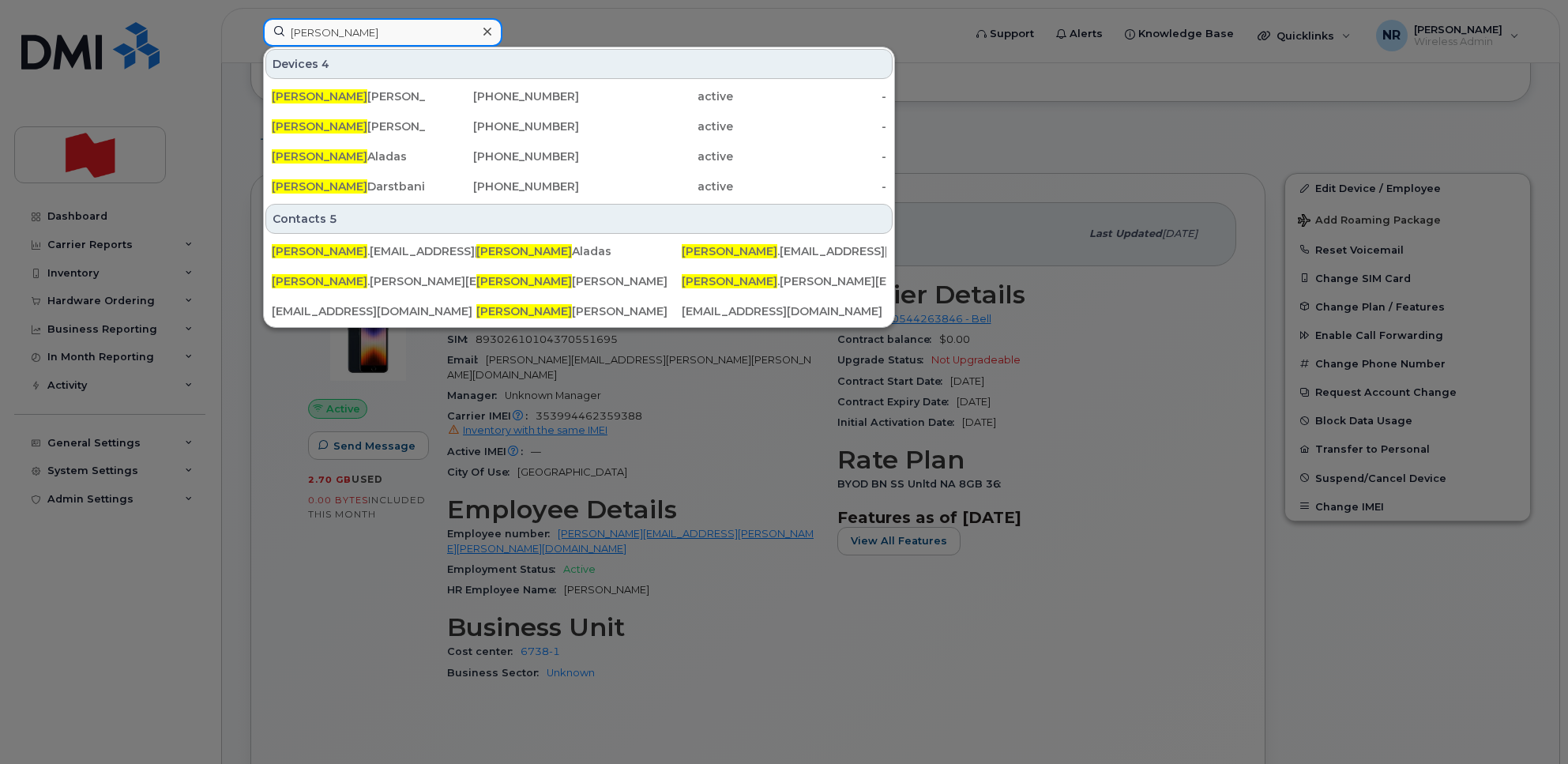
drag, startPoint x: 427, startPoint y: 36, endPoint x: 253, endPoint y: 57, distance: 175.3
click at [253, 53] on div "christina Devices 4 Christina Yang 647-999-6607 active - Christina Buono 514-40…" at bounding box center [608, 36] width 715 height 35
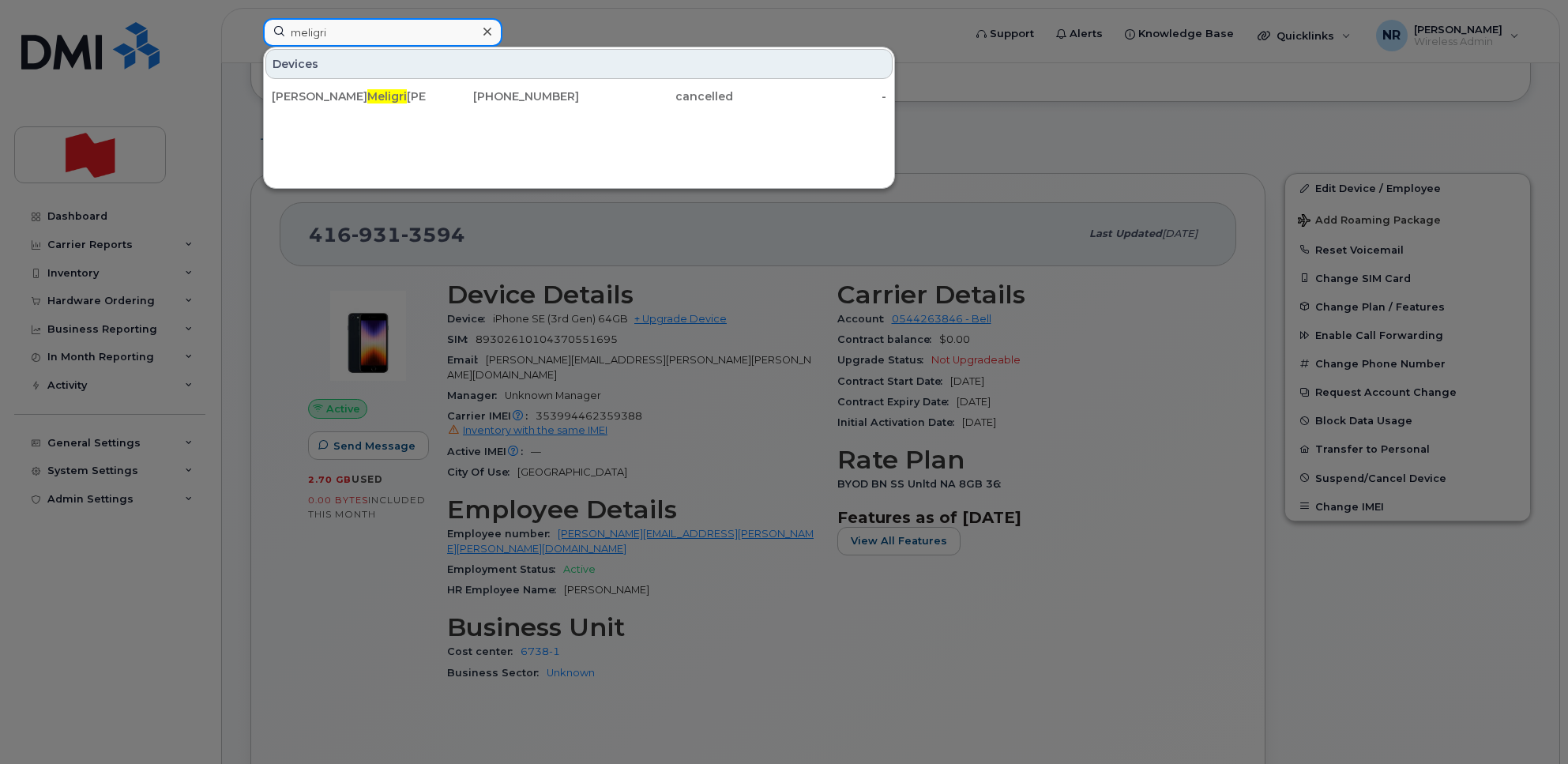
drag, startPoint x: 294, startPoint y: 32, endPoint x: 282, endPoint y: 33, distance: 12.0
click at [282, 33] on input "meligri" at bounding box center [383, 32] width 239 height 28
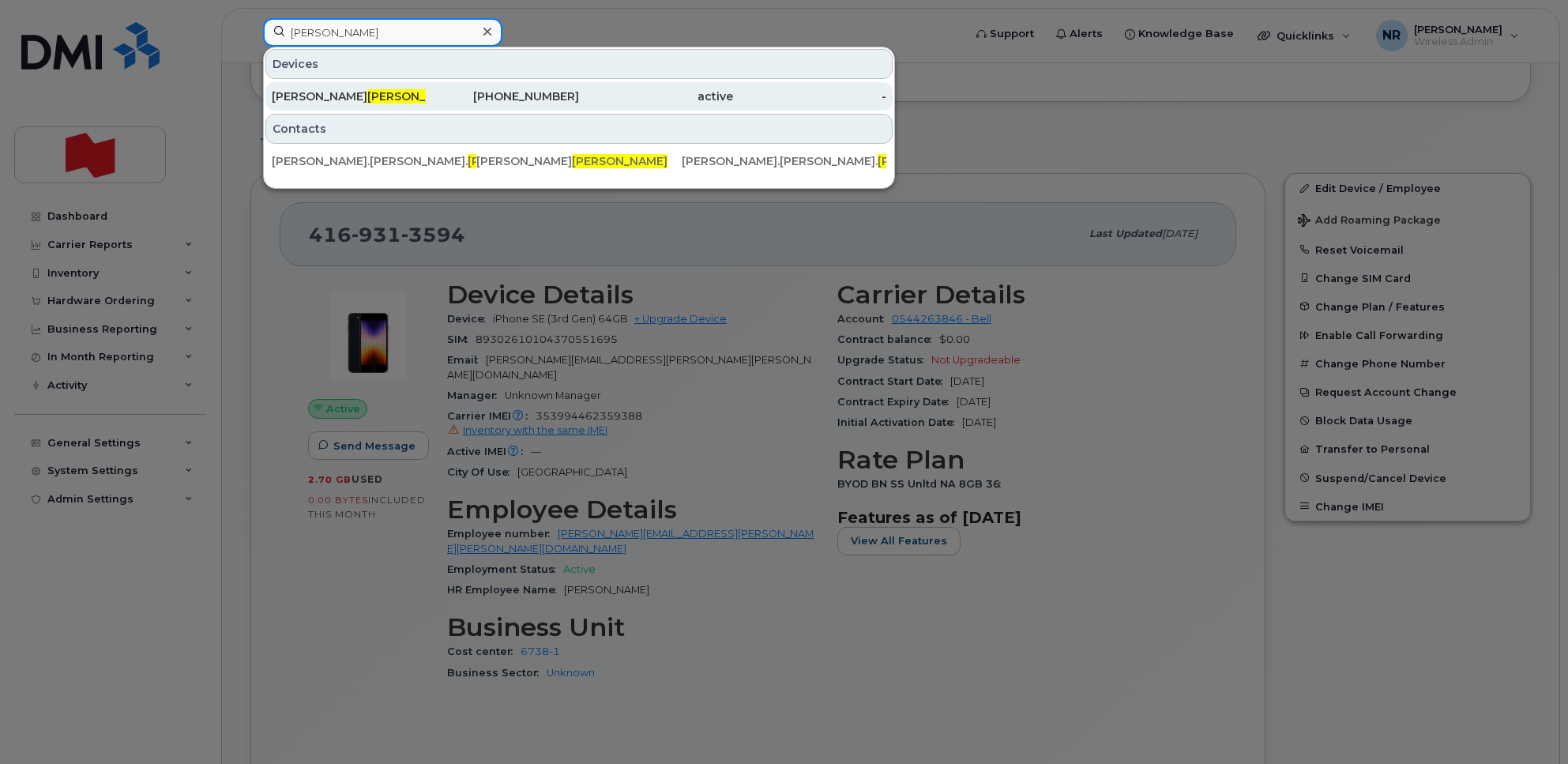
type input "greaves"
click at [315, 95] on div "Aaron Maxwell Greaves" at bounding box center [348, 96] width 154 height 16
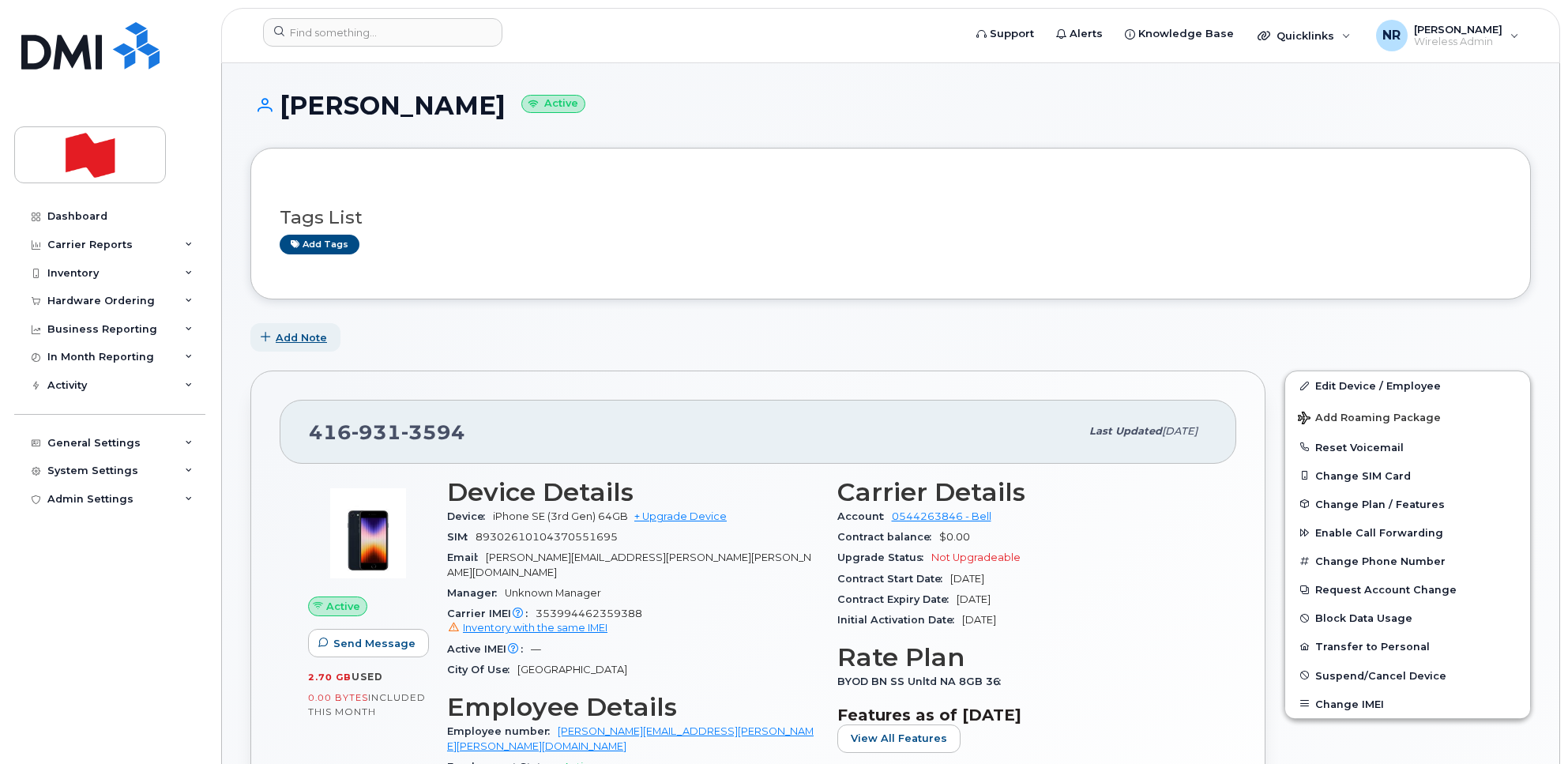
click at [284, 334] on span "Add Note" at bounding box center [301, 338] width 51 height 15
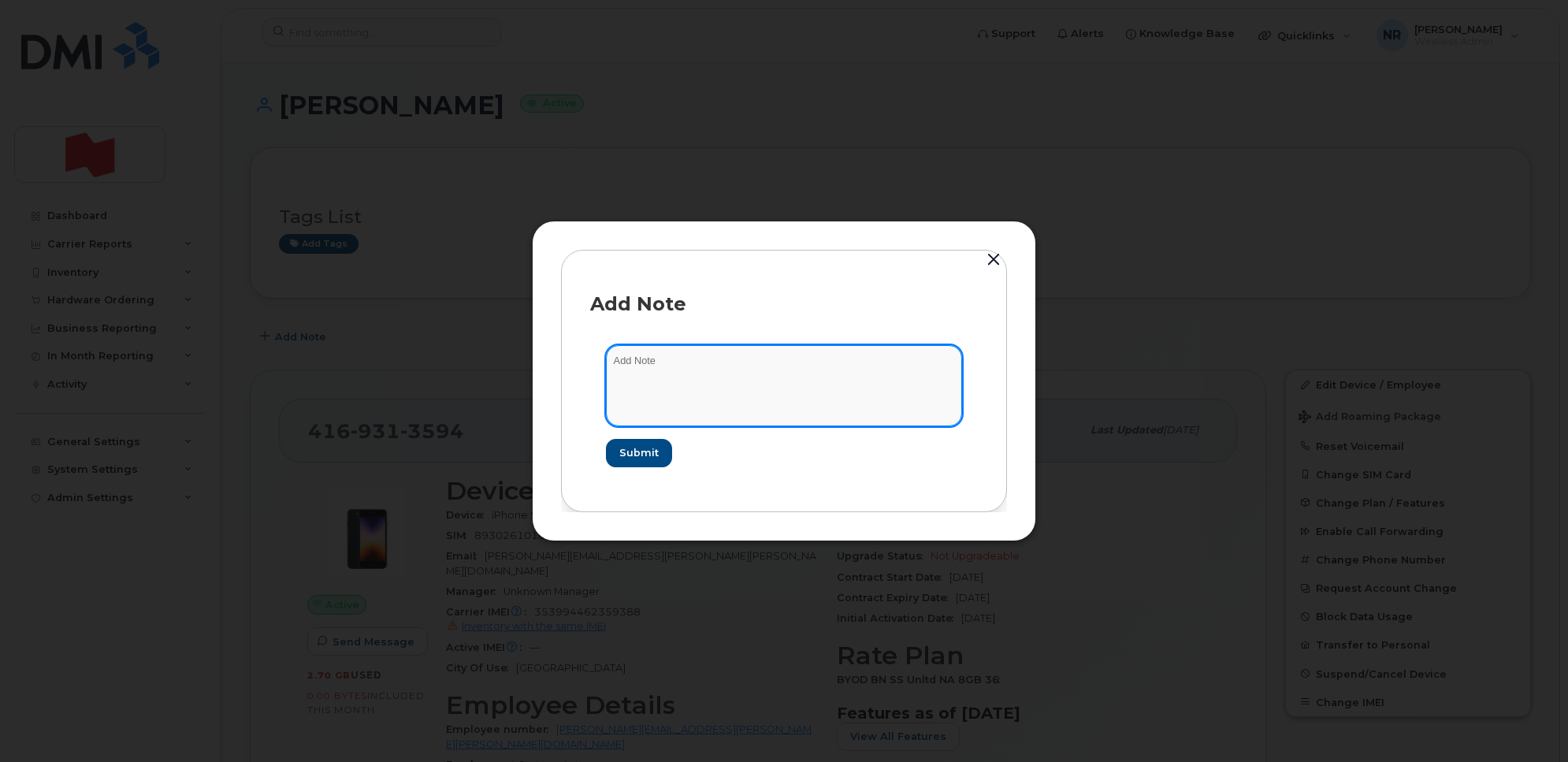
click at [734, 361] on textarea at bounding box center [784, 386] width 356 height 81
click at [726, 362] on textarea "Appareil reçu par les teechniciens de [GEOGRAPHIC_DATA]" at bounding box center [784, 386] width 356 height 81
click at [722, 362] on textarea "Appareil reçu par les teechniciens de Toronto" at bounding box center [784, 386] width 356 height 81
type textarea "Appareil reçu par les techniciens de Toronto"
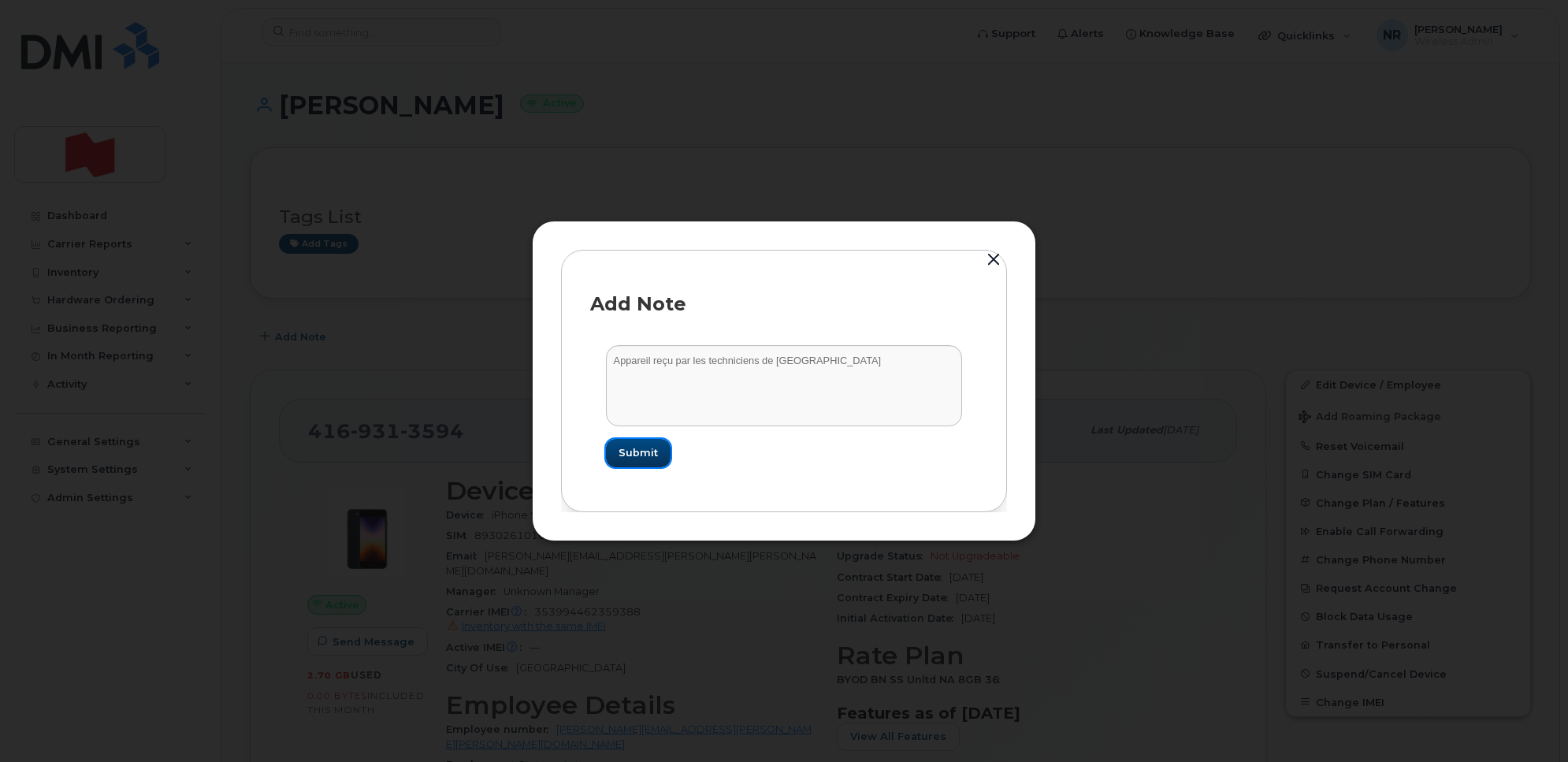
click at [632, 459] on span "Submit" at bounding box center [639, 452] width 40 height 15
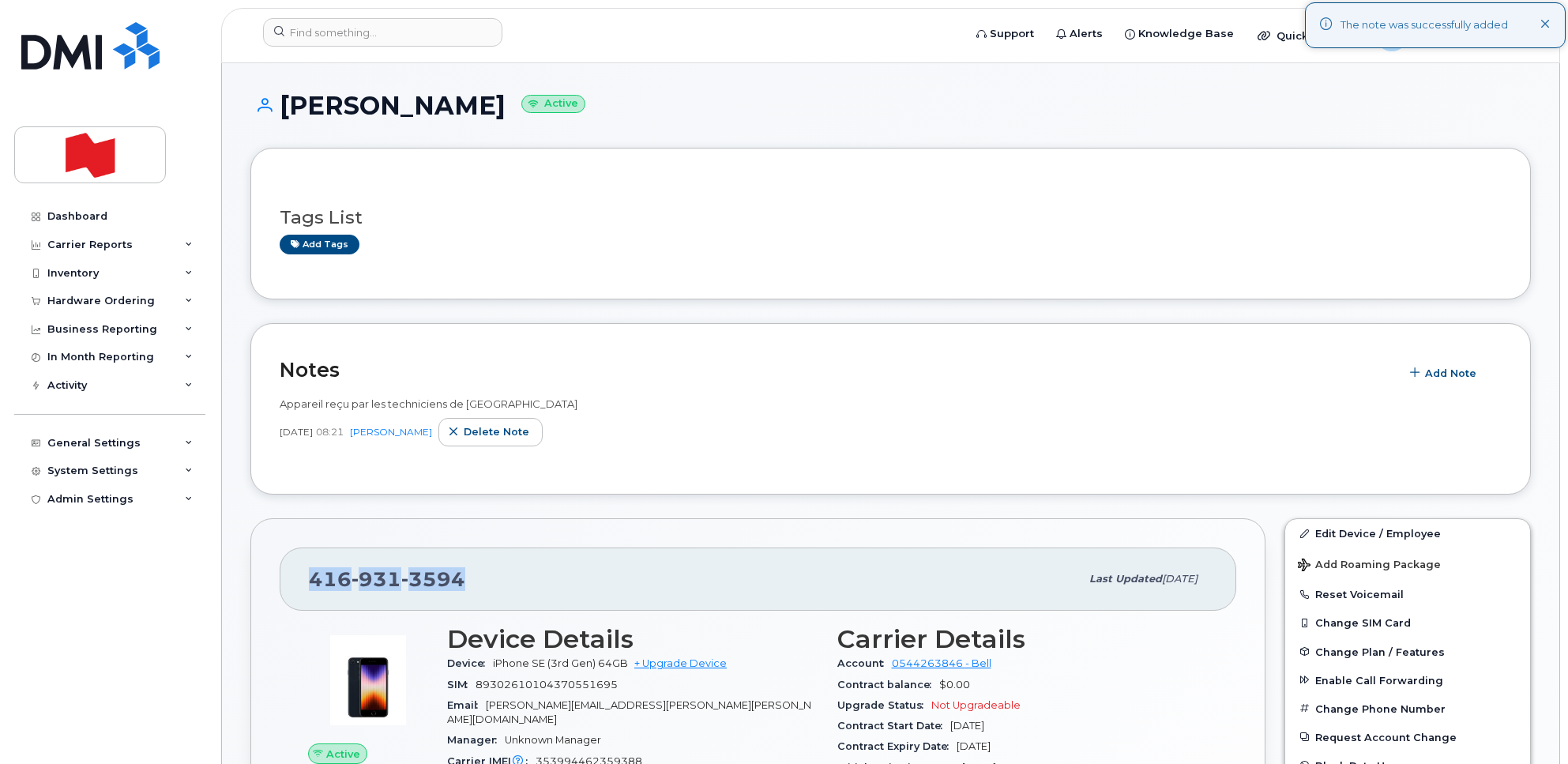
drag, startPoint x: 515, startPoint y: 571, endPoint x: 302, endPoint y: 587, distance: 213.6
click at [302, 587] on div "416 931 3594 Last updated May 15, 2025" at bounding box center [758, 579] width 956 height 64
copy span "416 931 3594"
click at [1449, 368] on span "Add Note" at bounding box center [1451, 373] width 51 height 15
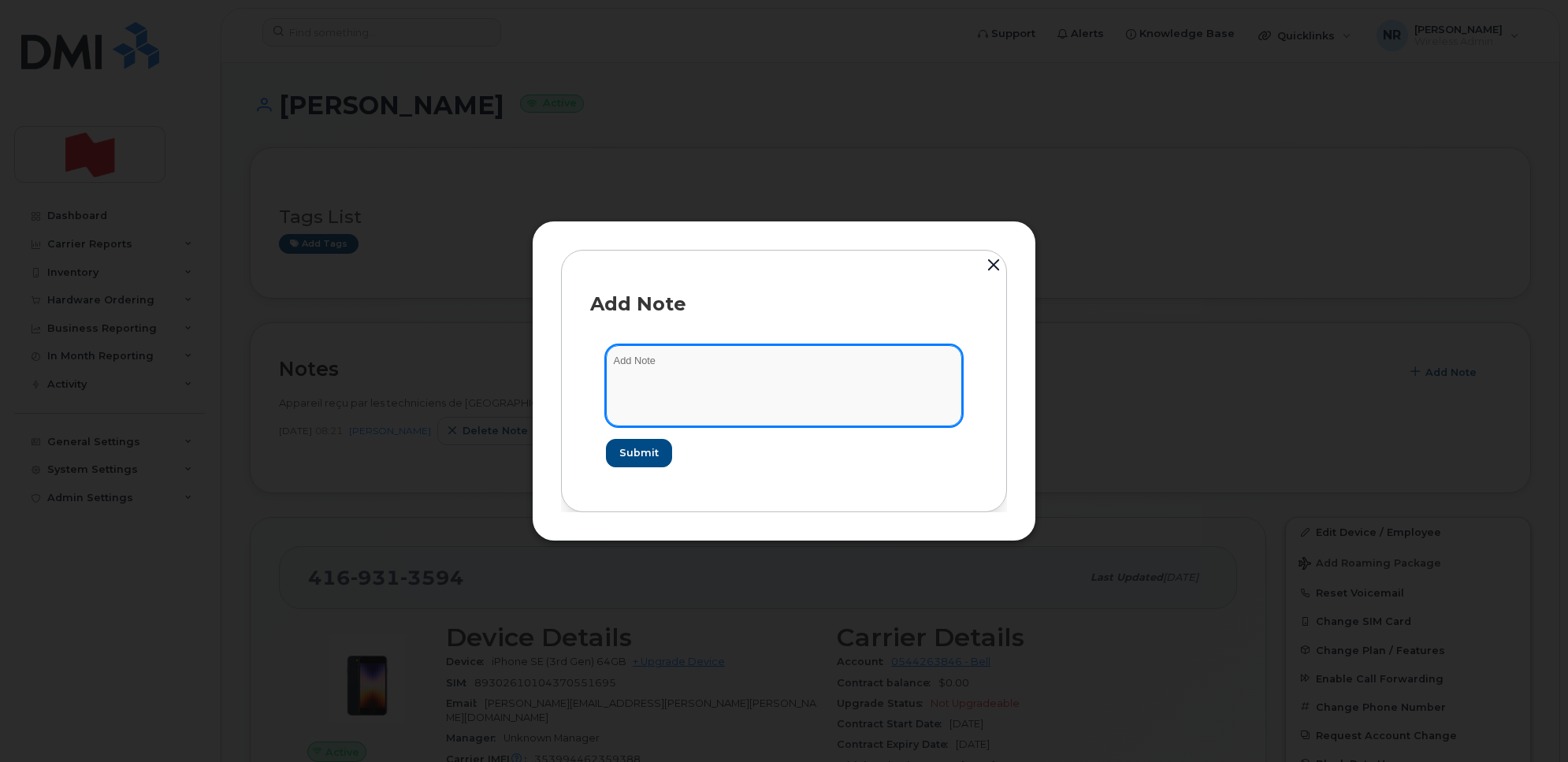
click at [706, 368] on textarea at bounding box center [784, 386] width 356 height 81
paste textarea "La suspension temporaire a été traitée. Numéro de confirmation: 6686527648"
paste textarea "Dates de suspension Début de la suspension2025-09-12Date de réactivation2026-03…"
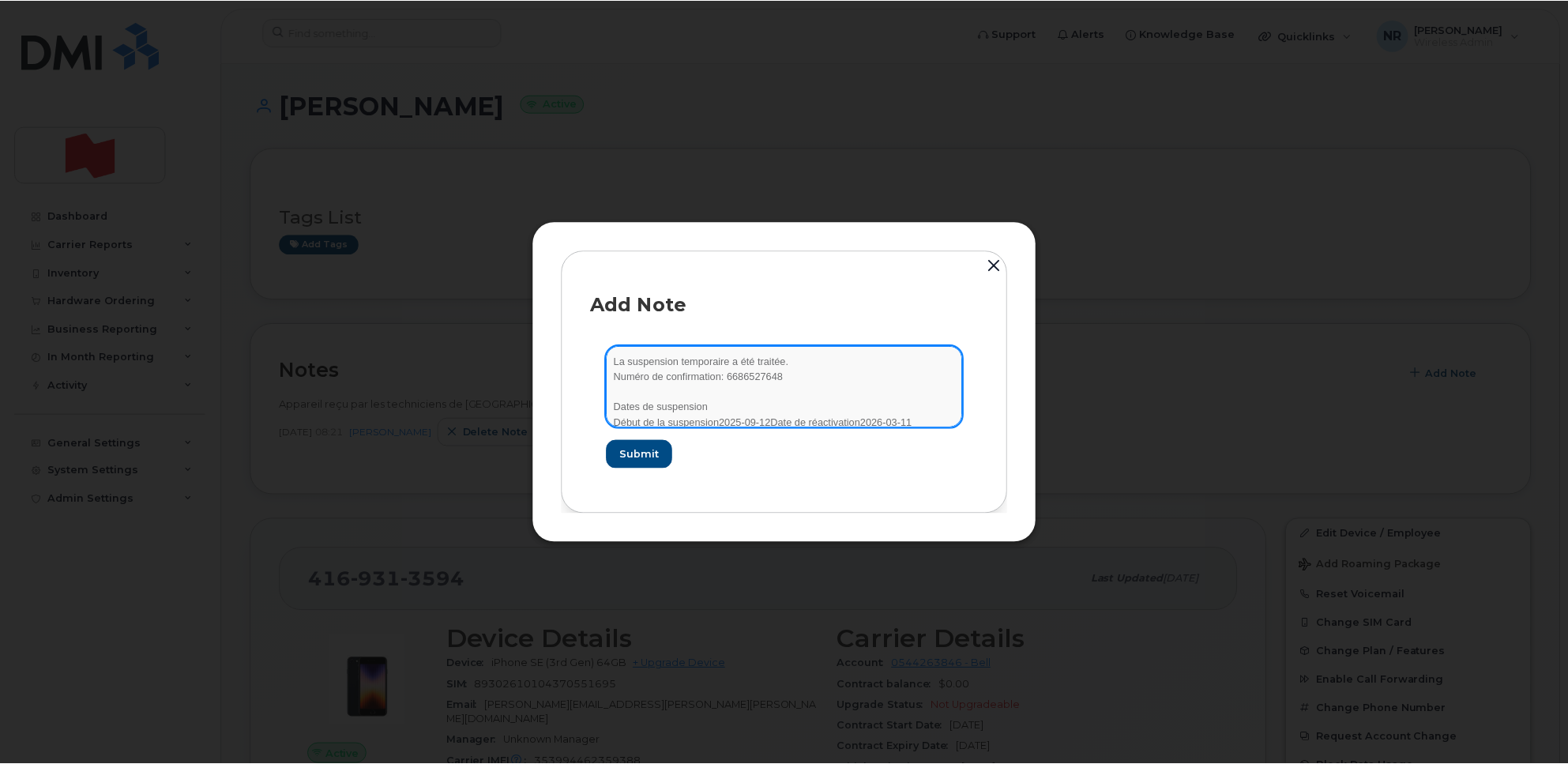
scroll to position [2, 0]
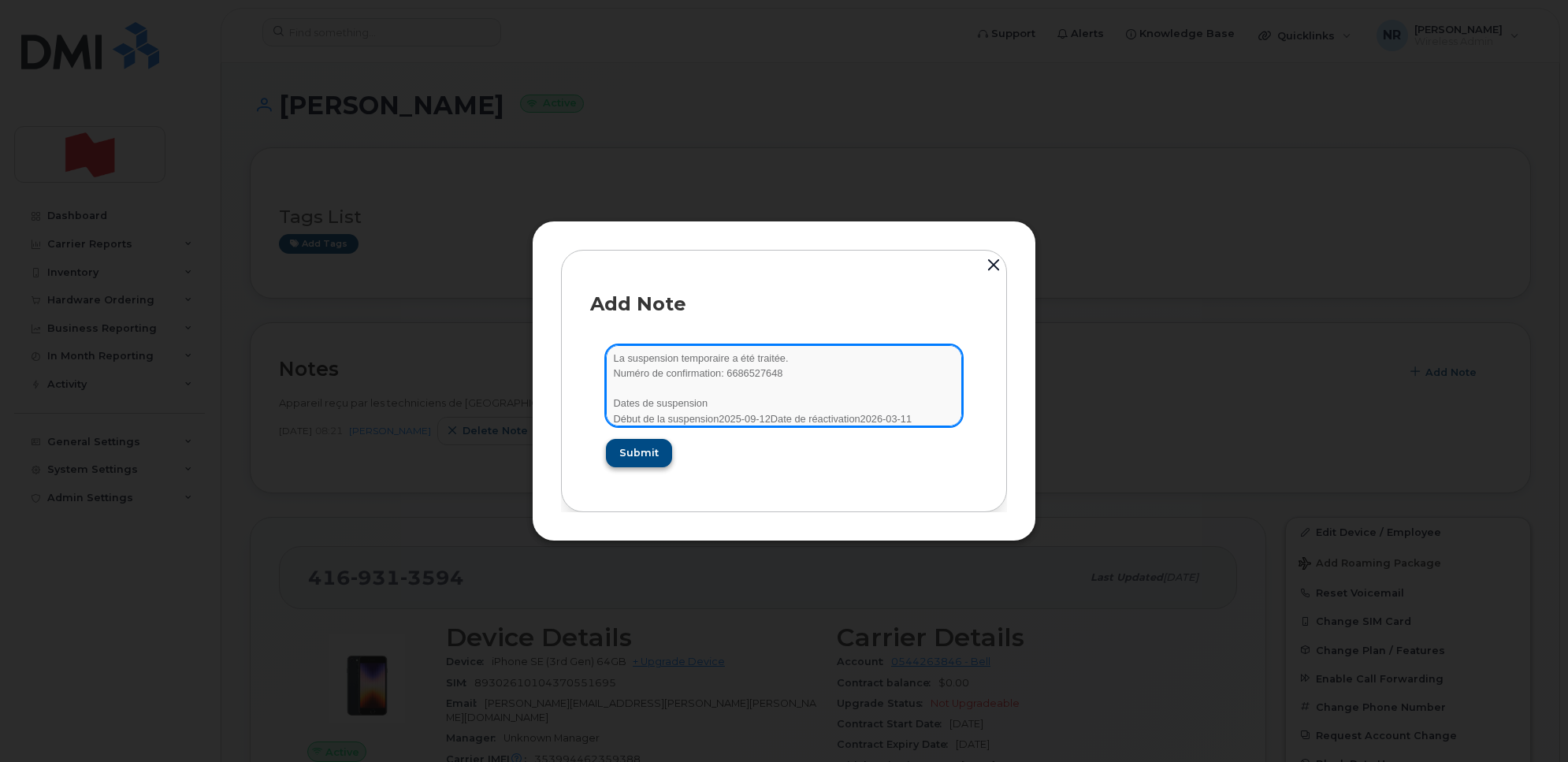
type textarea "La suspension temporaire a été traitée. Numéro de confirmation: 6686527648 Date…"
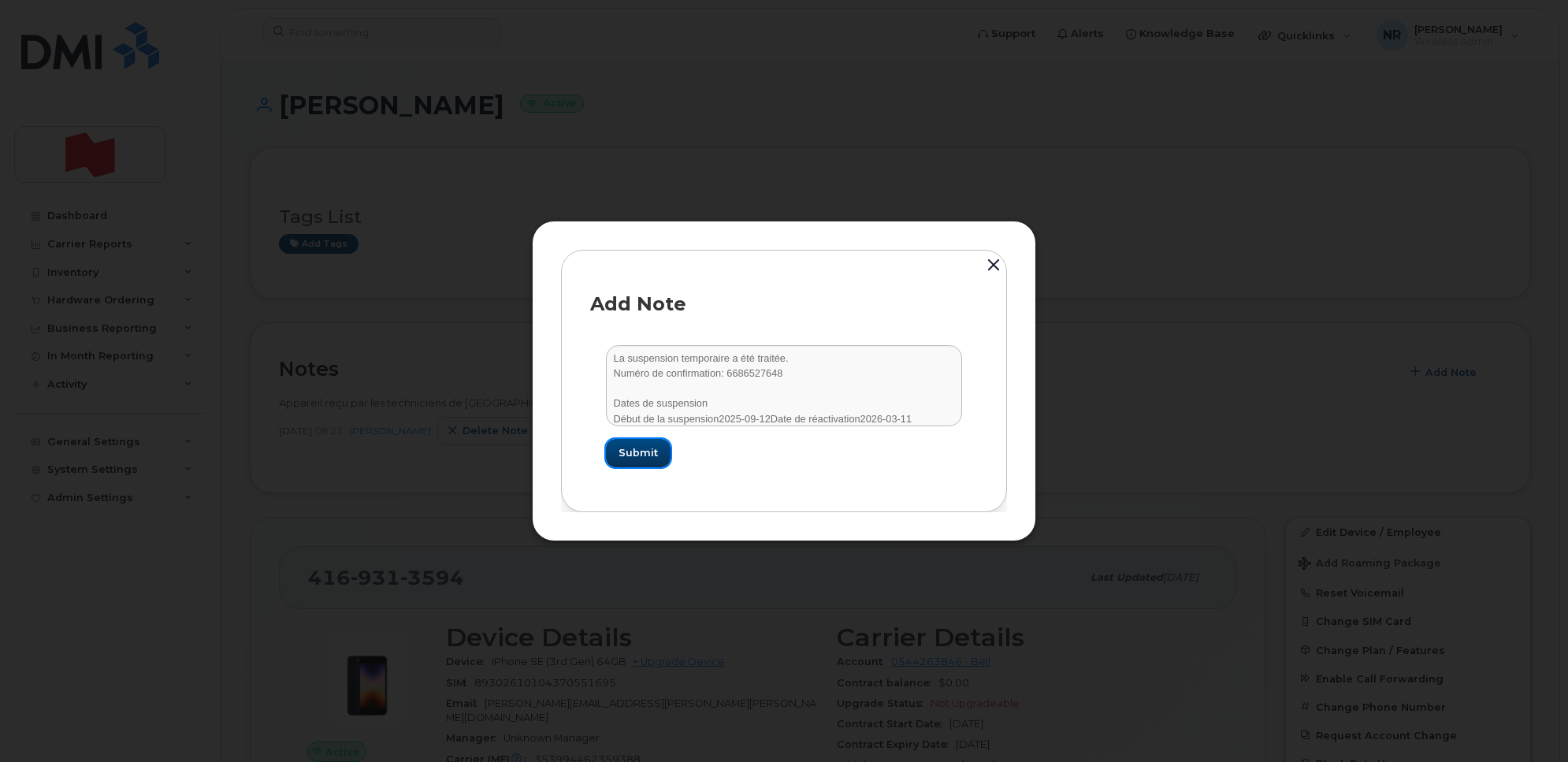
click at [615, 443] on button "Submit" at bounding box center [639, 453] width 64 height 28
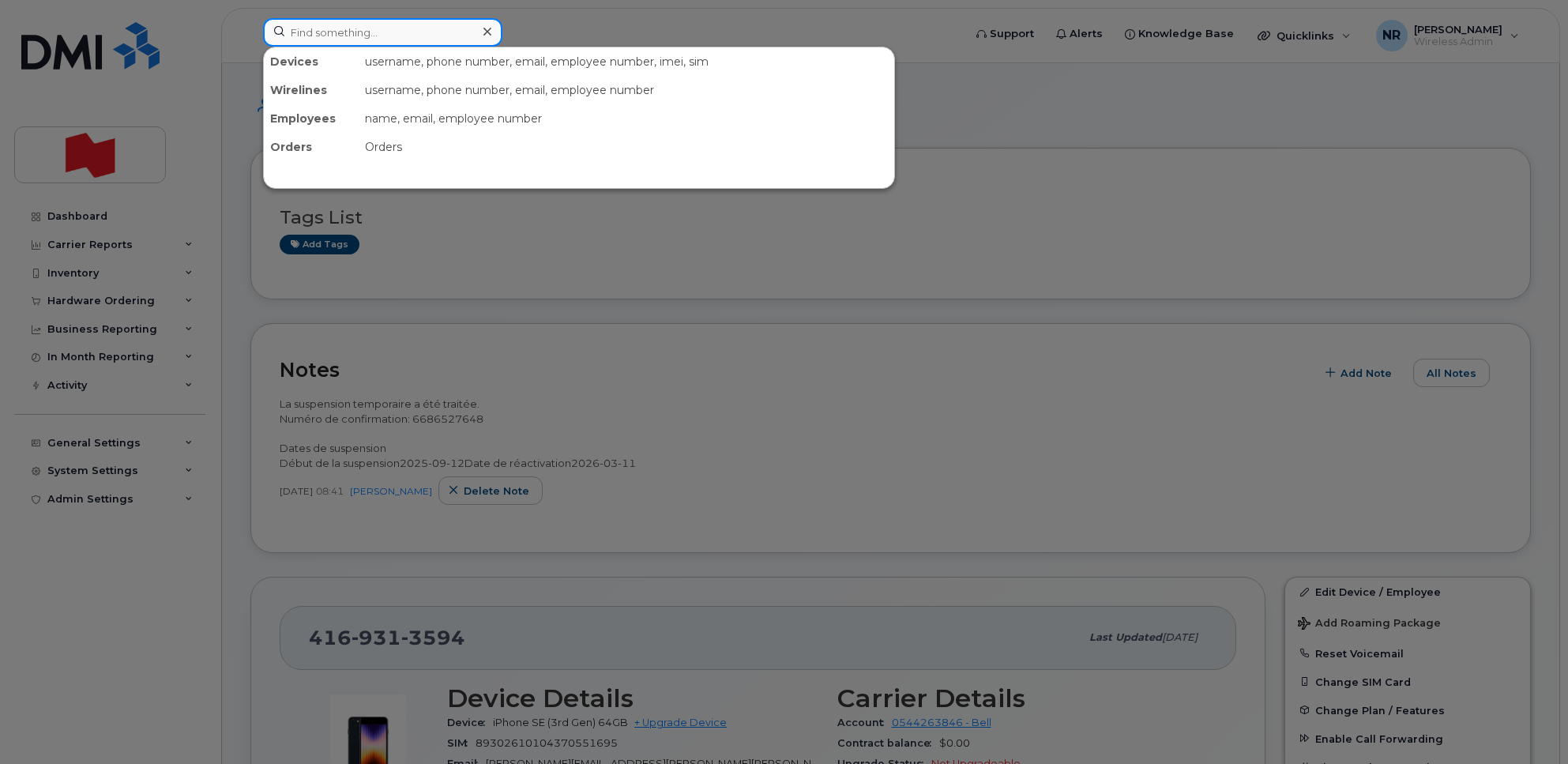
click at [401, 30] on input at bounding box center [383, 32] width 239 height 28
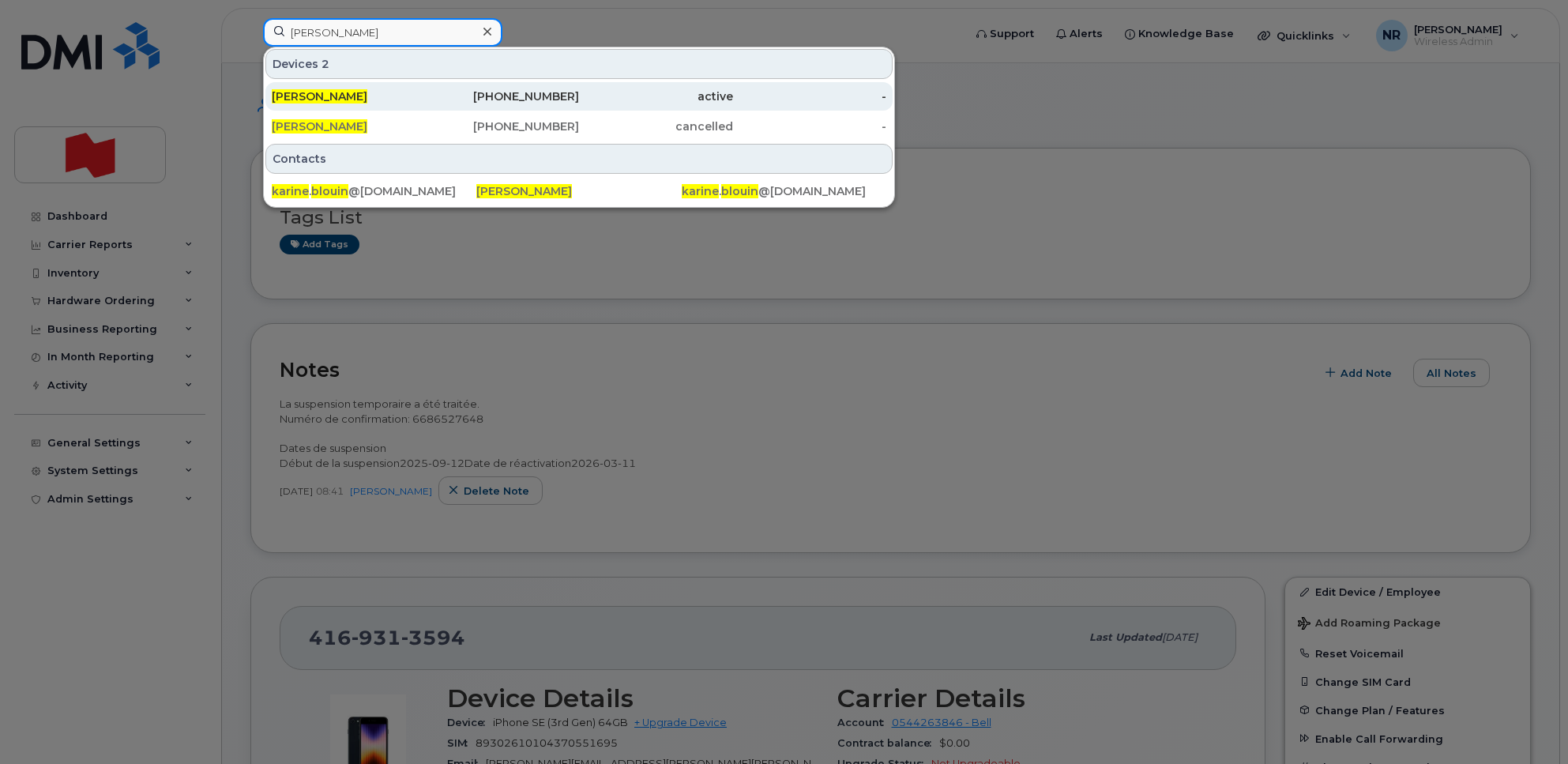
type input "Karine Blouin"
click at [290, 100] on span "KARINE BLOUIN" at bounding box center [320, 96] width 96 height 14
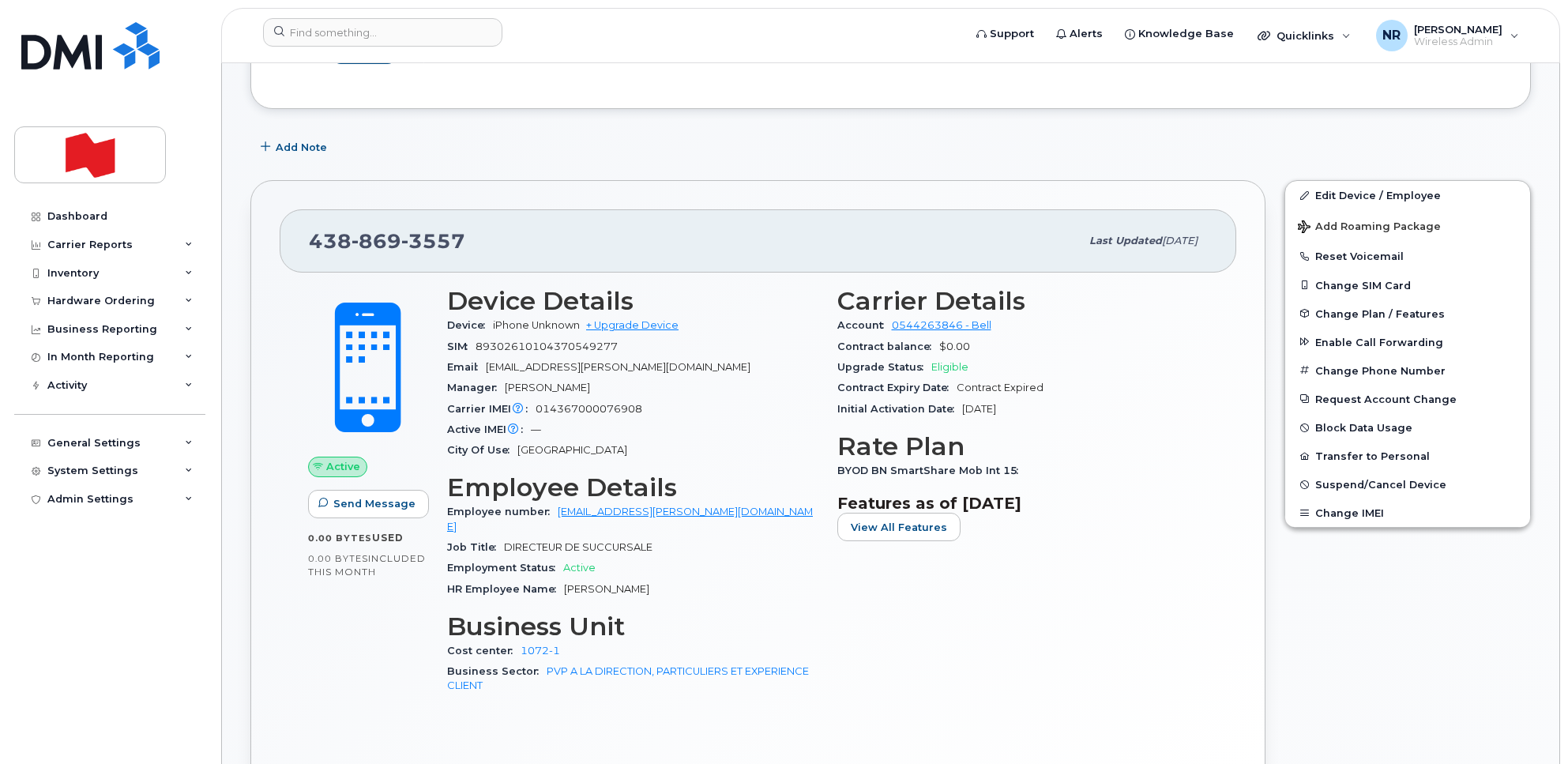
scroll to position [395, 0]
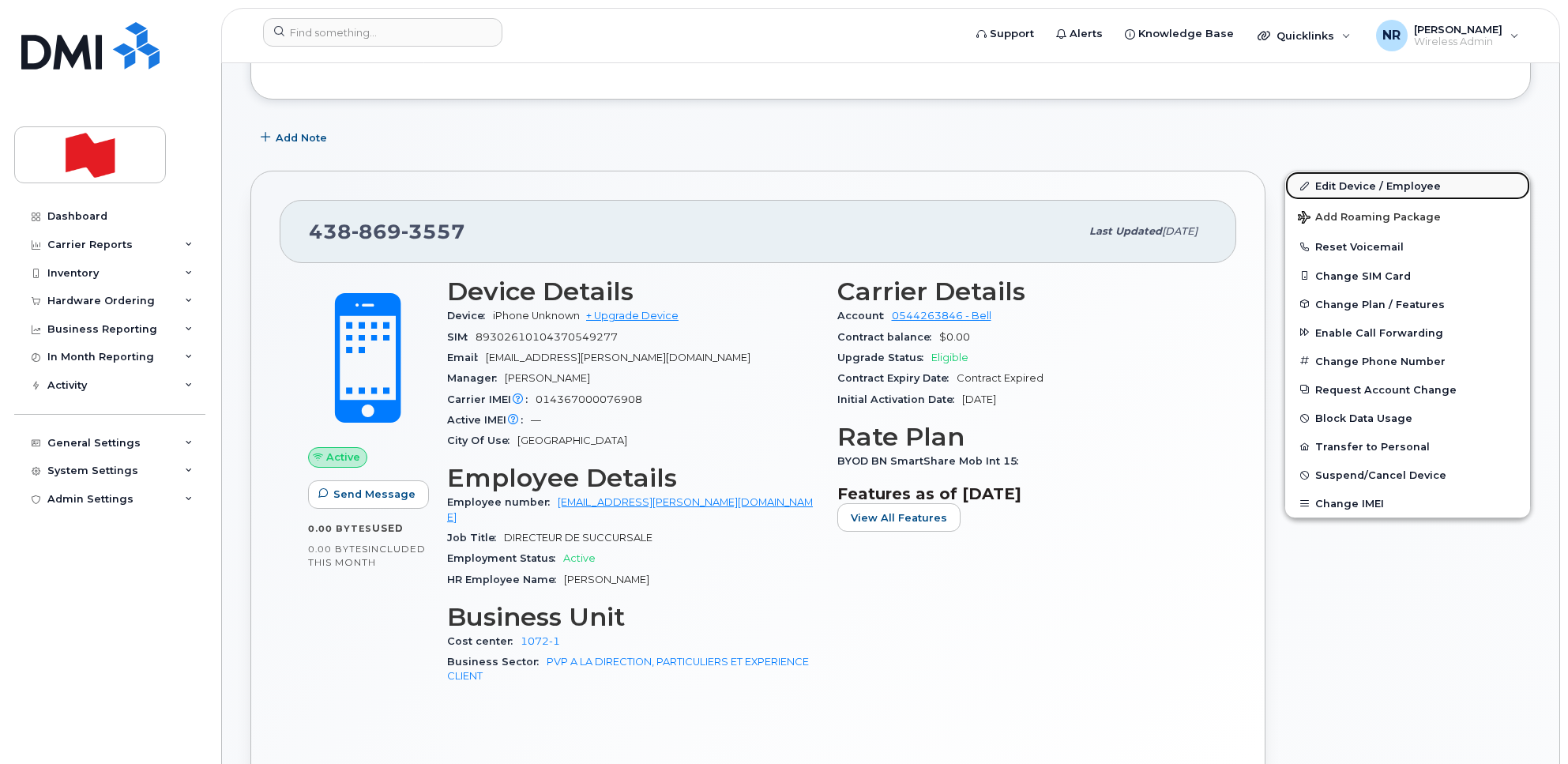
click at [1355, 184] on link "Edit Device / Employee" at bounding box center [1407, 186] width 245 height 28
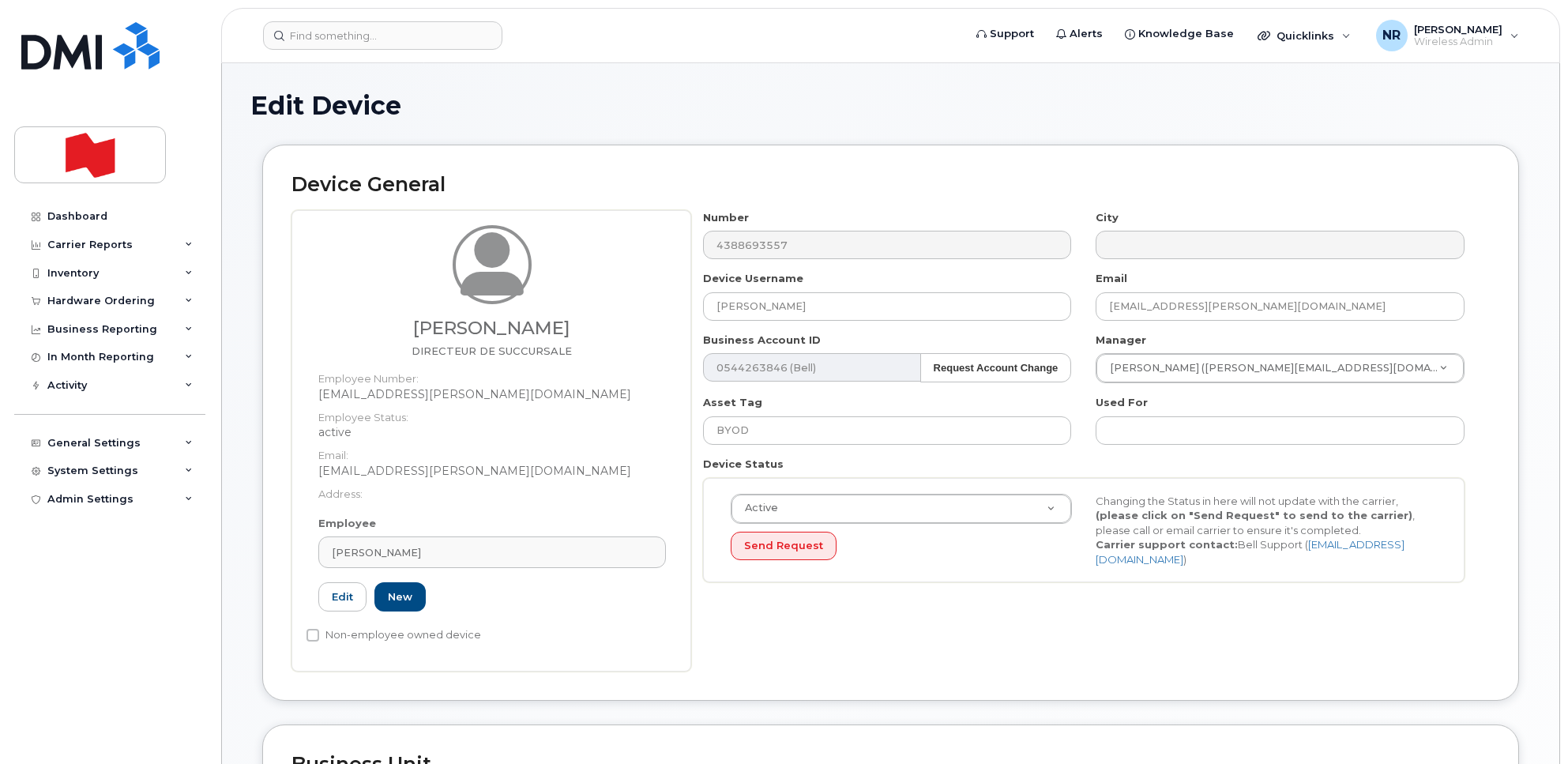
select select "22917077"
click at [638, 563] on link "KARINE BLOUIN" at bounding box center [491, 552] width 348 height 31
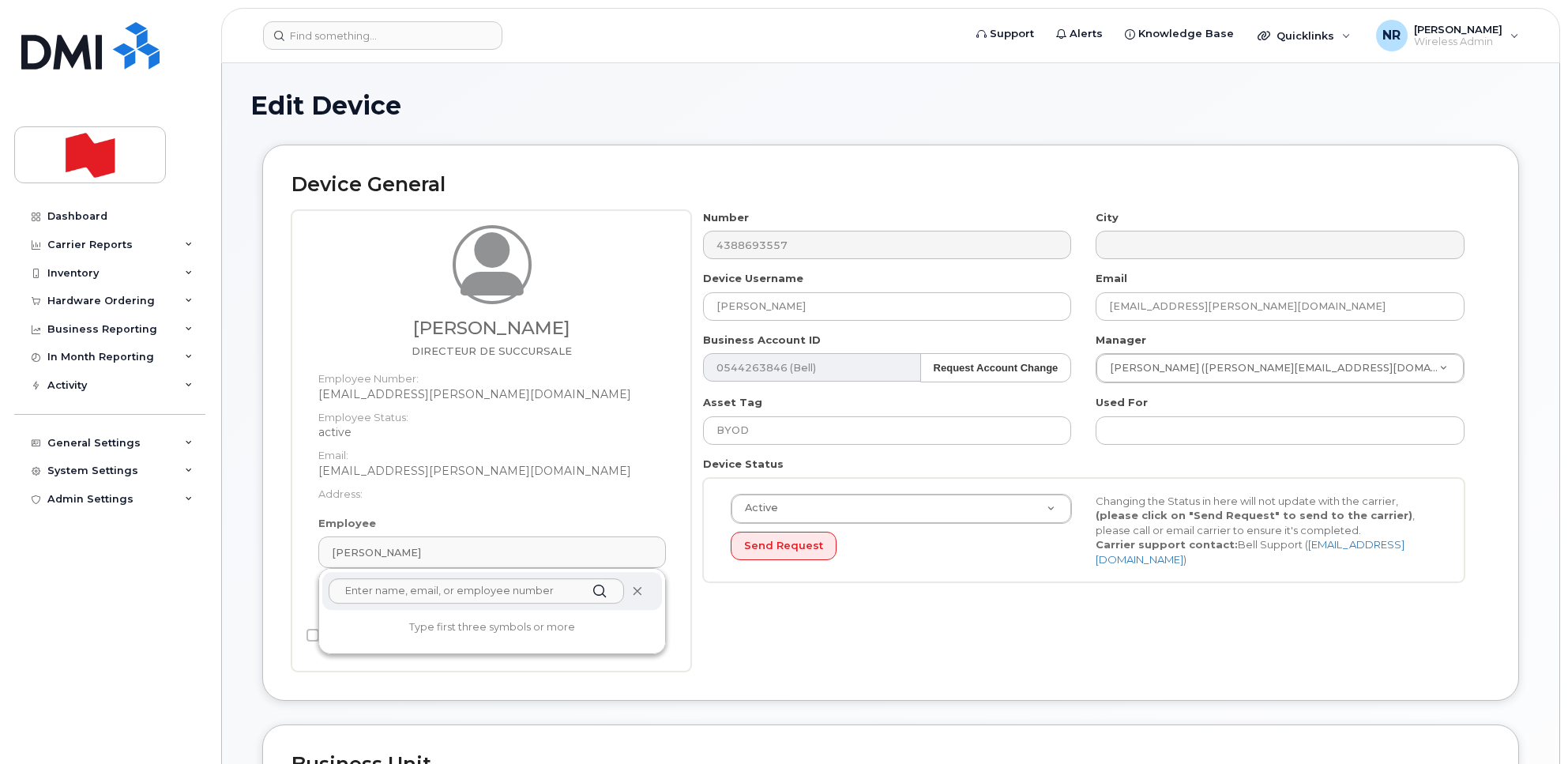
click at [637, 590] on icon at bounding box center [637, 591] width 10 height 10
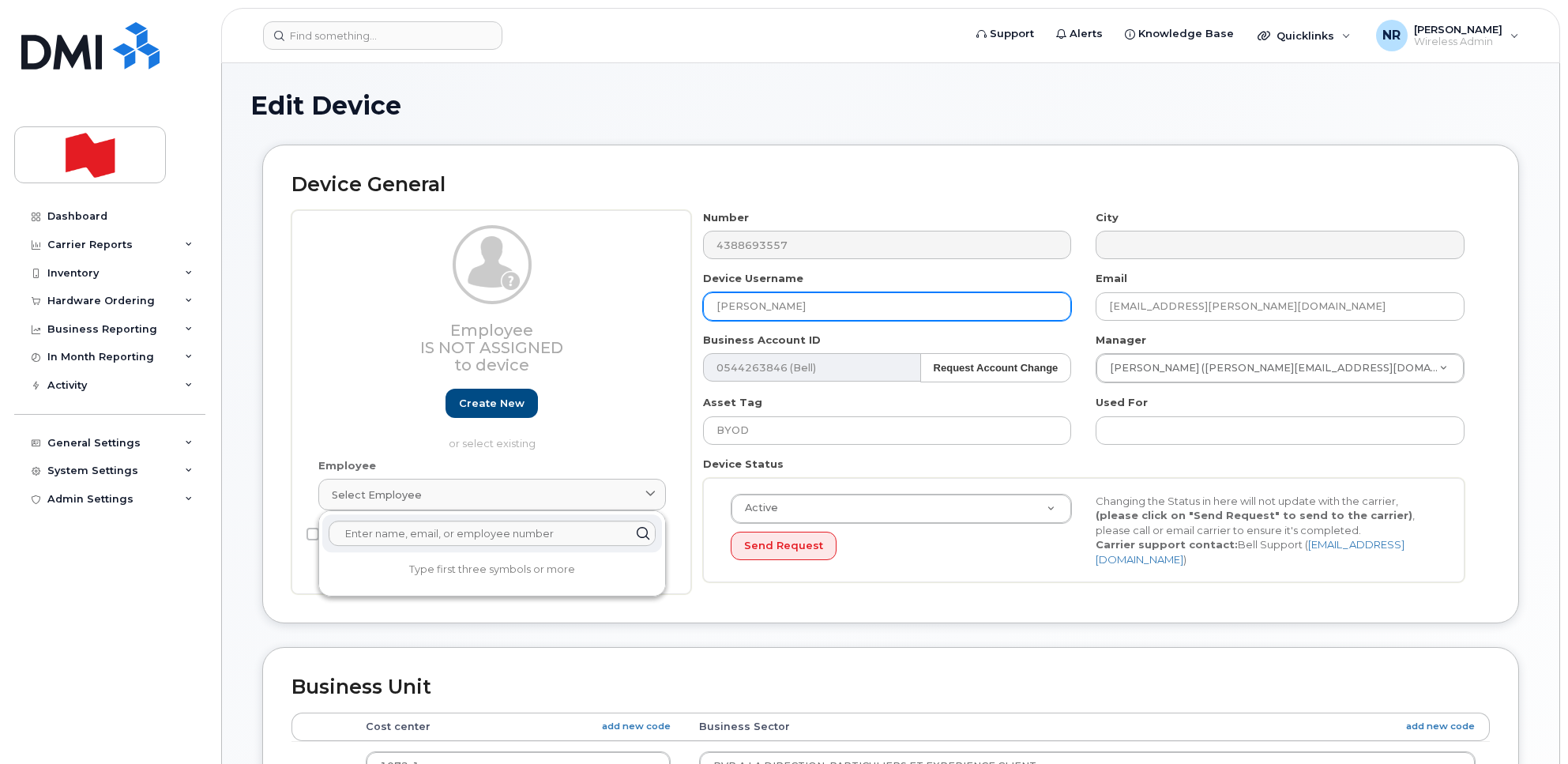
drag, startPoint x: 882, startPoint y: 312, endPoint x: 663, endPoint y: 308, distance: 219.0
click at [663, 308] on div "Employee Is not assigned to device Create new or select existing Employee Selec…" at bounding box center [890, 402] width 1198 height 385
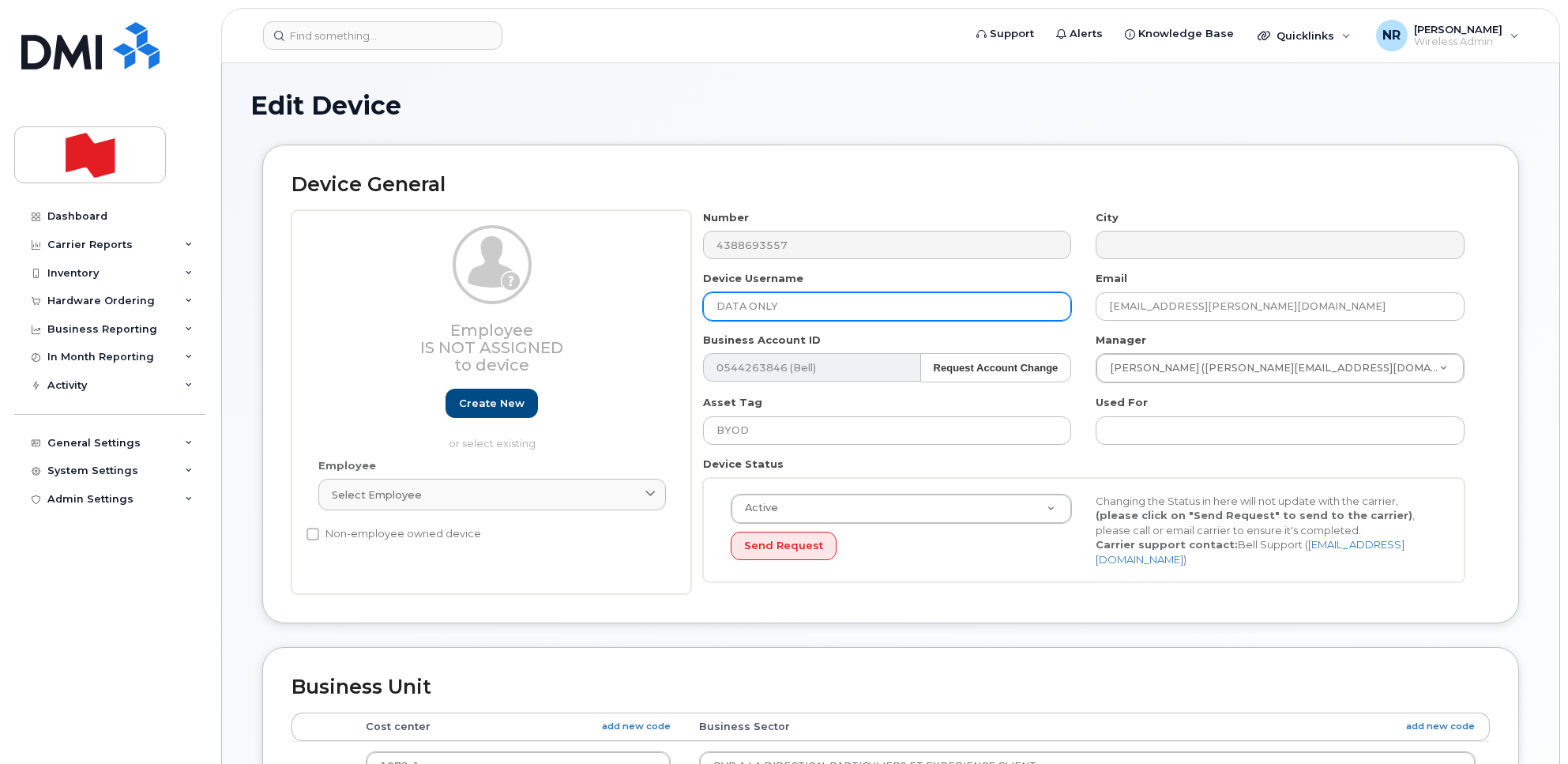
type input "DATA ONLY"
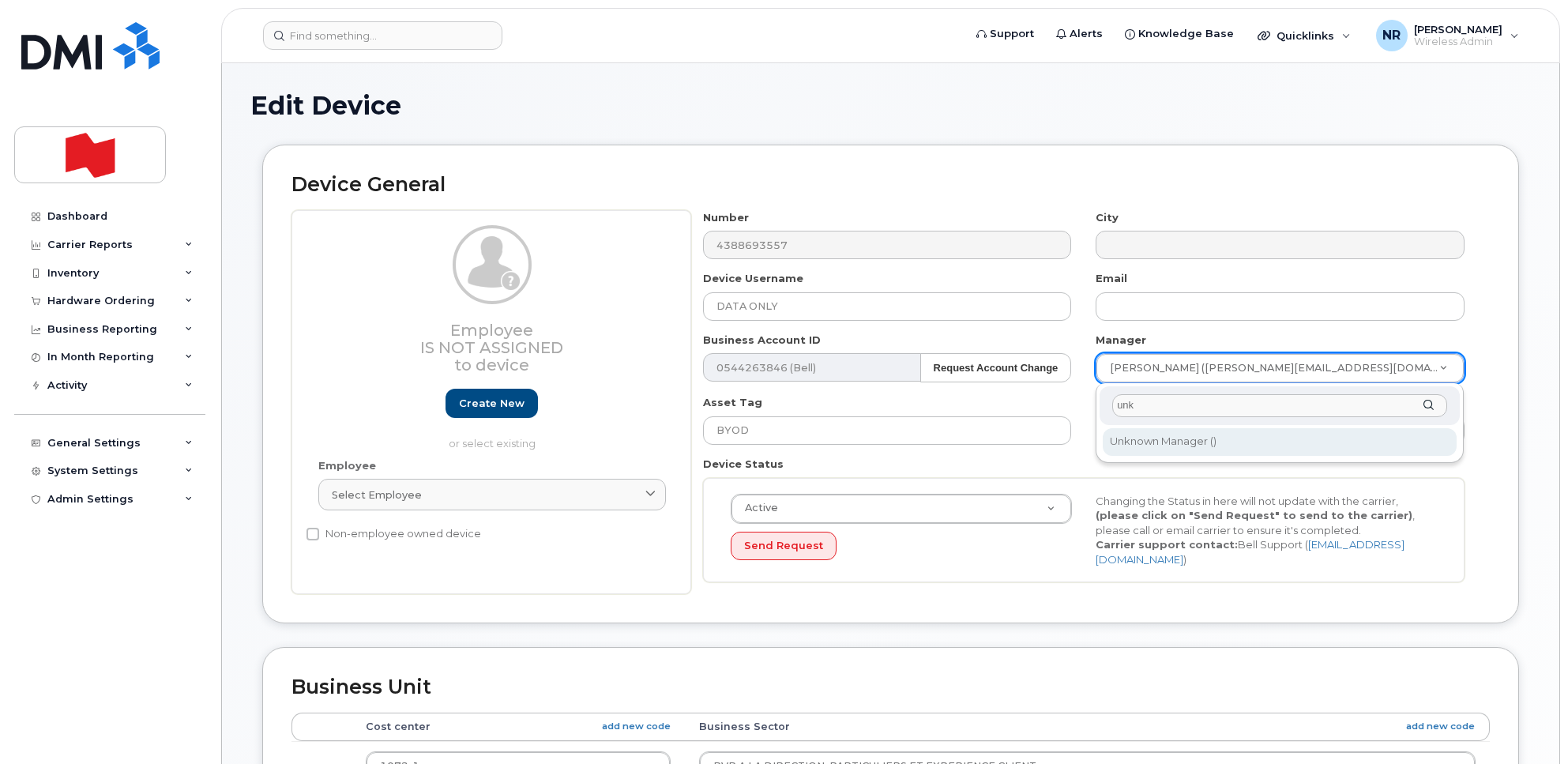
type input "unk"
type input "1908917"
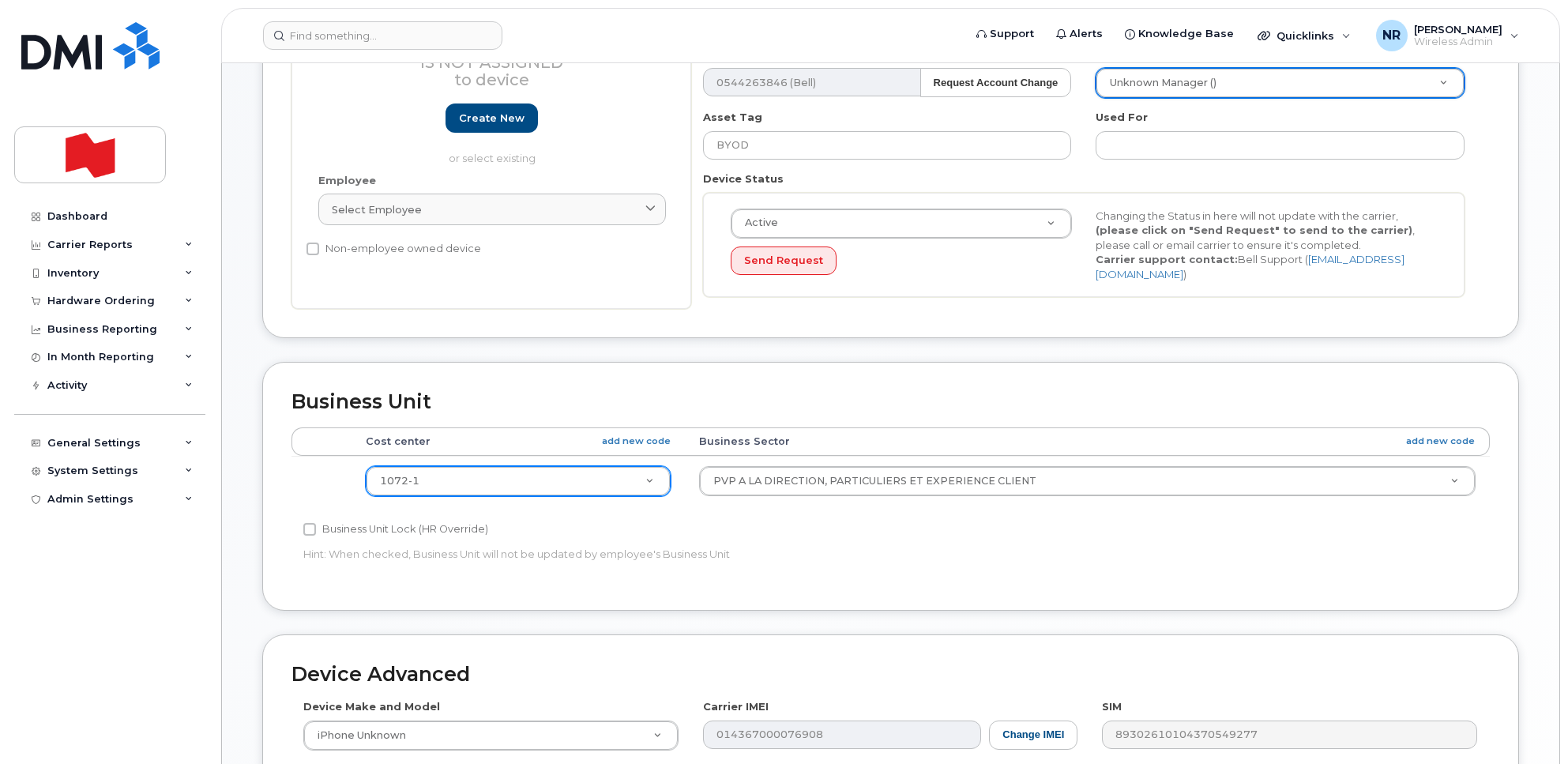
scroll to position [297, 0]
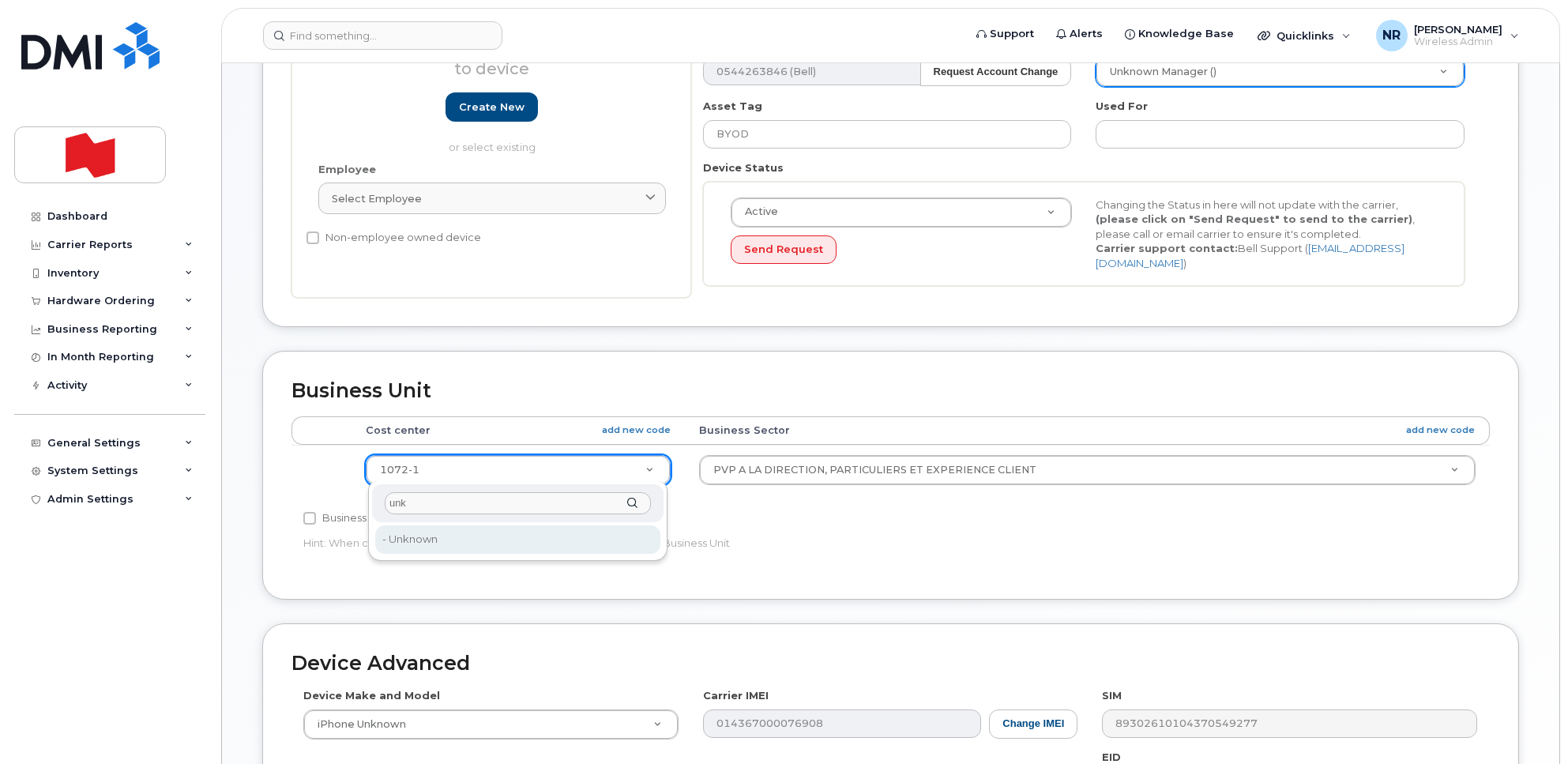
type input "unk"
type input "22916205"
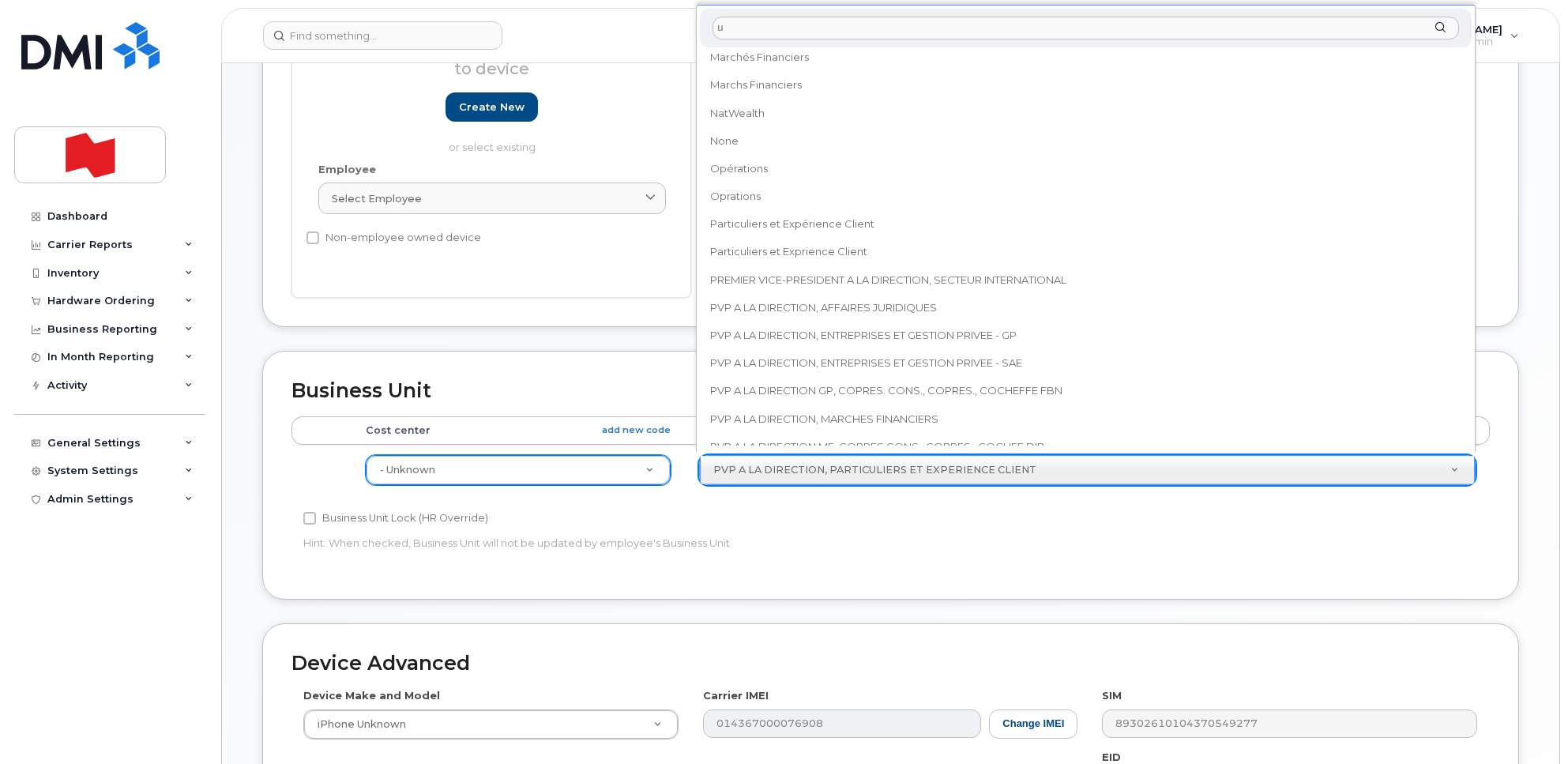
scroll to position [0, 0]
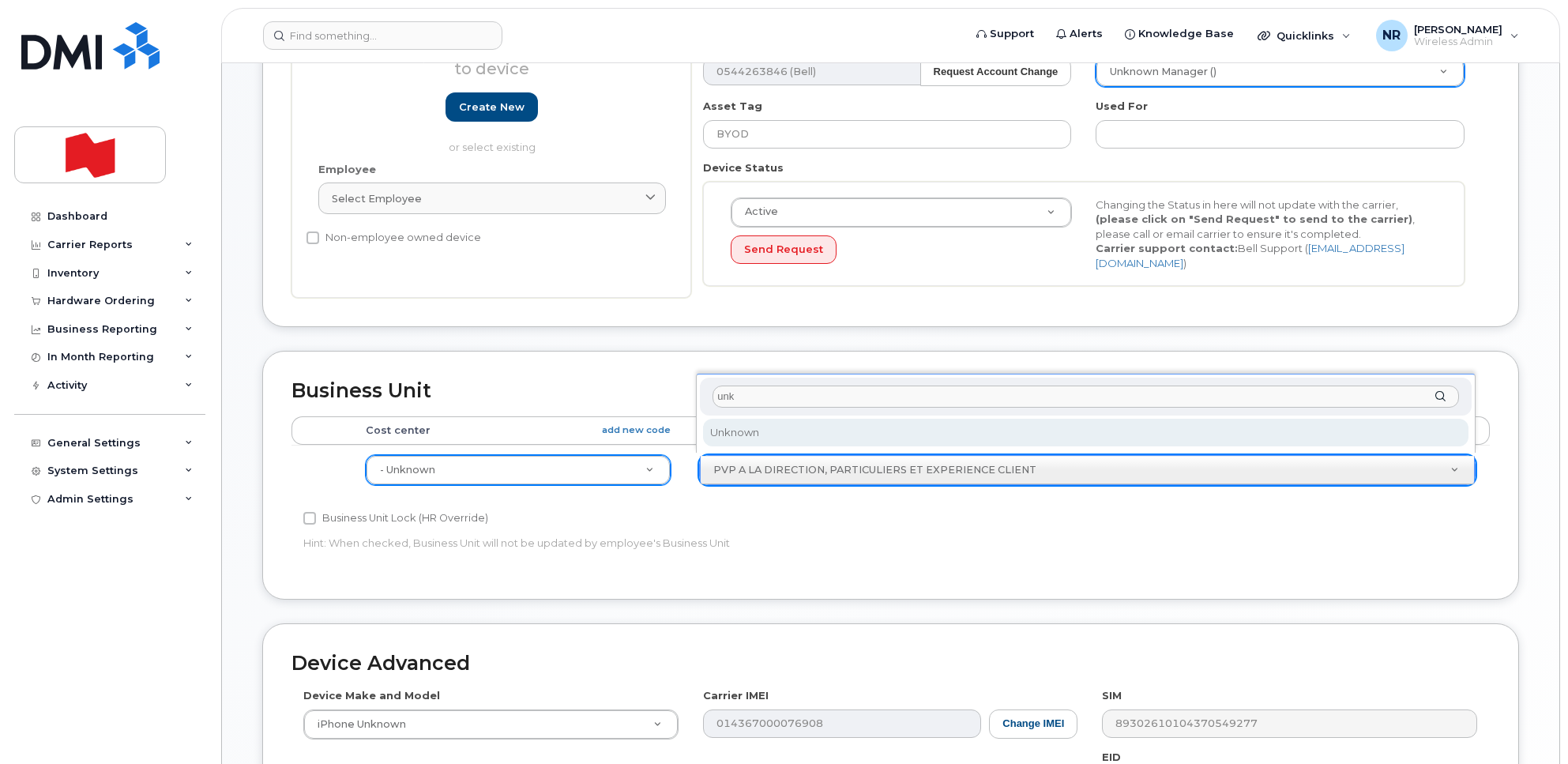
type input "unk"
select select "22916206"
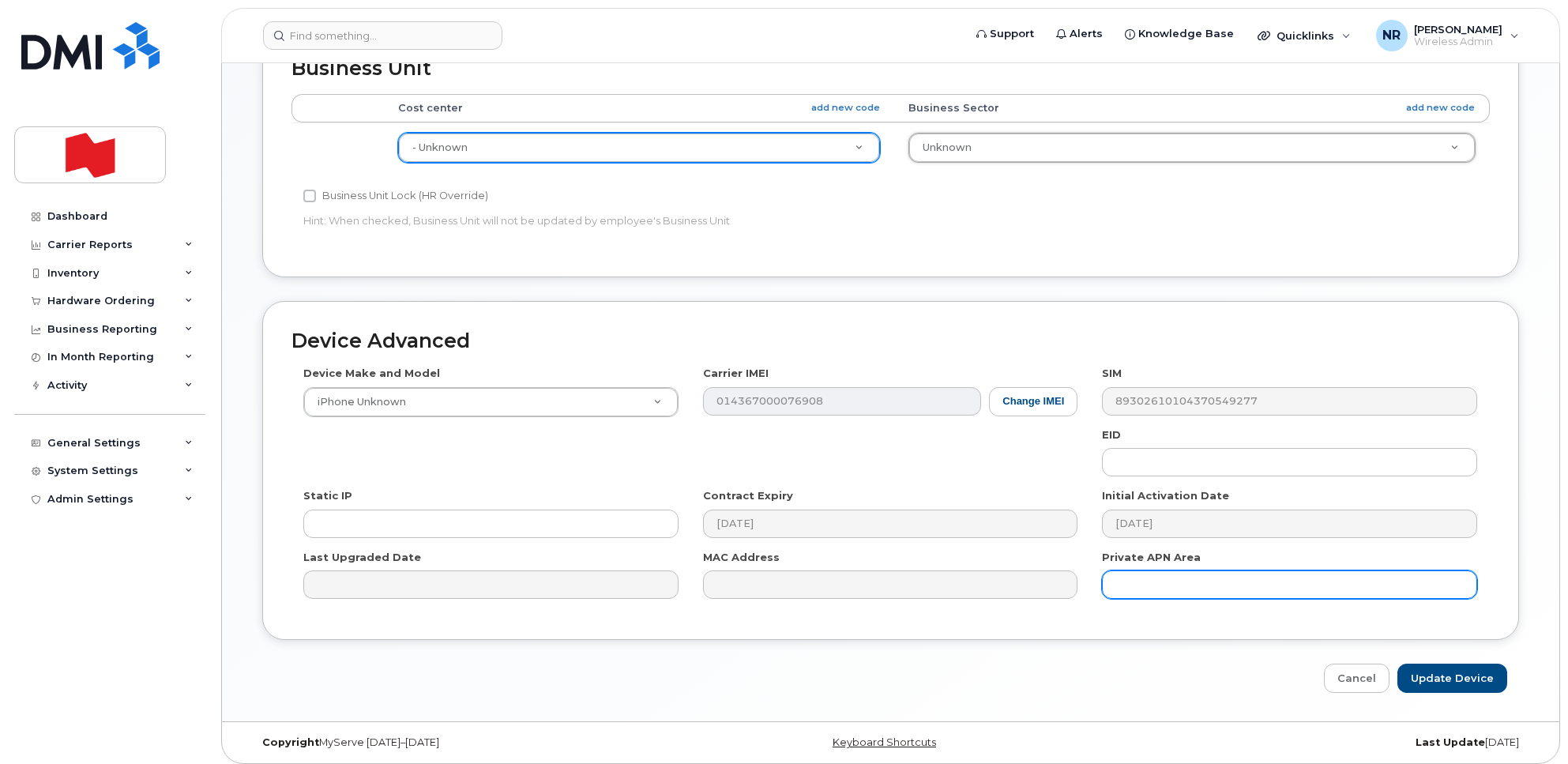
scroll to position [624, 0]
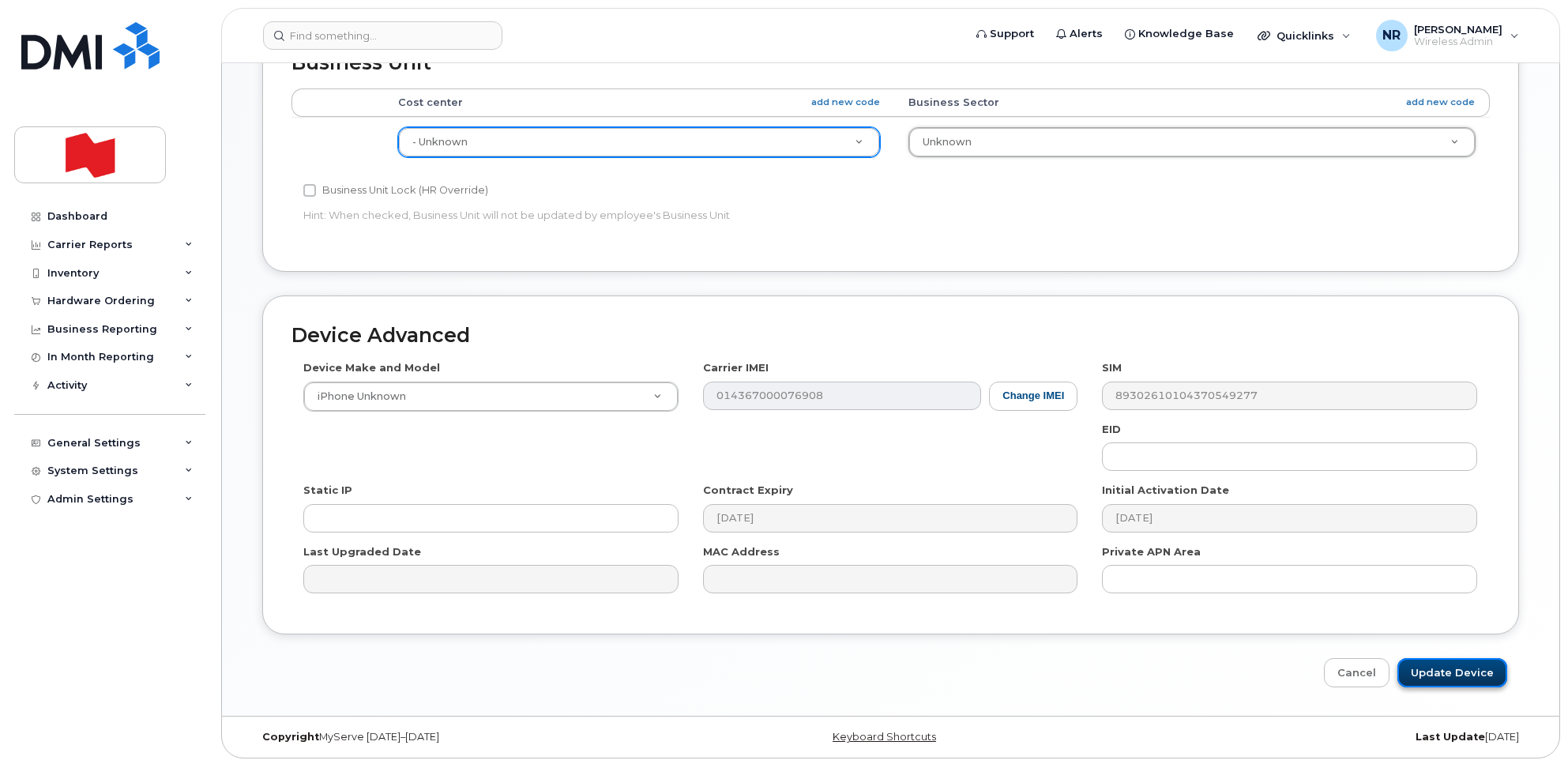
click at [1446, 672] on input "Update Device" at bounding box center [1452, 672] width 110 height 29
type input "Saving..."
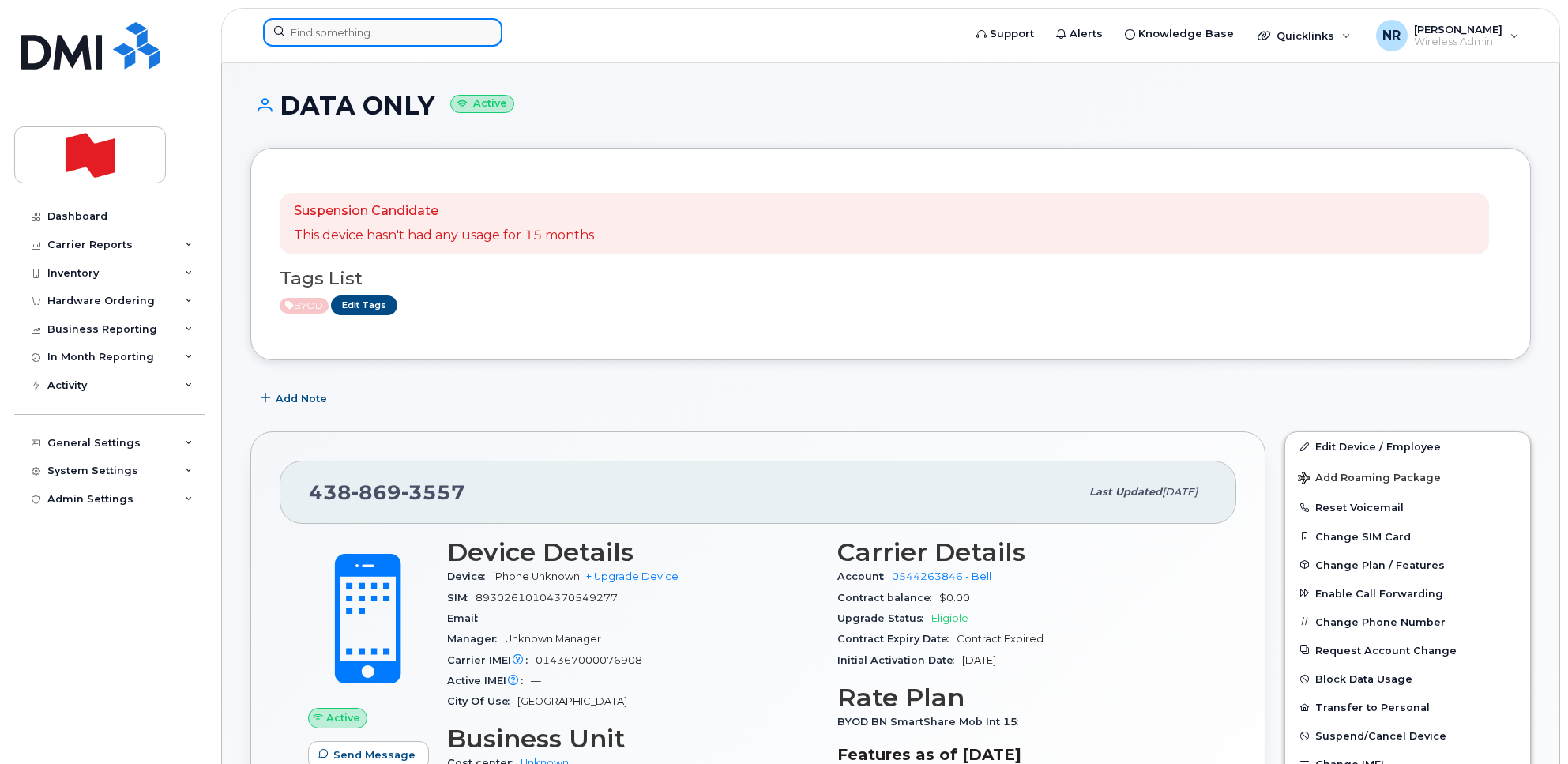
click at [353, 30] on input at bounding box center [383, 32] width 239 height 28
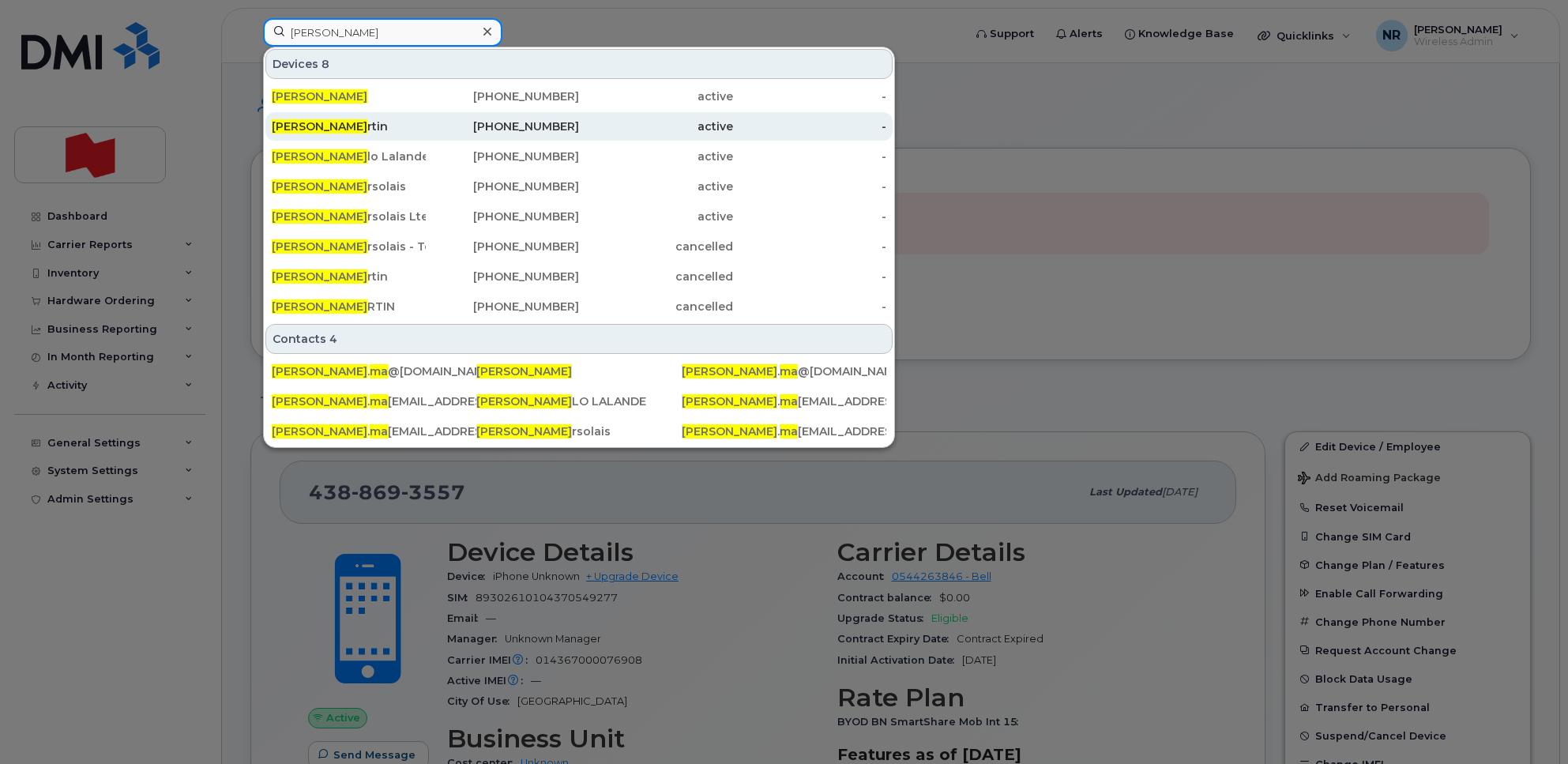
type input "David Ma"
drag, startPoint x: 336, startPoint y: 128, endPoint x: 381, endPoint y: 140, distance: 46.6
click at [336, 128] on div "David Ma rtin" at bounding box center [348, 126] width 154 height 16
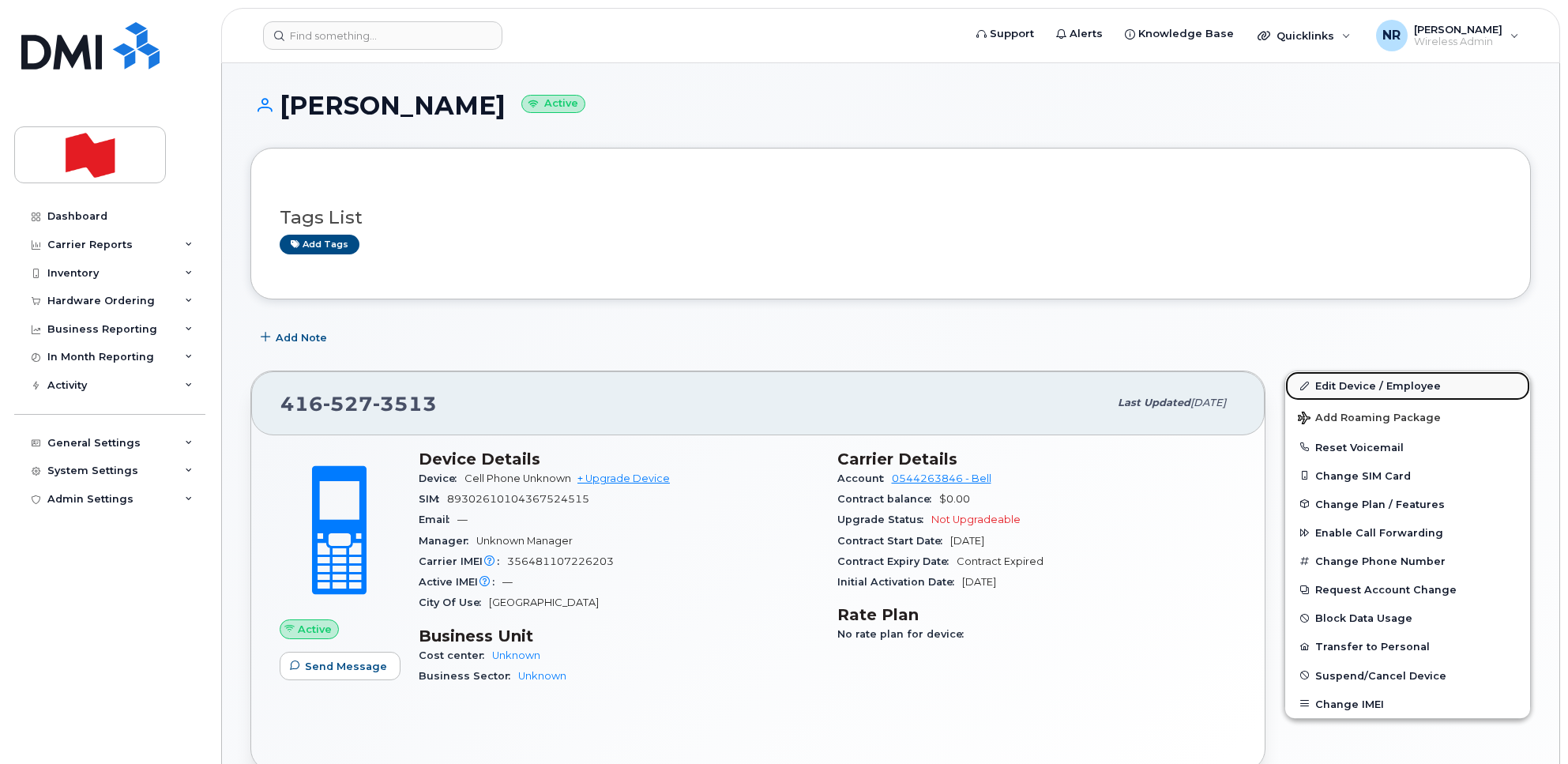
click at [1324, 384] on link "Edit Device / Employee" at bounding box center [1407, 386] width 245 height 28
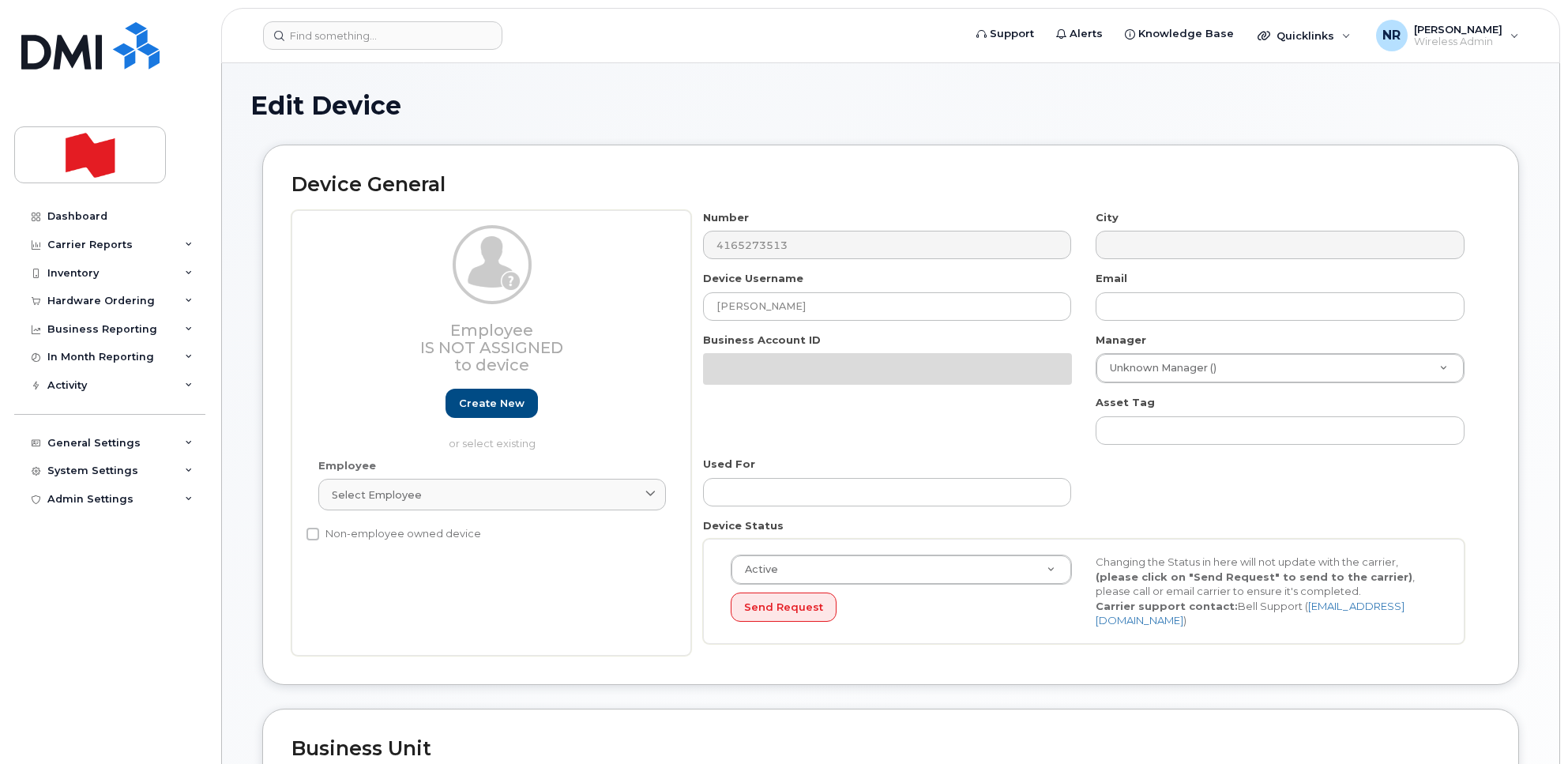
select select "22916206"
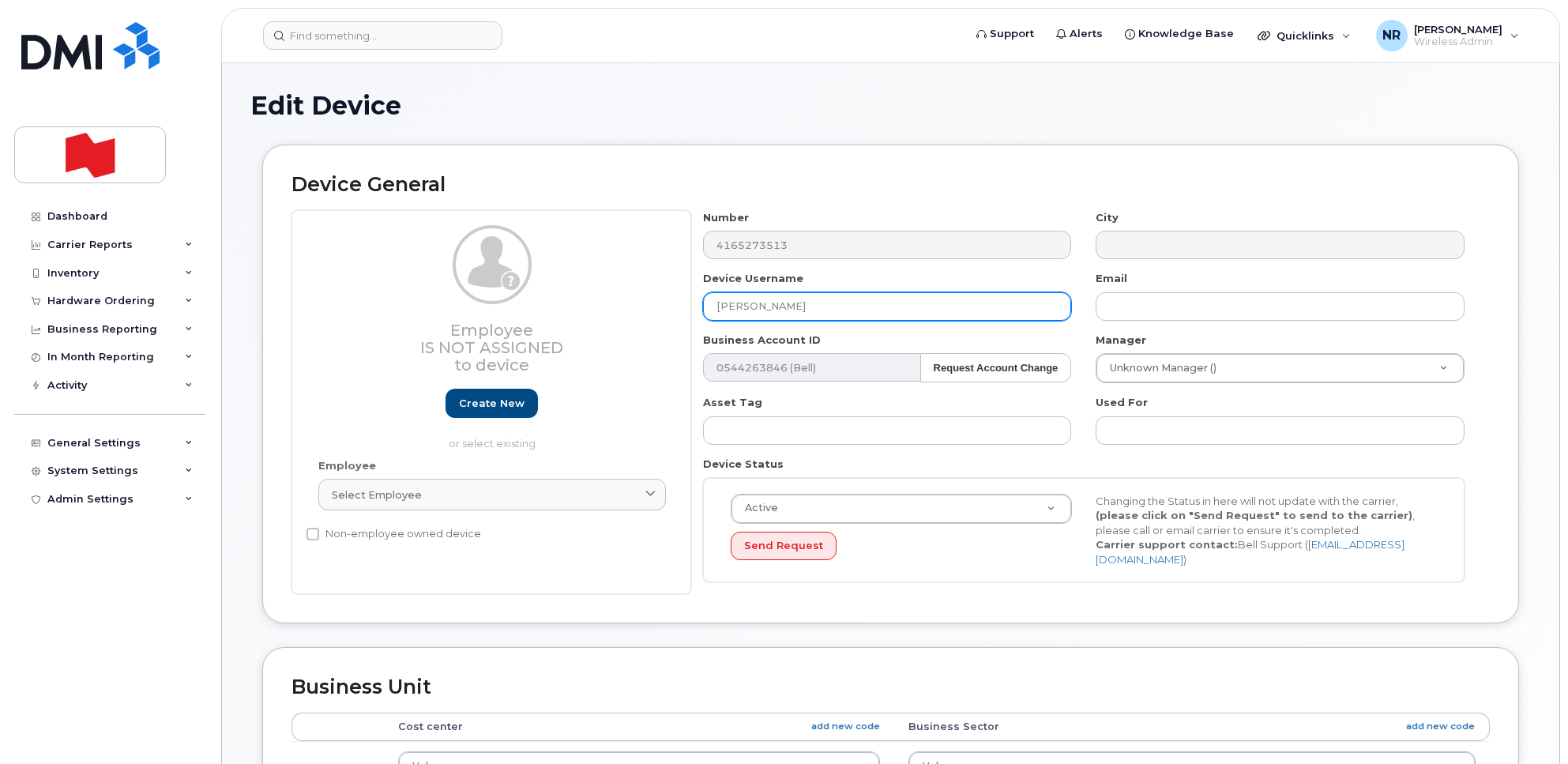
drag, startPoint x: 675, startPoint y: 305, endPoint x: 587, endPoint y: 305, distance: 88.0
click at [587, 305] on div "Employee Is not assigned to device Create new or select existing Employee Selec…" at bounding box center [890, 402] width 1198 height 385
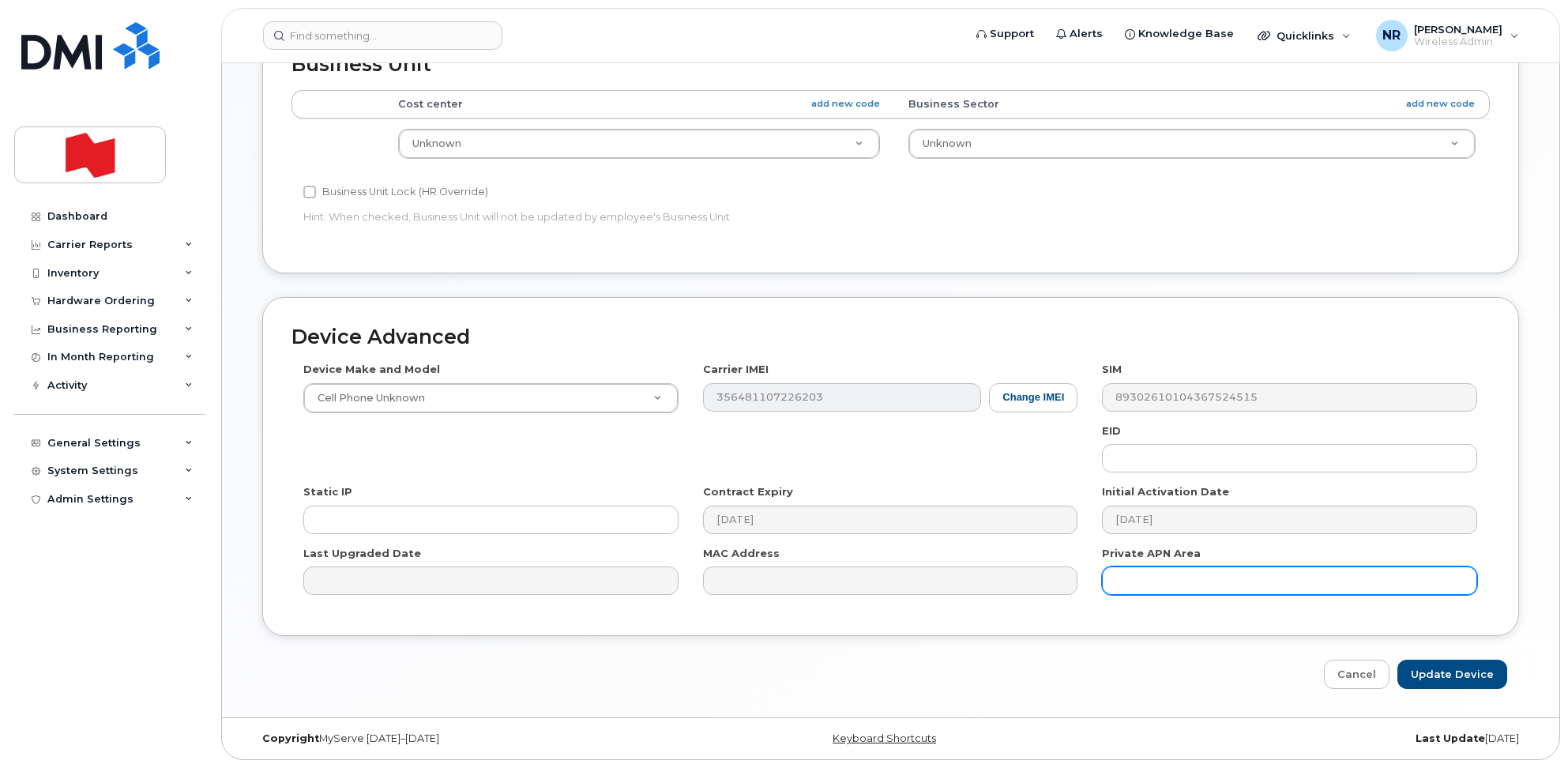
scroll to position [624, 0]
type input "DISPO - TOR"
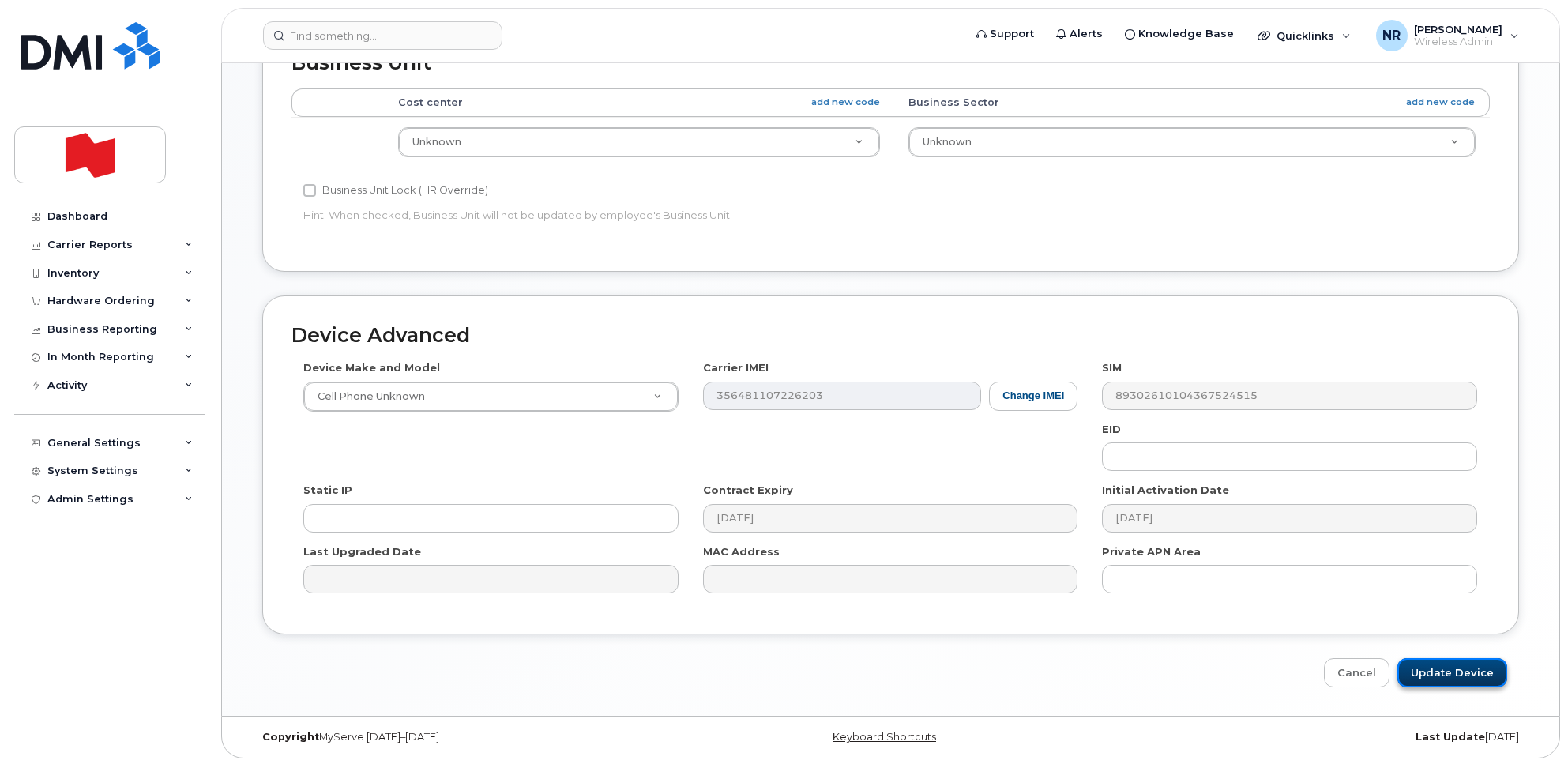
click at [1439, 674] on input "Update Device" at bounding box center [1452, 672] width 110 height 29
type input "Saving..."
